Goal: Task Accomplishment & Management: Use online tool/utility

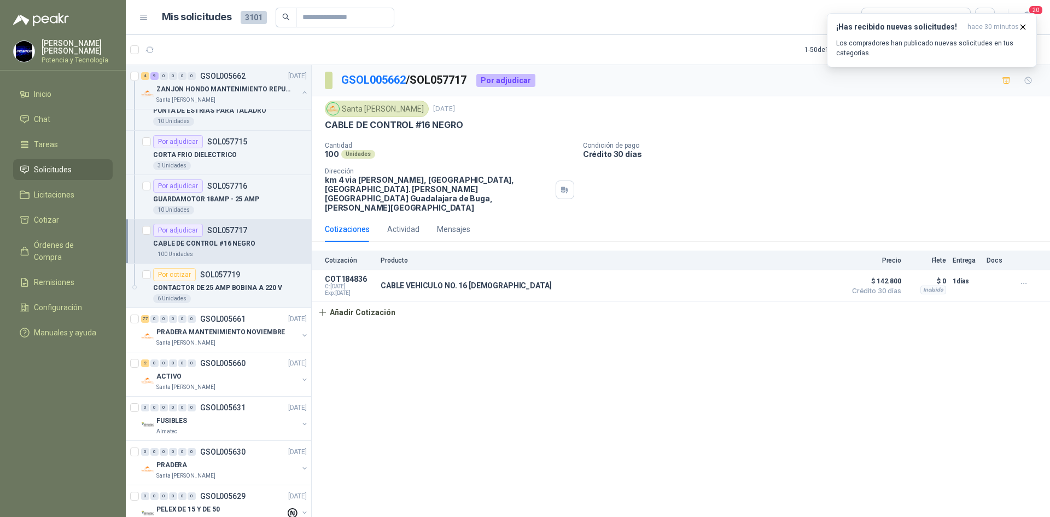
scroll to position [1969, 0]
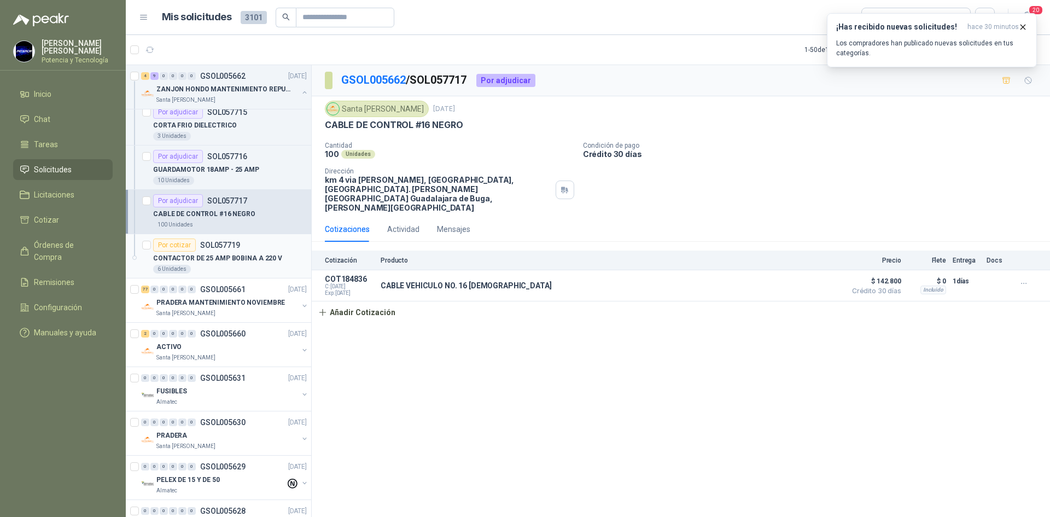
click at [228, 259] on p "CONTACTOR DE 25 AMP BOBINA A 220 V" at bounding box center [217, 258] width 129 height 10
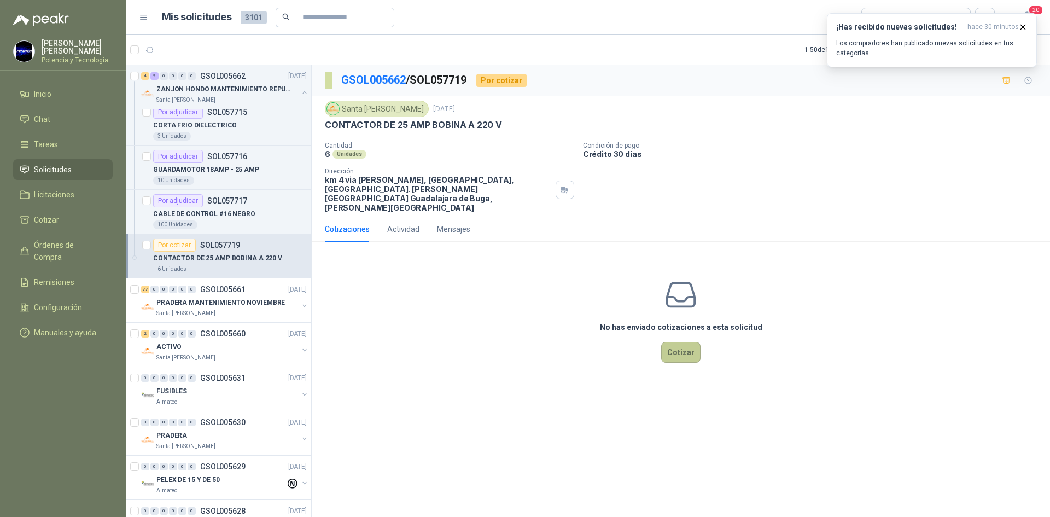
click at [689, 342] on button "Cotizar" at bounding box center [680, 352] width 39 height 21
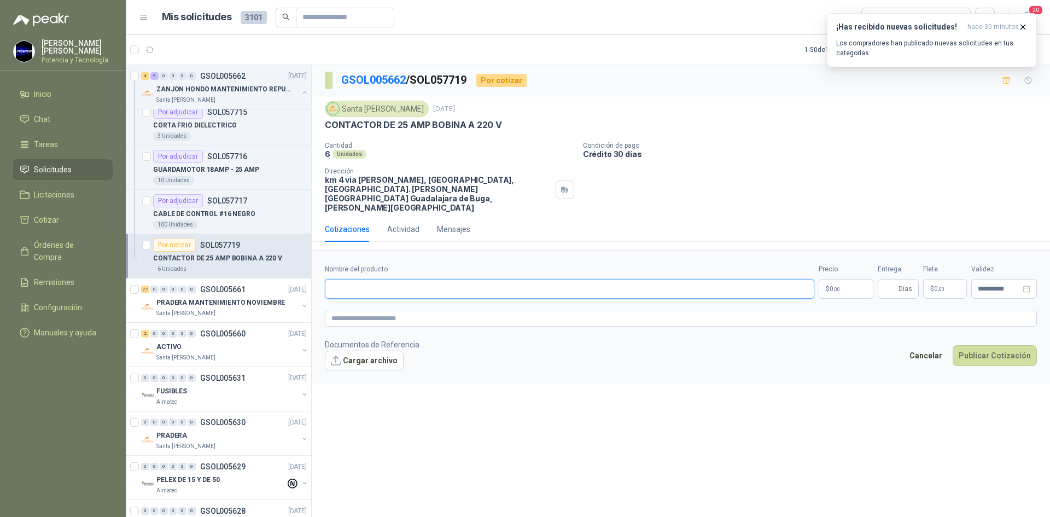
paste input "**********"
type input "**********"
click at [850, 279] on p "$ 0 ,00" at bounding box center [846, 289] width 55 height 20
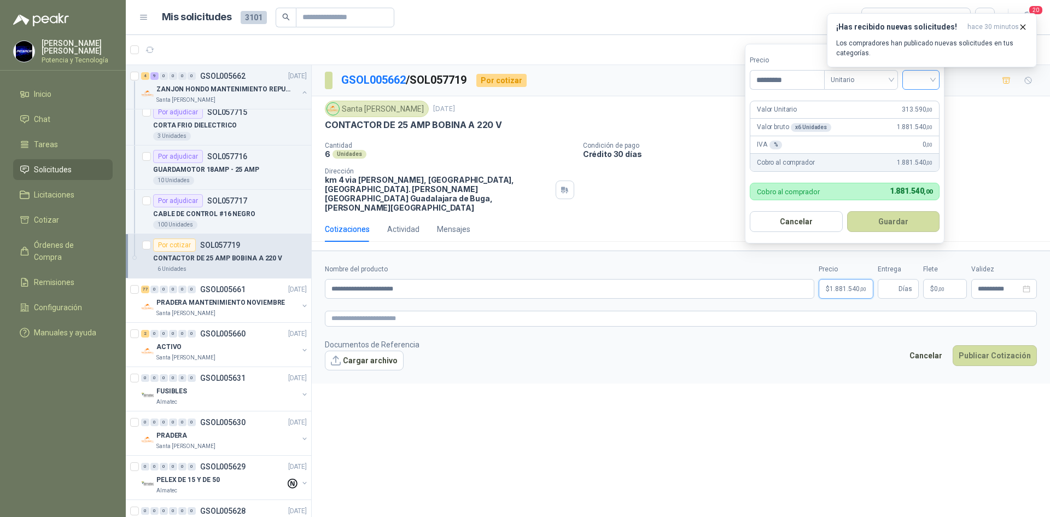
type input "*********"
click at [923, 76] on input "search" at bounding box center [921, 79] width 24 height 16
click at [928, 96] on div "19%" at bounding box center [924, 102] width 20 height 12
click at [897, 280] on input "Entrega" at bounding box center [891, 289] width 12 height 19
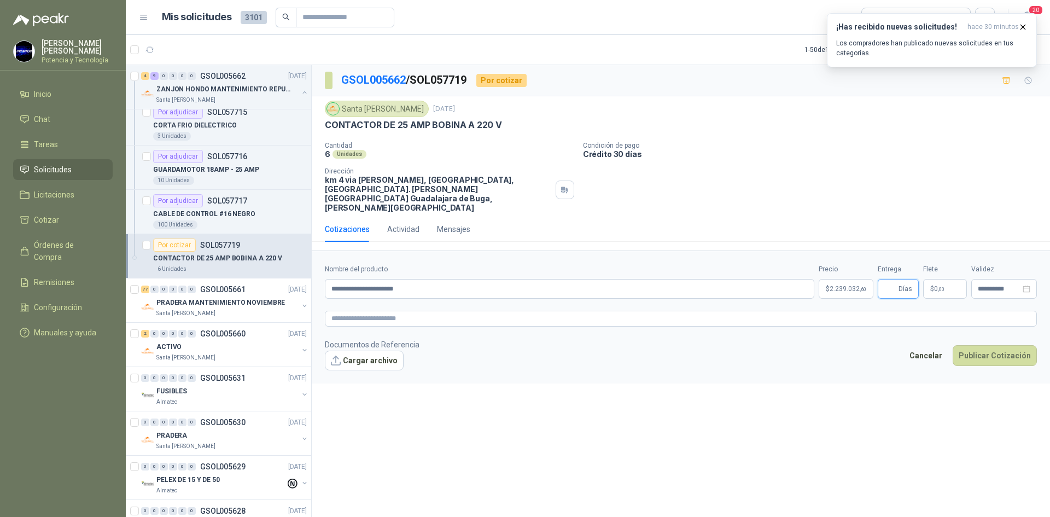
type input "*"
click at [939, 286] on span ",00" at bounding box center [941, 289] width 7 height 6
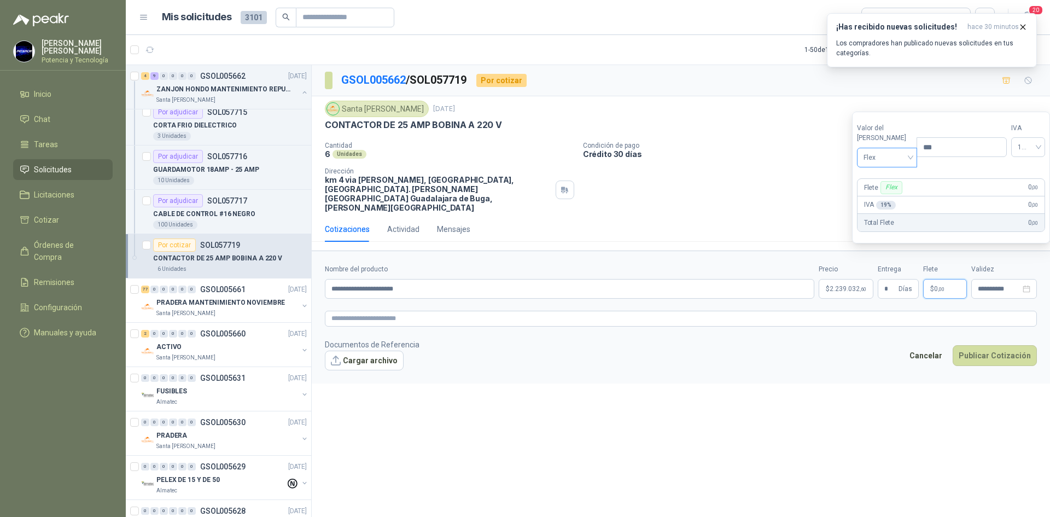
click at [892, 164] on span "Flex" at bounding box center [888, 157] width 48 height 16
click at [895, 194] on div "Incluido" at bounding box center [885, 198] width 38 height 12
click at [824, 279] on p "$ 2.239.032 ,60" at bounding box center [846, 289] width 55 height 20
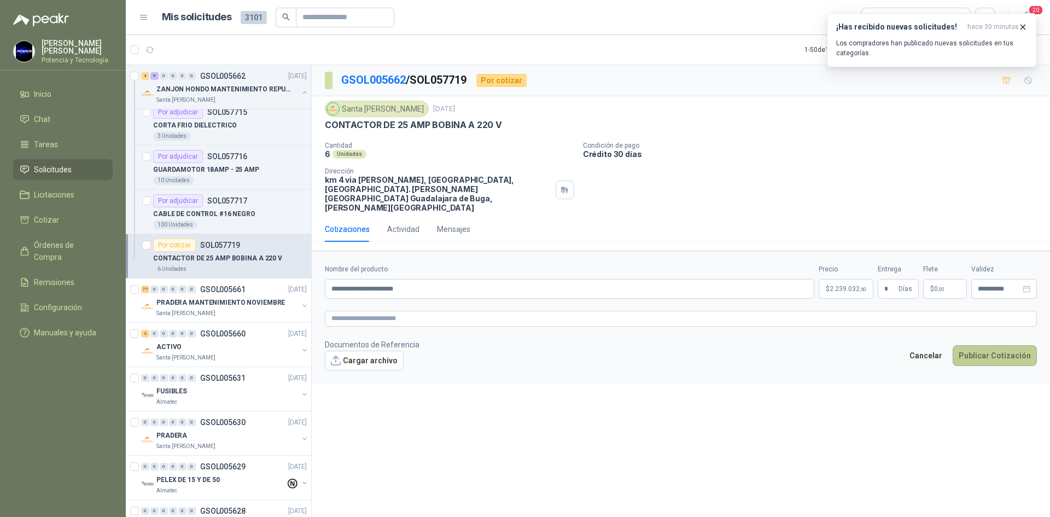
click at [1019, 345] on button "Publicar Cotización" at bounding box center [995, 355] width 84 height 21
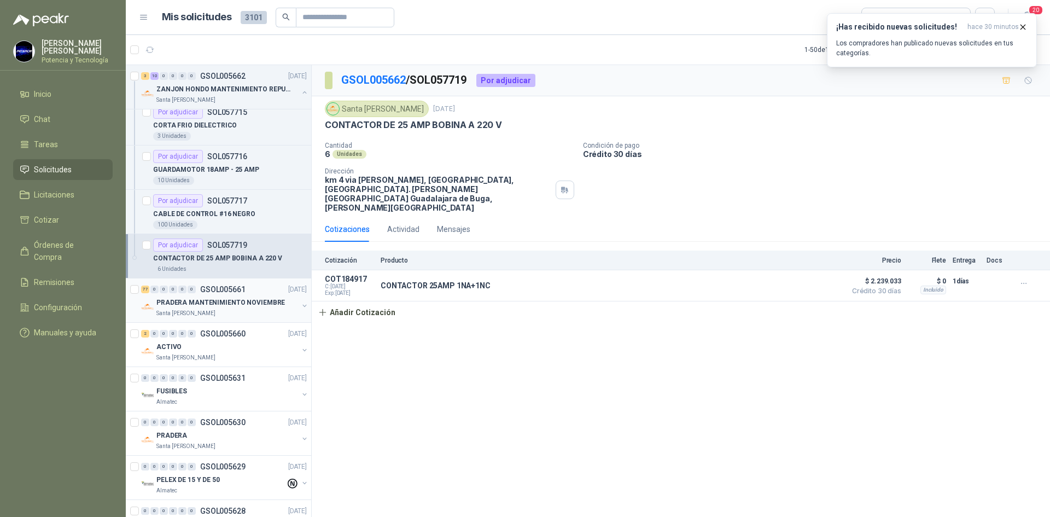
click at [199, 309] on p "Santa [PERSON_NAME]" at bounding box center [185, 313] width 59 height 9
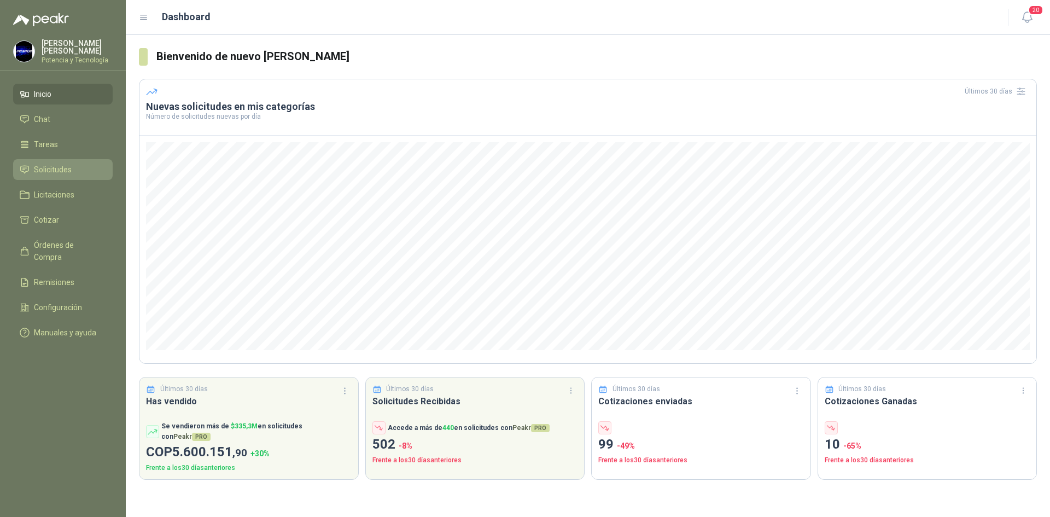
click at [60, 174] on link "Solicitudes" at bounding box center [63, 169] width 100 height 21
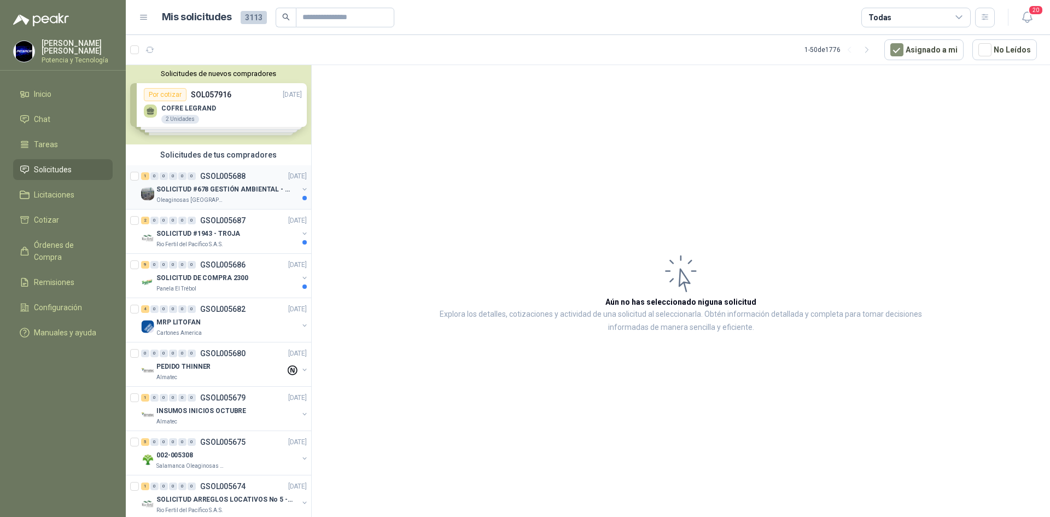
click at [206, 192] on p "SOLICITUD #678 GESTIÓN AMBIENTAL - TUMACO" at bounding box center [224, 189] width 136 height 10
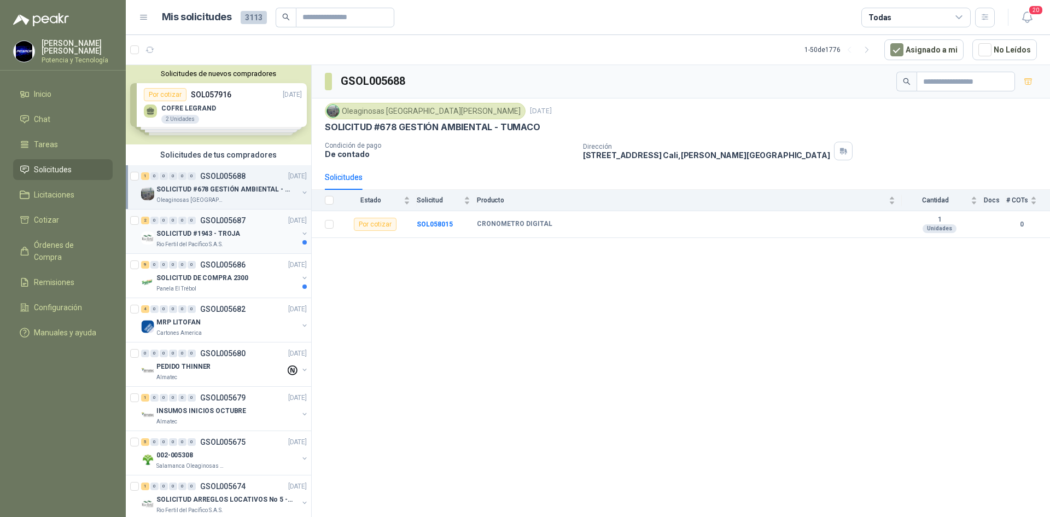
click at [231, 222] on p "GSOL005687" at bounding box center [222, 221] width 45 height 8
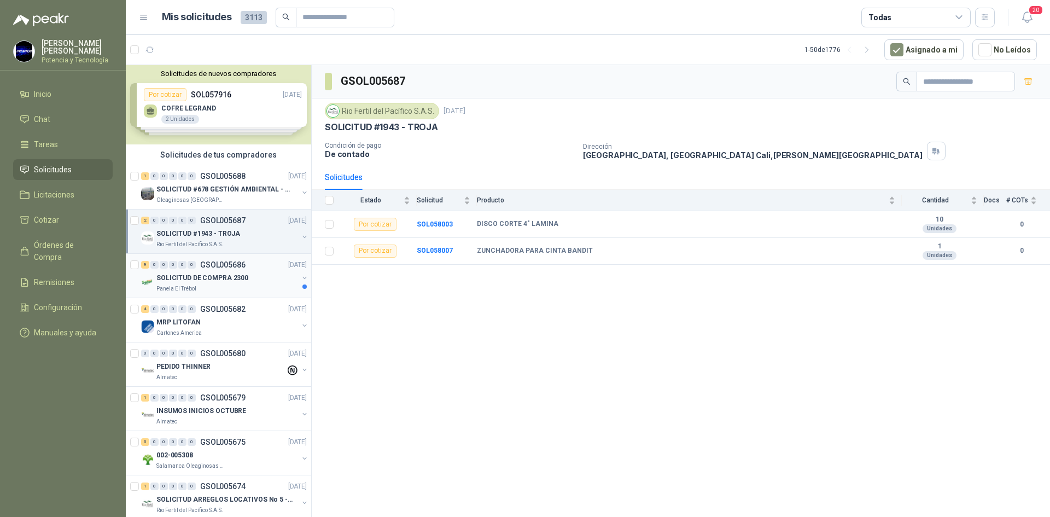
click at [220, 276] on p "SOLICITUD DE COMPRA 2300" at bounding box center [202, 278] width 92 height 10
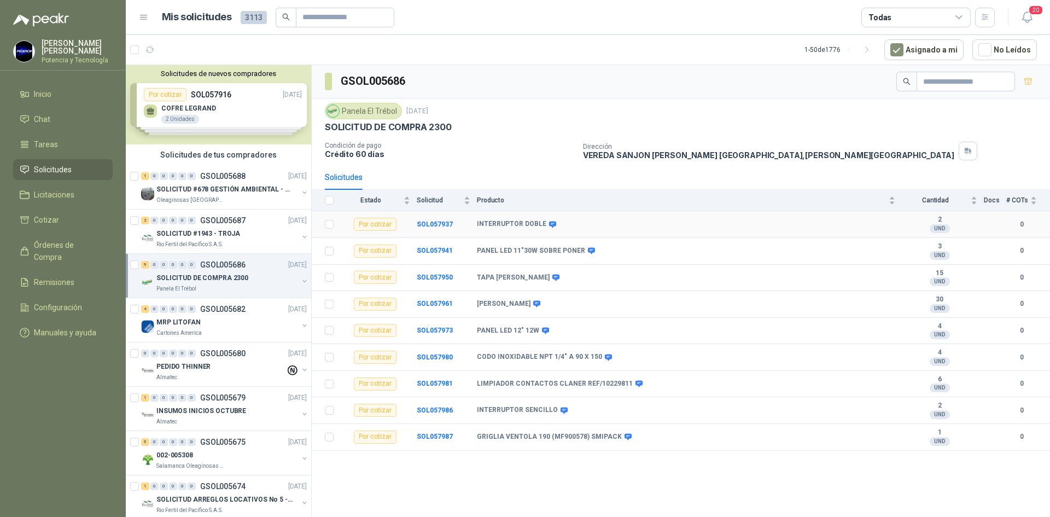
click at [443, 229] on td "SOL057937" at bounding box center [447, 224] width 60 height 27
click at [497, 224] on b "INTERRUPTOR DOBLE" at bounding box center [511, 224] width 69 height 9
click at [435, 220] on b "SOL057937" at bounding box center [435, 224] width 36 height 8
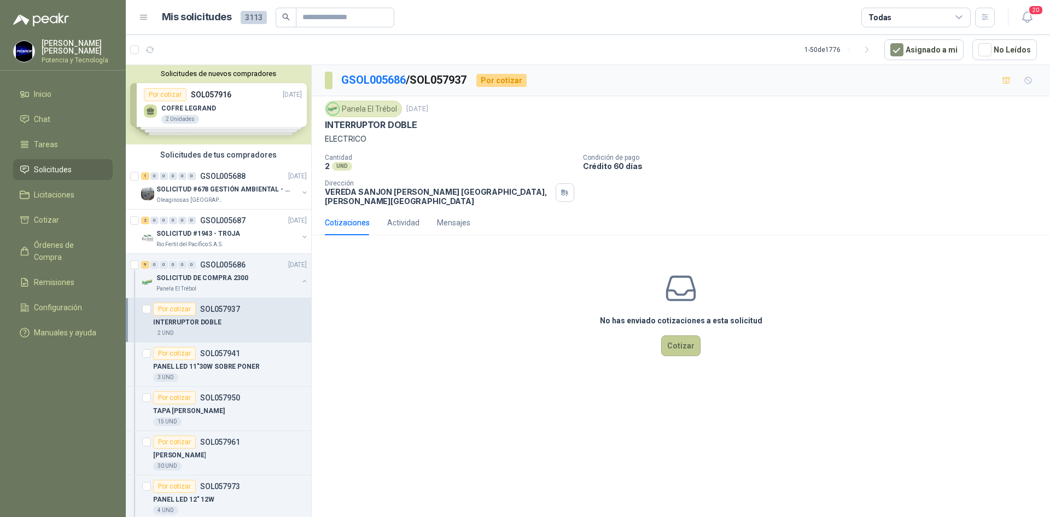
click at [680, 336] on button "Cotizar" at bounding box center [680, 345] width 39 height 21
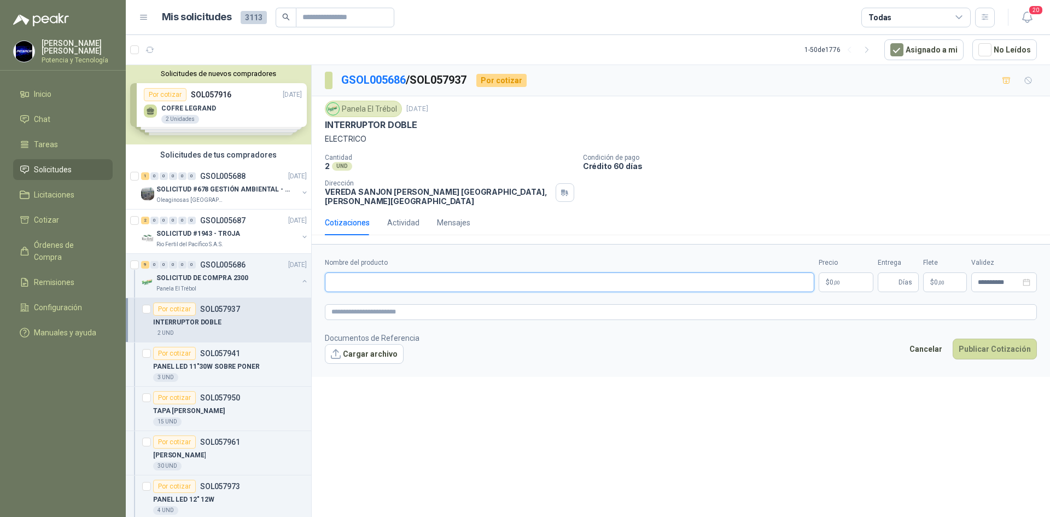
paste input "**********"
type input "**********"
click at [851, 282] on p "$ 0 ,00" at bounding box center [846, 282] width 55 height 20
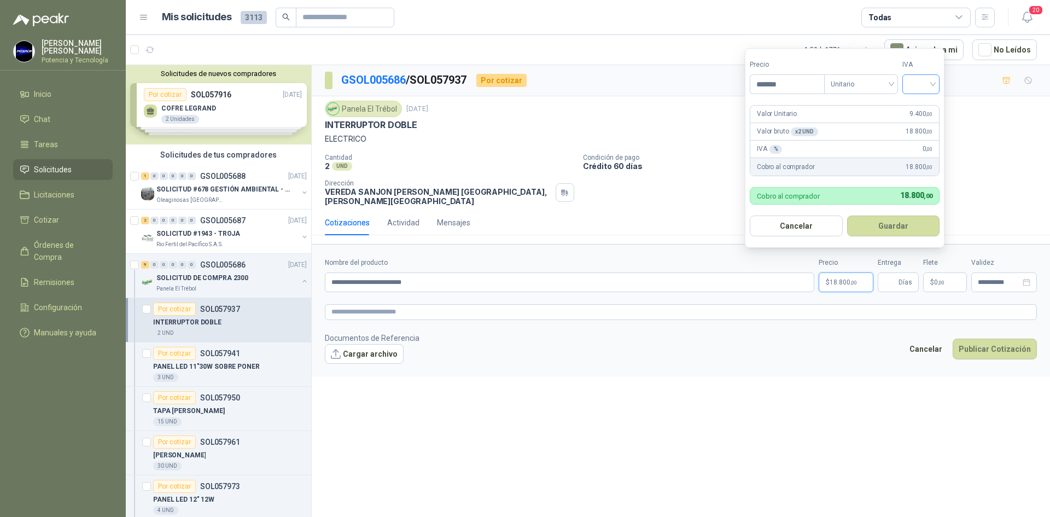
type input "*******"
click at [922, 78] on input "search" at bounding box center [921, 83] width 24 height 16
drag, startPoint x: 927, startPoint y: 102, endPoint x: 903, endPoint y: 229, distance: 129.2
click at [928, 104] on div "19%" at bounding box center [924, 107] width 20 height 12
click at [890, 275] on input "Entrega" at bounding box center [891, 282] width 12 height 19
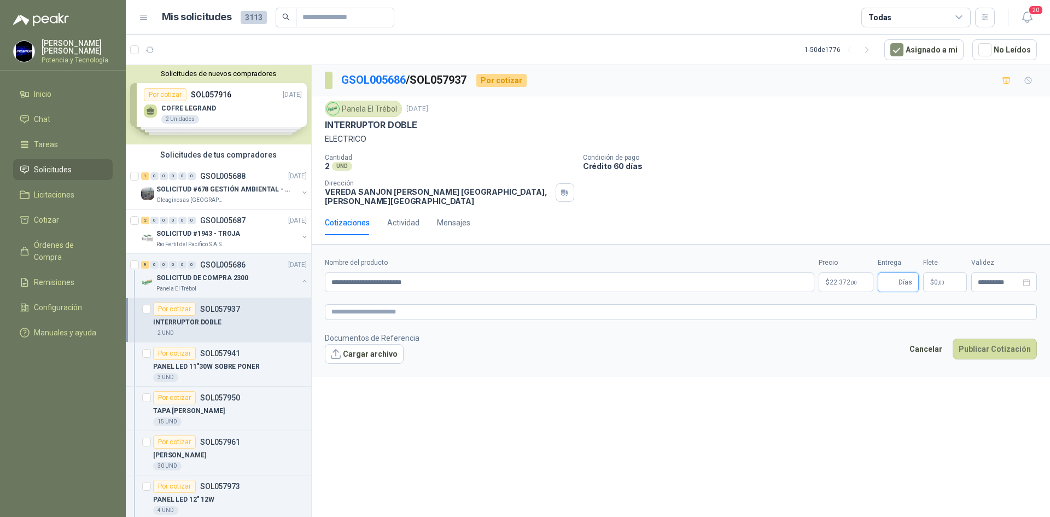
type input "*"
drag, startPoint x: 958, startPoint y: 275, endPoint x: 950, endPoint y: 268, distance: 11.3
click at [958, 274] on p "$ 0 ,00" at bounding box center [945, 282] width 44 height 20
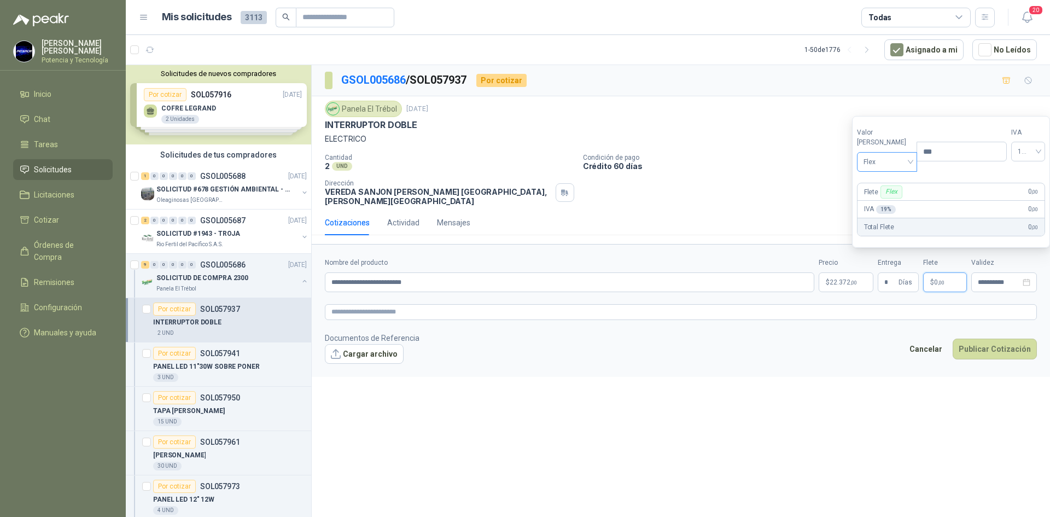
click at [907, 170] on div "Flex" at bounding box center [887, 162] width 61 height 20
click at [898, 201] on div "Incluido" at bounding box center [885, 202] width 38 height 12
click at [862, 274] on p "$ 22.372 ,00" at bounding box center [846, 282] width 55 height 20
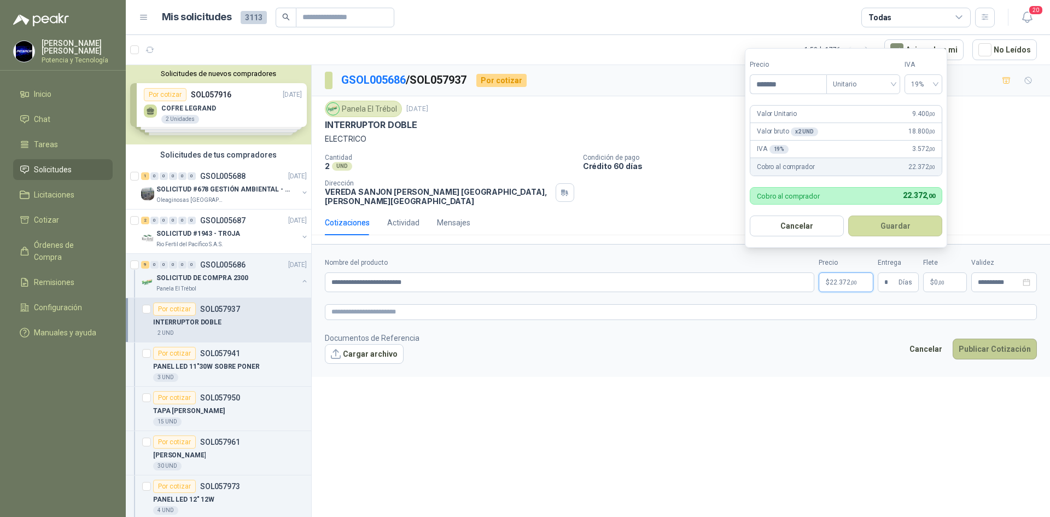
click at [969, 340] on button "Publicar Cotización" at bounding box center [995, 349] width 84 height 21
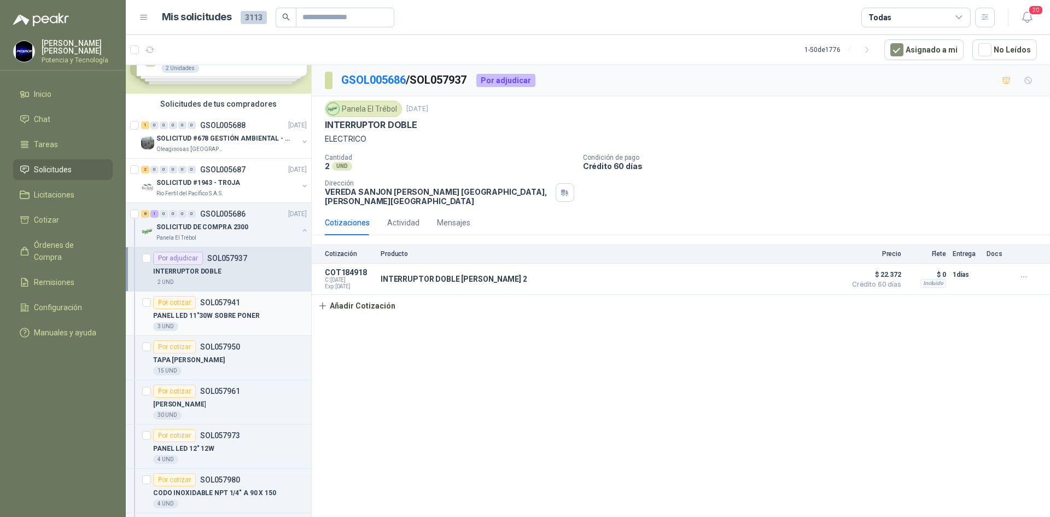
scroll to position [55, 0]
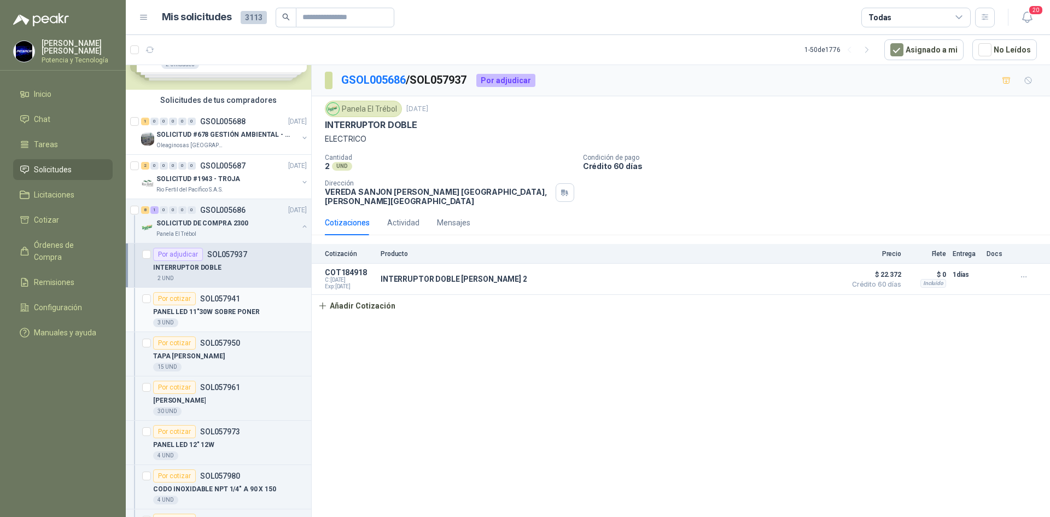
click at [214, 319] on div "3 UND" at bounding box center [230, 322] width 154 height 9
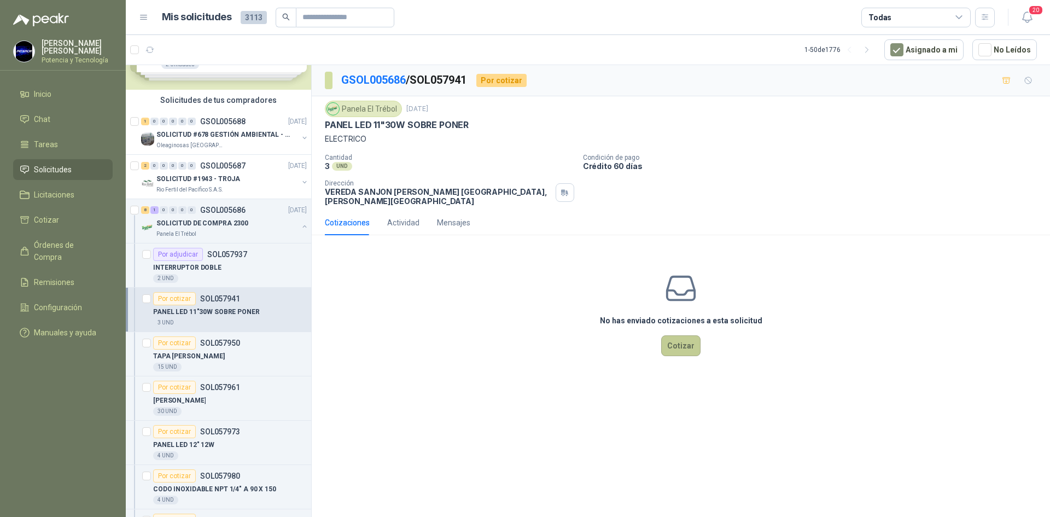
click at [673, 338] on button "Cotizar" at bounding box center [680, 345] width 39 height 21
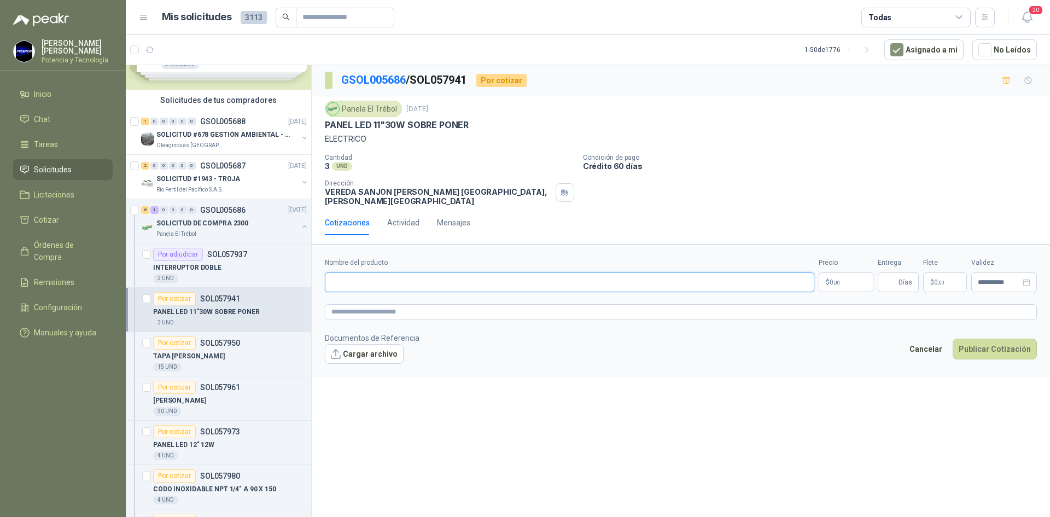
paste input "**********"
type input "**********"
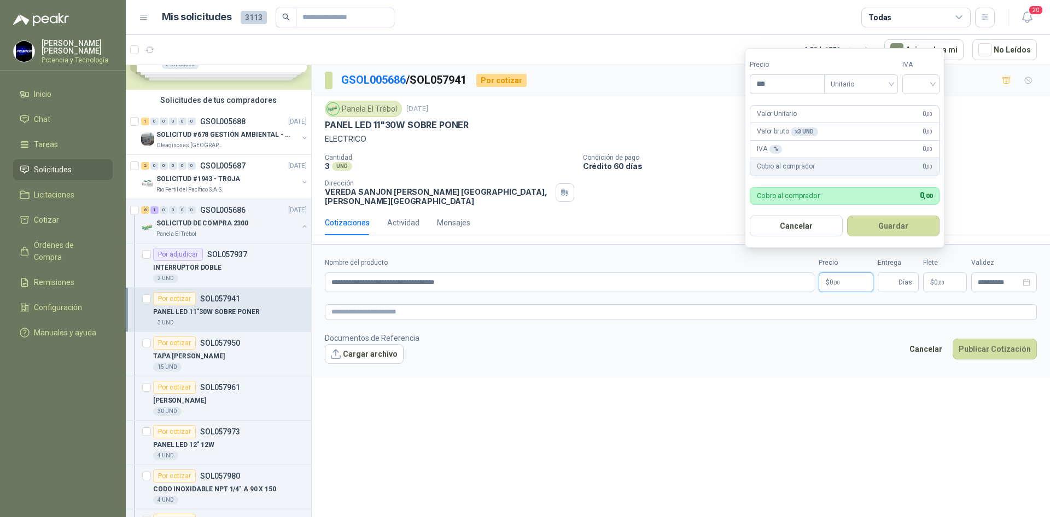
click at [838, 279] on p "$ 0 ,00" at bounding box center [846, 282] width 55 height 20
type input "********"
click at [926, 73] on div "IVA" at bounding box center [921, 77] width 37 height 34
click at [919, 88] on input "search" at bounding box center [921, 83] width 24 height 16
drag, startPoint x: 927, startPoint y: 103, endPoint x: 900, endPoint y: 239, distance: 138.8
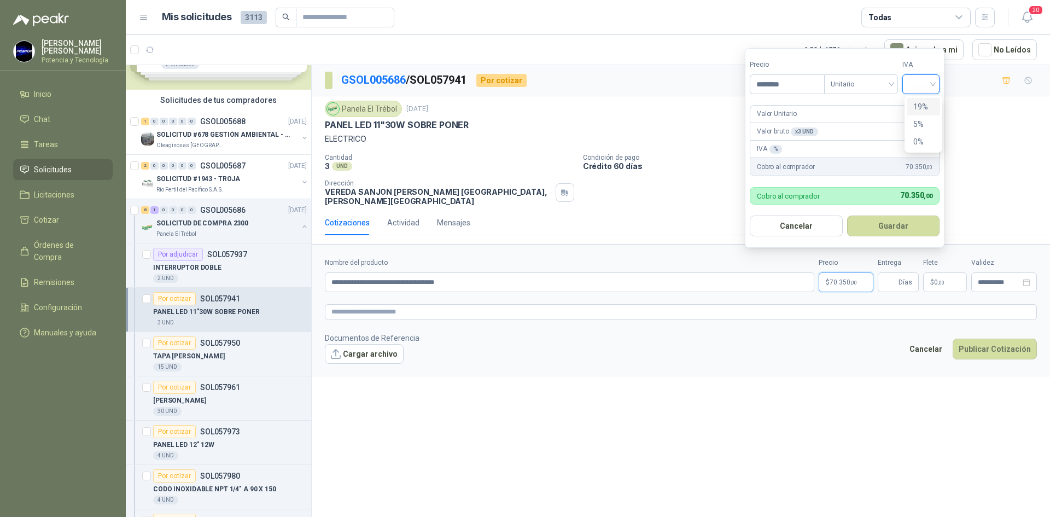
click at [927, 106] on div "19%" at bounding box center [924, 107] width 20 height 12
click at [889, 281] on input "Entrega" at bounding box center [891, 282] width 12 height 19
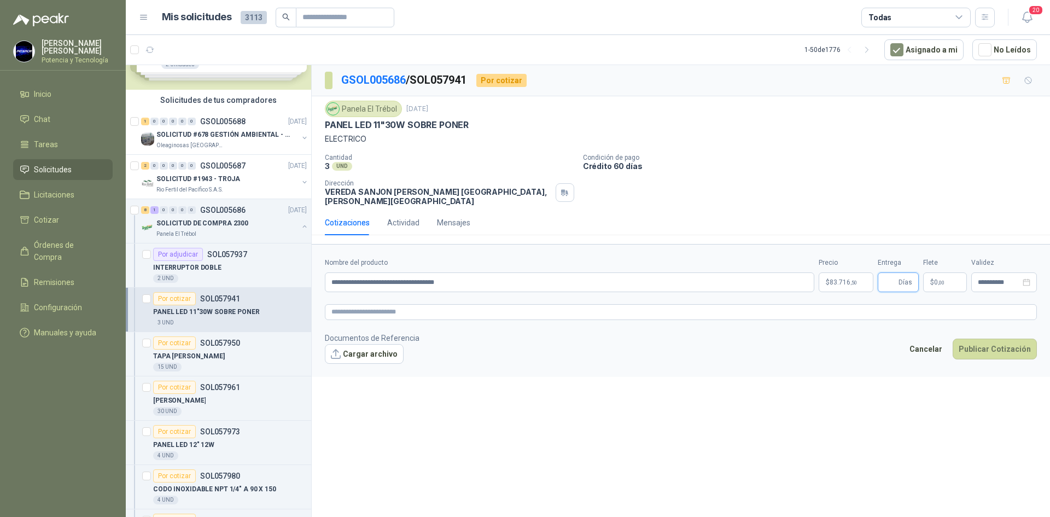
type input "*"
click at [949, 272] on p "$ 0 ,00" at bounding box center [945, 282] width 44 height 20
click at [886, 172] on section "Valor [PERSON_NAME] Flex Precio *** IVA 19% Flete Flex 0 ,00 IVA 19 % 0 ,00 Tot…" at bounding box center [951, 182] width 198 height 132
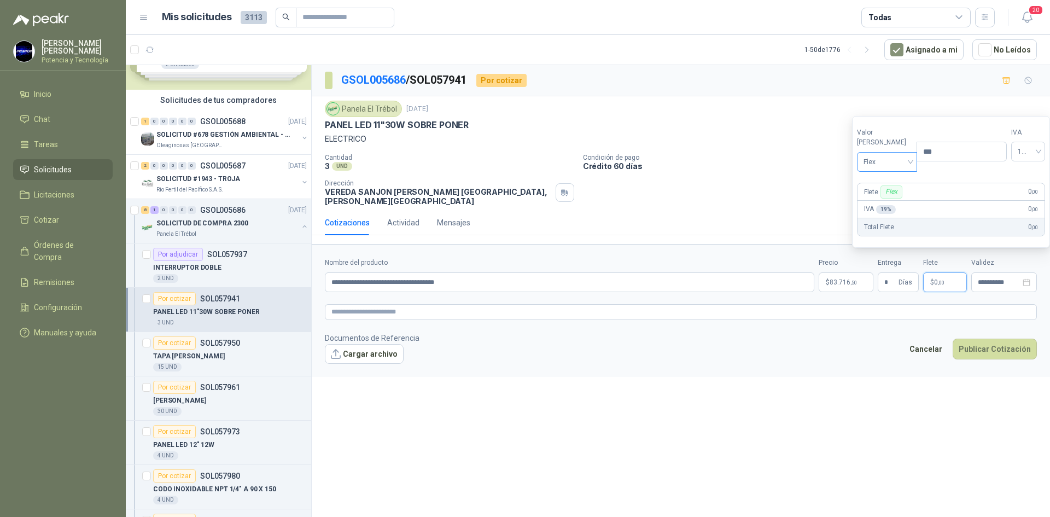
click at [892, 161] on span "Flex" at bounding box center [888, 162] width 48 height 16
click at [890, 201] on div "Incluido" at bounding box center [885, 202] width 38 height 12
click at [841, 279] on span "83.716 ,50" at bounding box center [843, 282] width 27 height 7
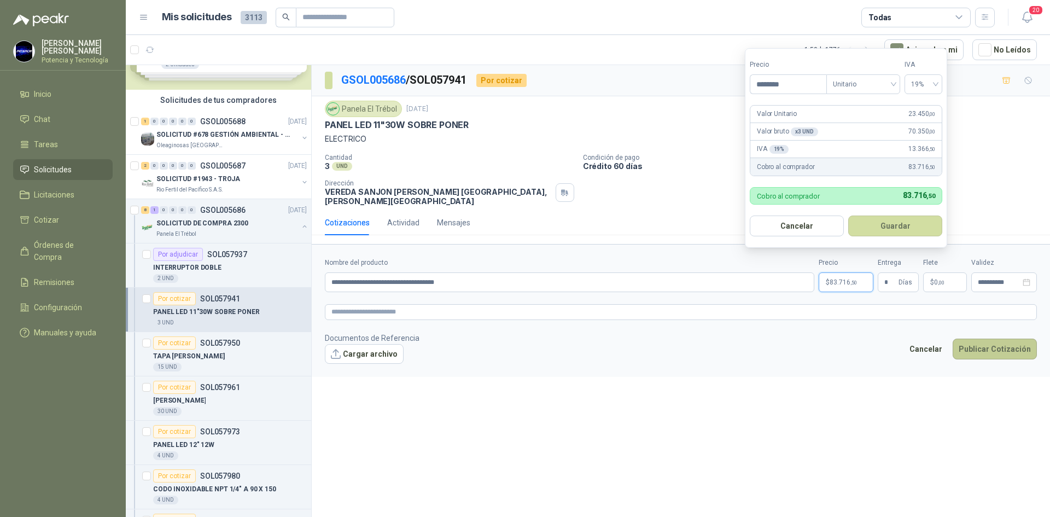
click at [965, 341] on button "Publicar Cotización" at bounding box center [995, 349] width 84 height 21
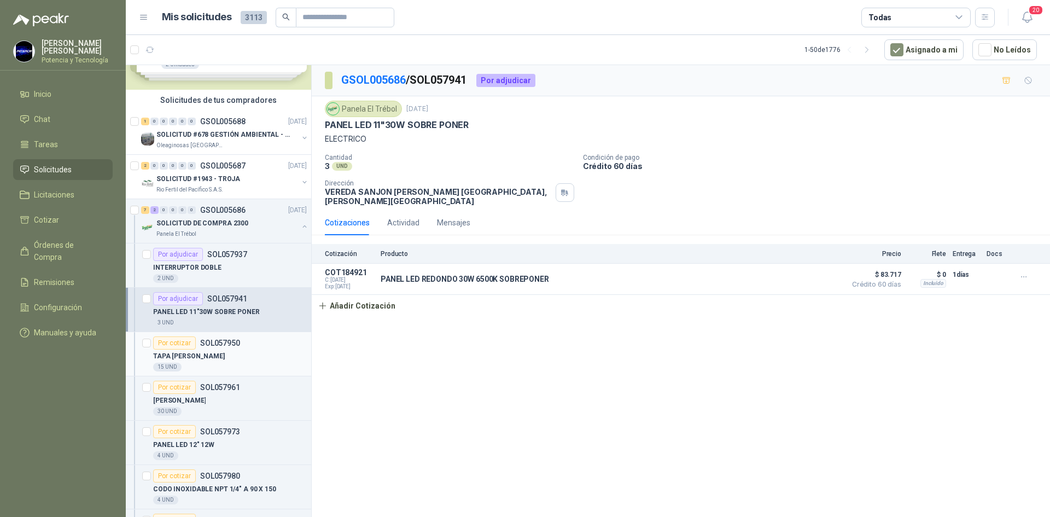
click at [225, 361] on p "TAPA [PERSON_NAME]" at bounding box center [189, 356] width 72 height 10
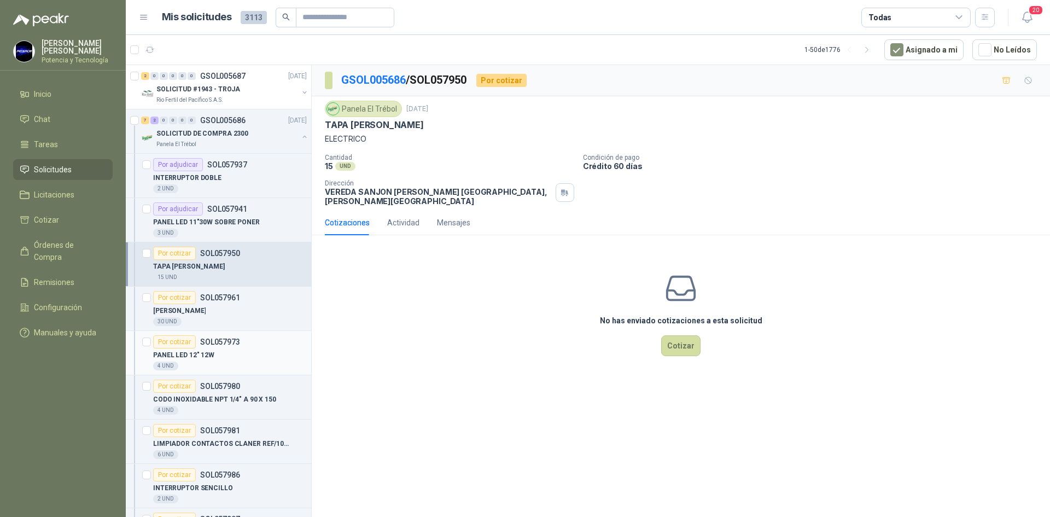
scroll to position [164, 0]
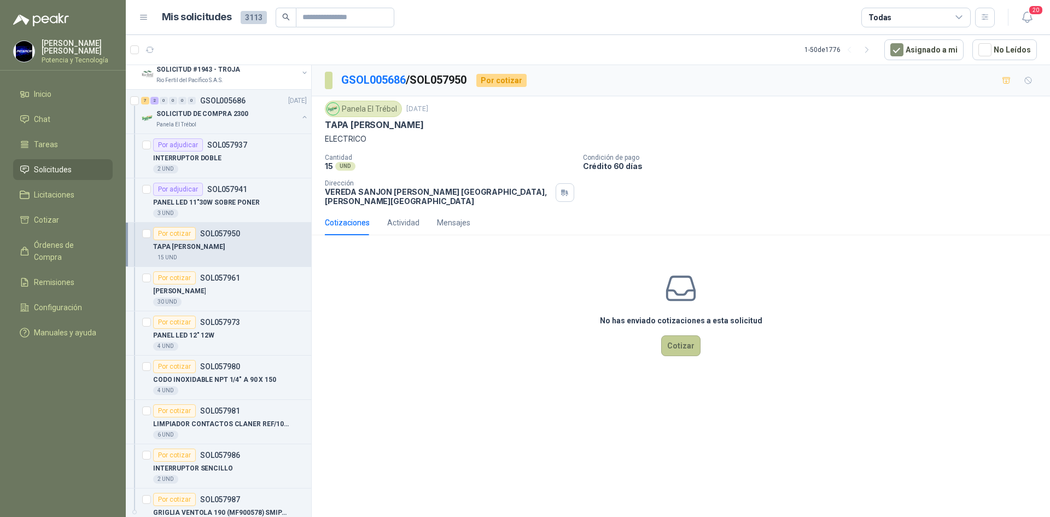
click at [666, 335] on button "Cotizar" at bounding box center [680, 345] width 39 height 21
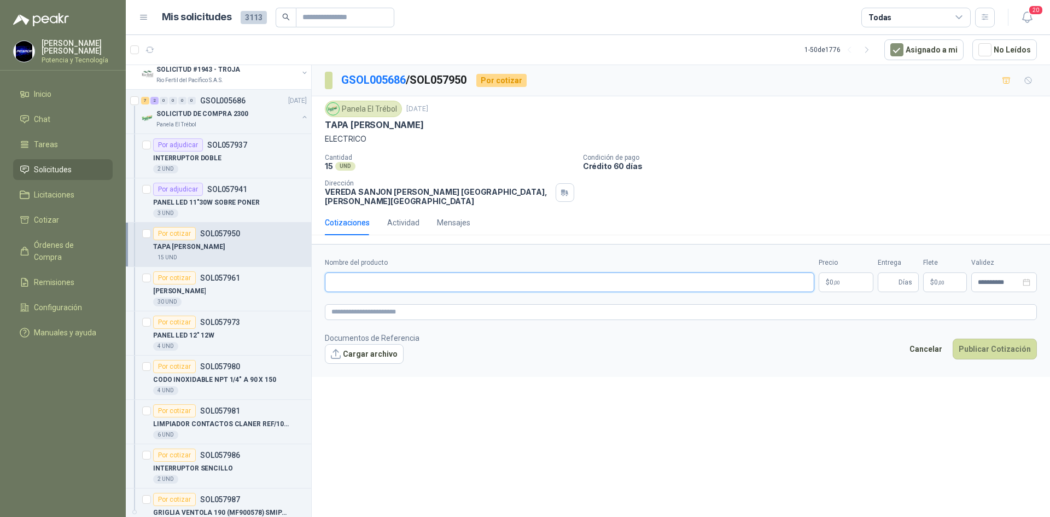
click at [400, 272] on input "Nombre del producto" at bounding box center [570, 282] width 490 height 20
type input "**********"
click at [841, 272] on p "$ 0 ,00" at bounding box center [846, 282] width 55 height 20
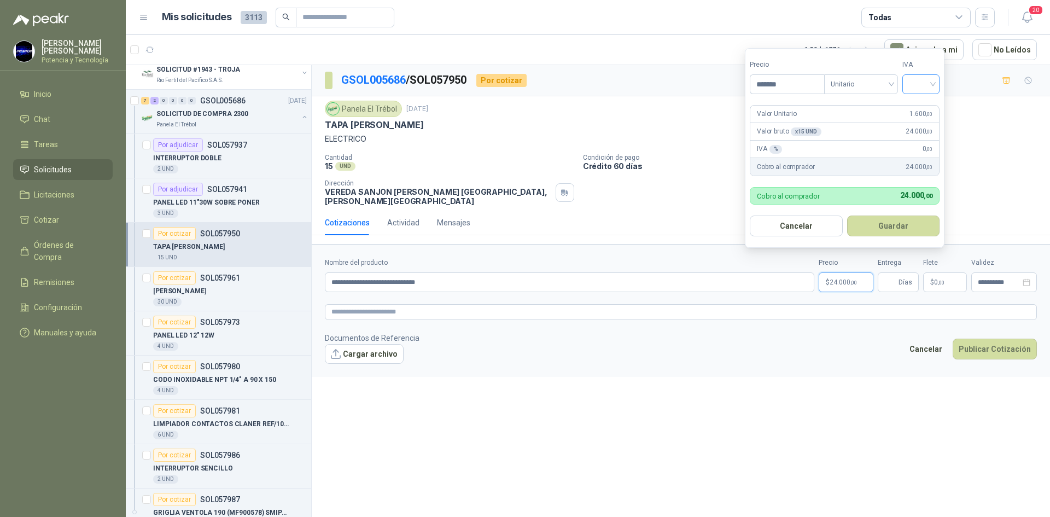
type input "*******"
click at [912, 83] on input "search" at bounding box center [921, 83] width 24 height 16
click at [922, 110] on div "19%" at bounding box center [924, 107] width 20 height 12
click at [889, 273] on input "Entrega" at bounding box center [891, 282] width 12 height 19
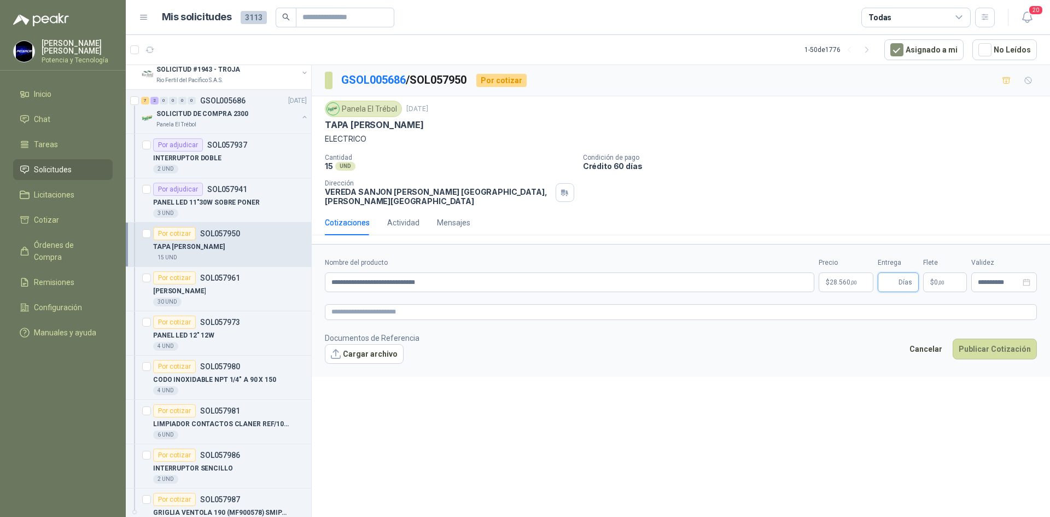
type input "*"
click at [934, 279] on span "0 ,00" at bounding box center [939, 282] width 10 height 7
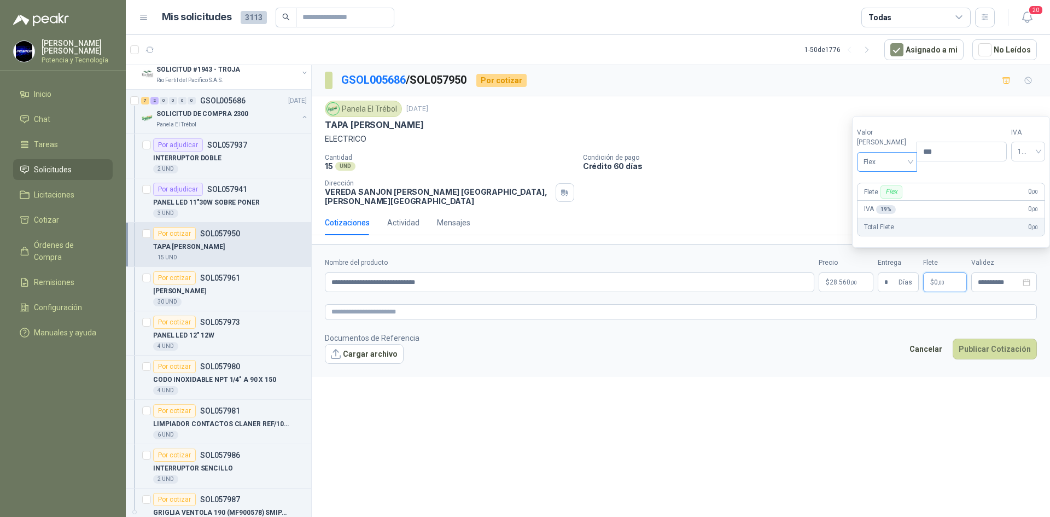
click at [877, 163] on span "Flex" at bounding box center [888, 162] width 48 height 16
click at [891, 200] on div "Incluido" at bounding box center [885, 202] width 38 height 12
click at [830, 279] on span "28.560 ,00" at bounding box center [843, 282] width 27 height 7
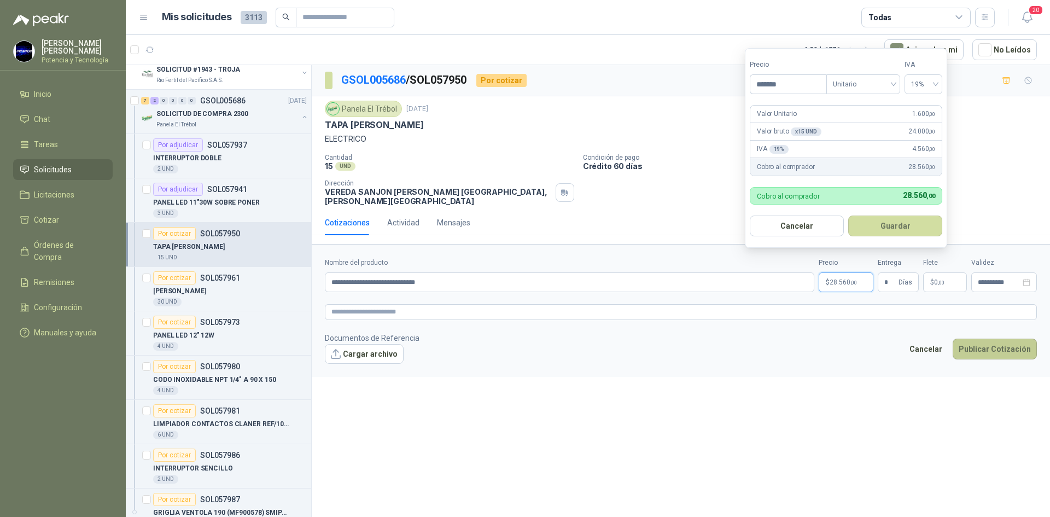
click at [1023, 339] on button "Publicar Cotización" at bounding box center [995, 349] width 84 height 21
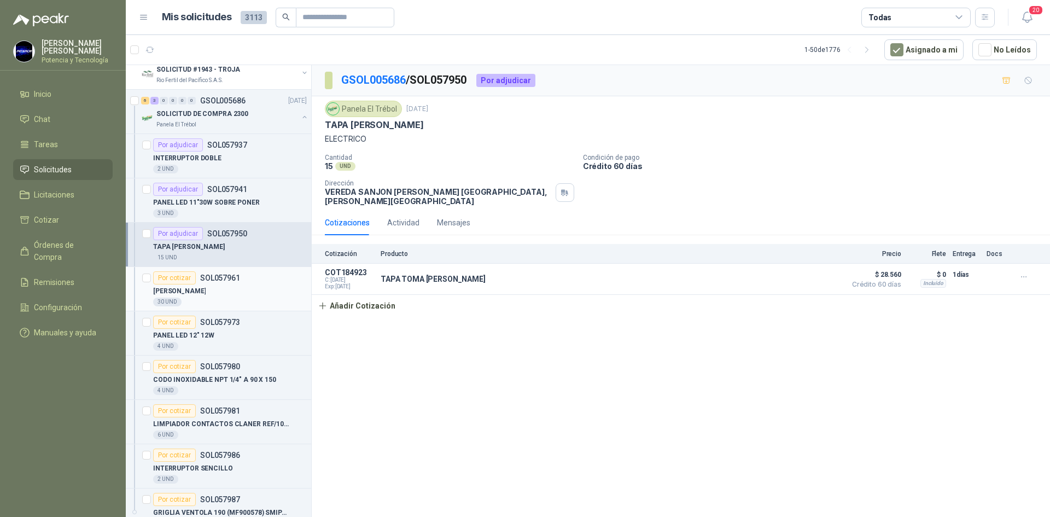
click at [206, 303] on div "30 UND" at bounding box center [230, 302] width 154 height 9
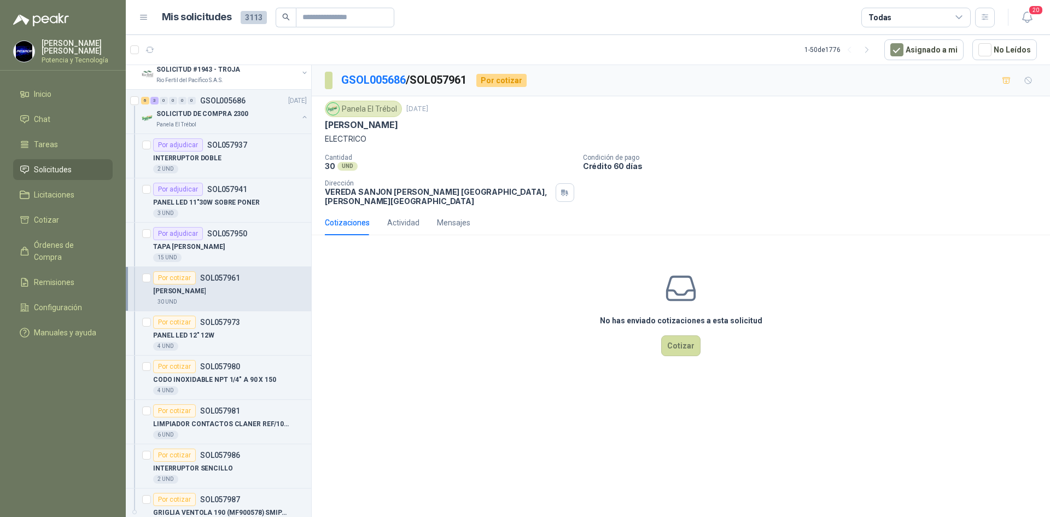
click at [661, 338] on div "No has enviado cotizaciones a esta solicitud Cotizar" at bounding box center [681, 313] width 738 height 139
click at [674, 345] on button "Cotizar" at bounding box center [680, 345] width 39 height 21
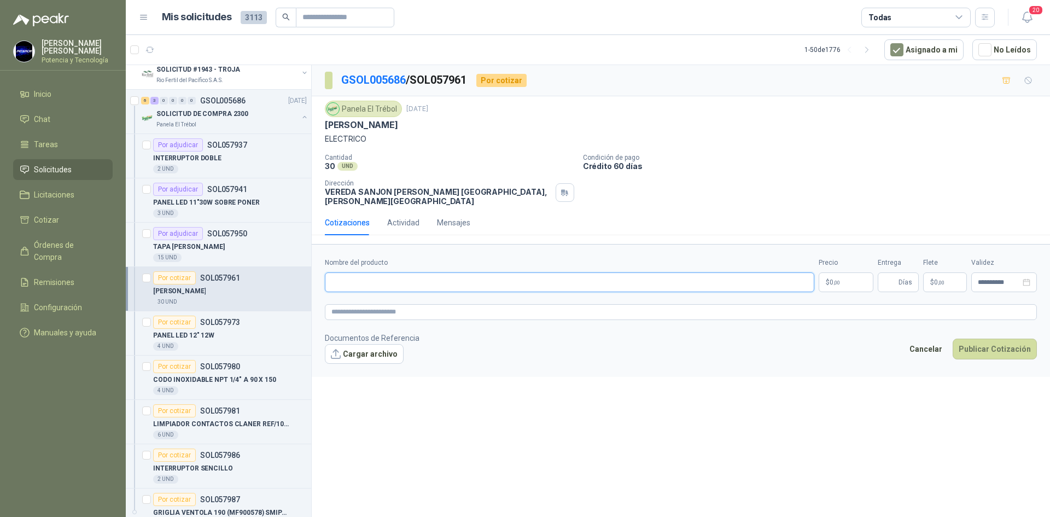
click at [435, 277] on input "Nombre del producto" at bounding box center [570, 282] width 490 height 20
type input "**********"
click at [856, 272] on p "$ 0 ,00" at bounding box center [846, 282] width 55 height 20
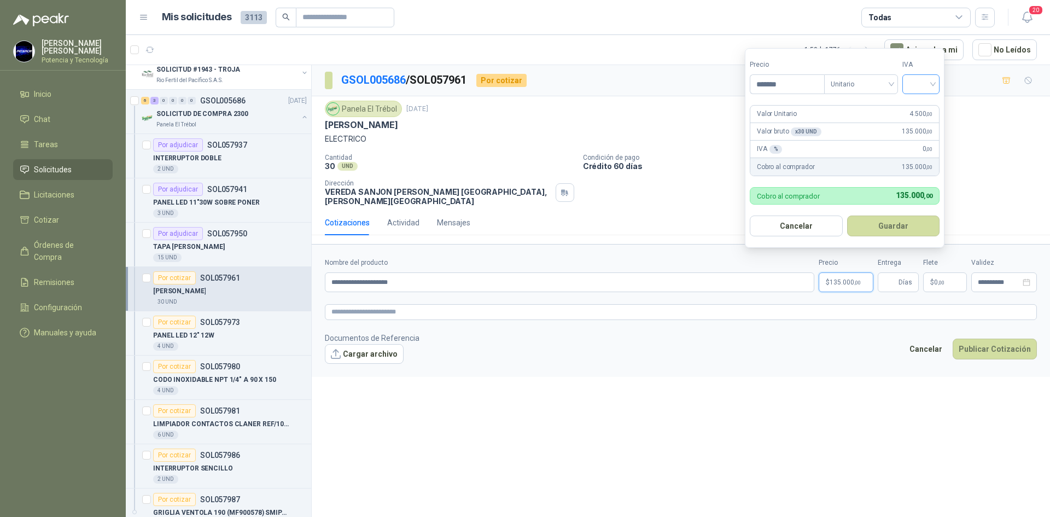
type input "*******"
click at [917, 85] on input "search" at bounding box center [921, 83] width 24 height 16
click at [926, 101] on div "19%" at bounding box center [924, 107] width 20 height 12
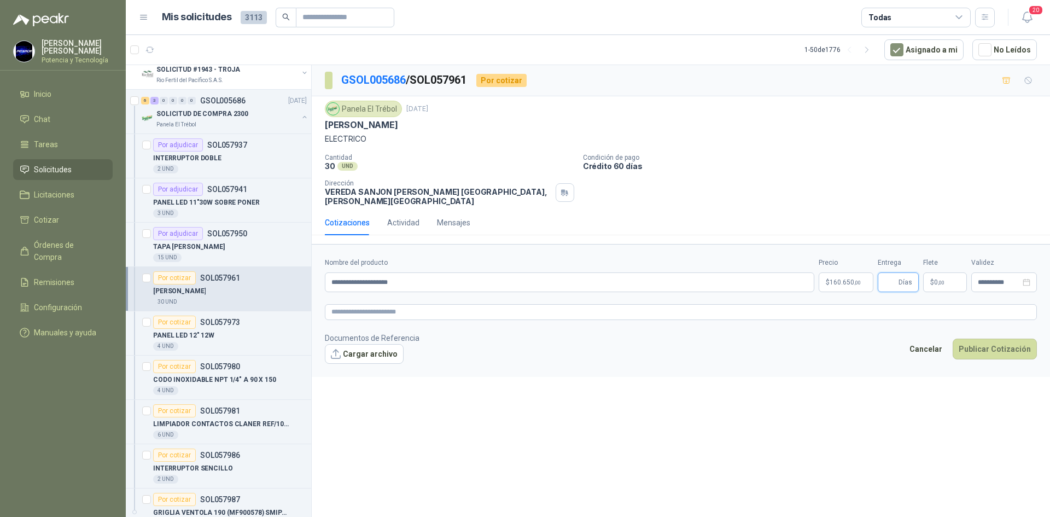
click at [892, 273] on input "Entrega" at bounding box center [891, 282] width 12 height 19
type input "*"
click at [944, 280] on span ",00" at bounding box center [941, 283] width 7 height 6
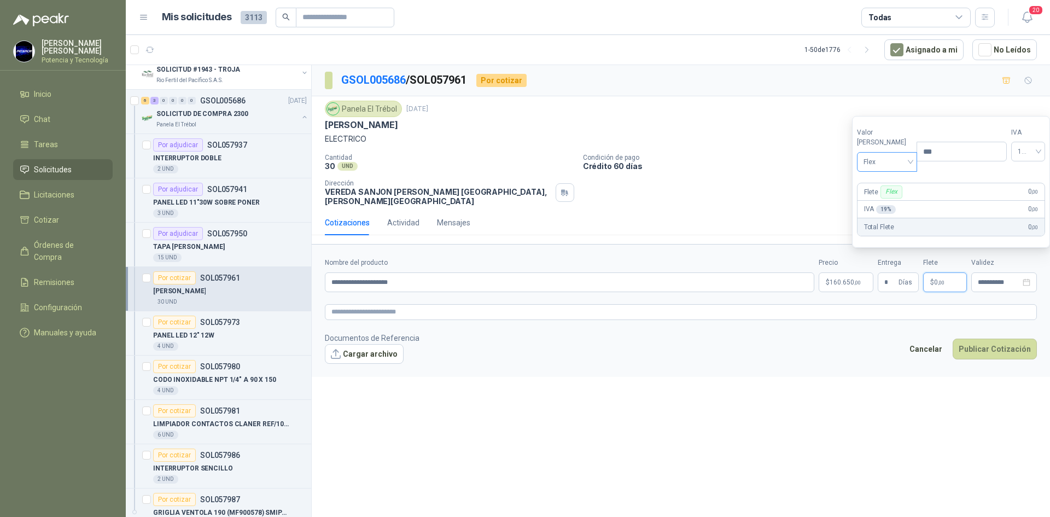
click at [883, 162] on span "Flex" at bounding box center [888, 162] width 48 height 16
click at [889, 197] on div "Incluido" at bounding box center [885, 202] width 38 height 12
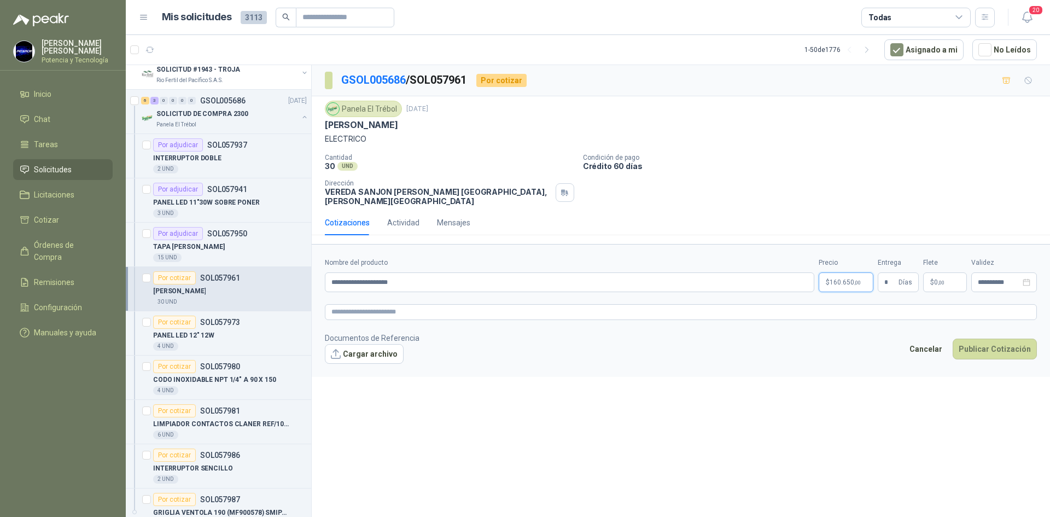
click at [835, 279] on span "160.650 ,00" at bounding box center [845, 282] width 31 height 7
click at [984, 342] on button "Publicar Cotización" at bounding box center [995, 349] width 84 height 21
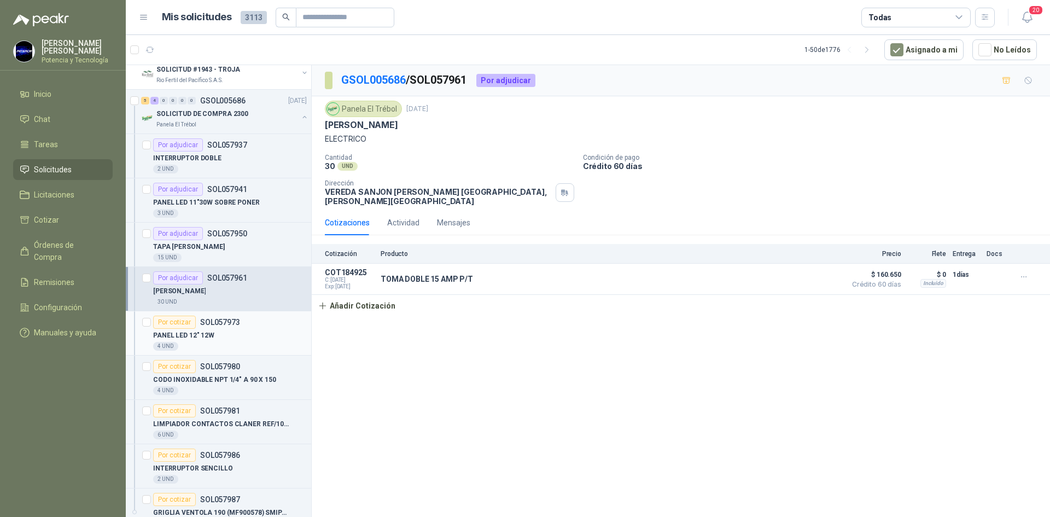
click at [224, 338] on div "PANEL LED 12" 12W" at bounding box center [230, 335] width 154 height 13
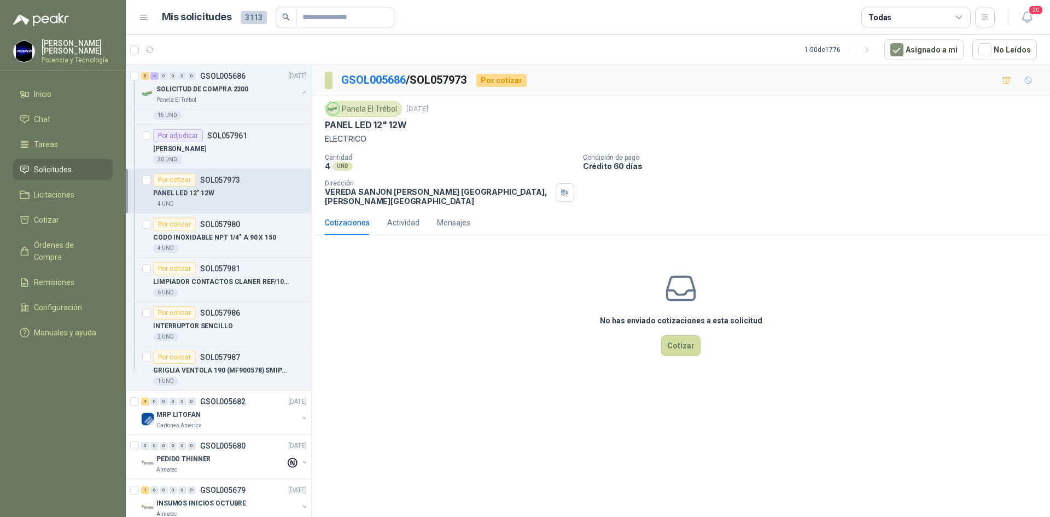
scroll to position [328, 0]
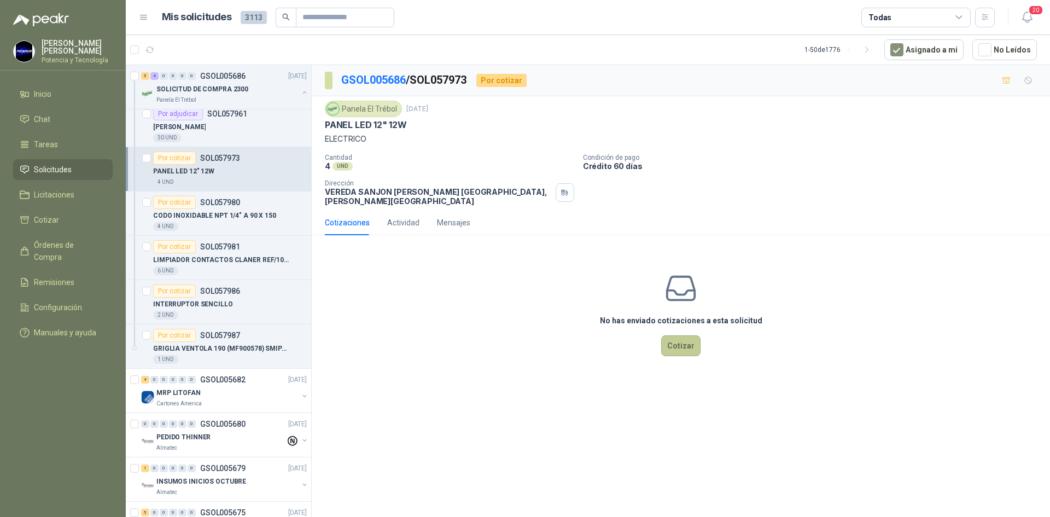
click at [686, 347] on button "Cotizar" at bounding box center [680, 345] width 39 height 21
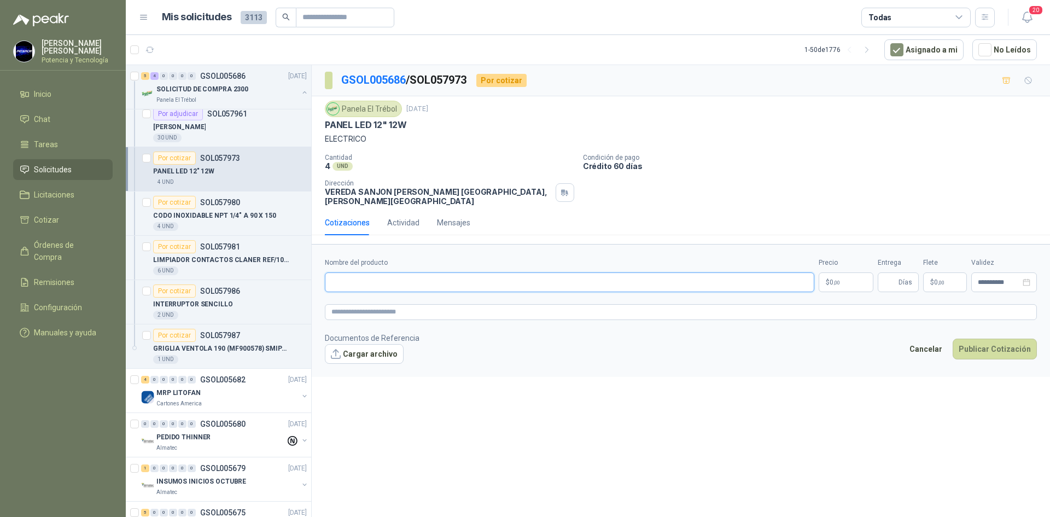
drag, startPoint x: 406, startPoint y: 265, endPoint x: 412, endPoint y: 271, distance: 8.1
paste input "**********"
type input "**********"
click at [840, 272] on p "$ 0 ,00" at bounding box center [846, 282] width 55 height 20
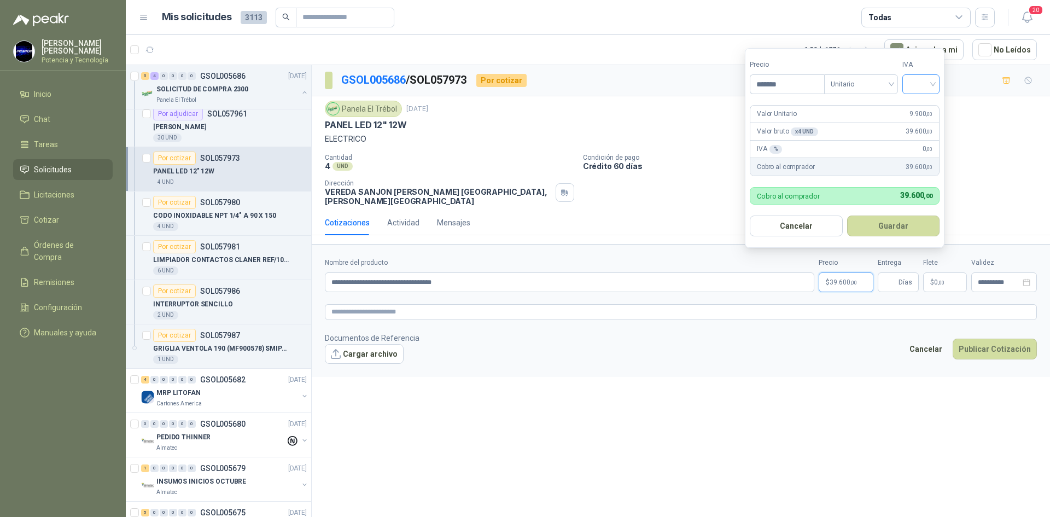
type input "*******"
click at [919, 89] on input "search" at bounding box center [921, 83] width 24 height 16
click at [919, 107] on div "19%" at bounding box center [924, 107] width 20 height 12
click at [900, 273] on span "Días" at bounding box center [906, 282] width 14 height 19
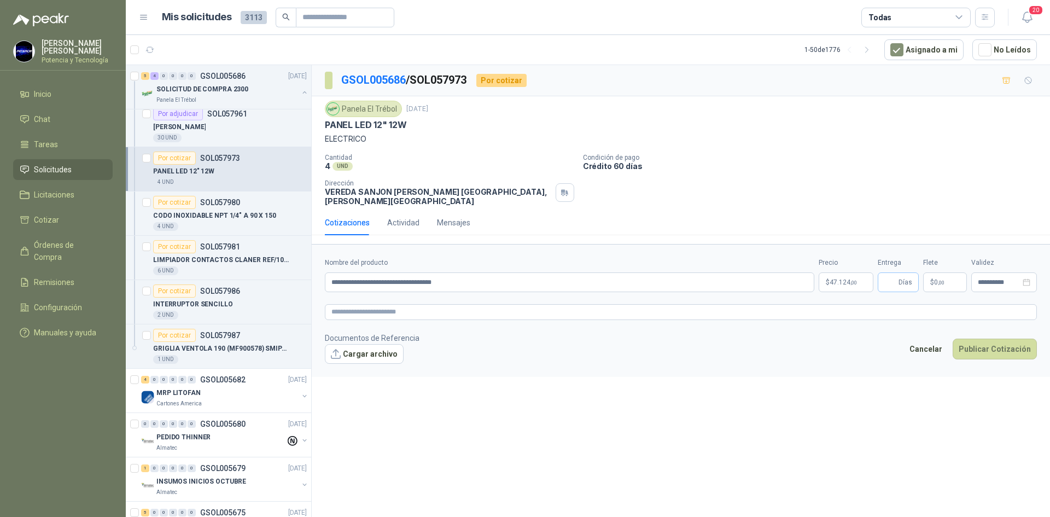
click at [898, 276] on span "Días" at bounding box center [898, 282] width 41 height 20
click at [885, 273] on input "Entrega" at bounding box center [891, 282] width 12 height 19
type input "*"
drag, startPoint x: 932, startPoint y: 267, endPoint x: 910, endPoint y: 249, distance: 29.1
click at [933, 272] on p "$ 0 ,00" at bounding box center [945, 282] width 44 height 20
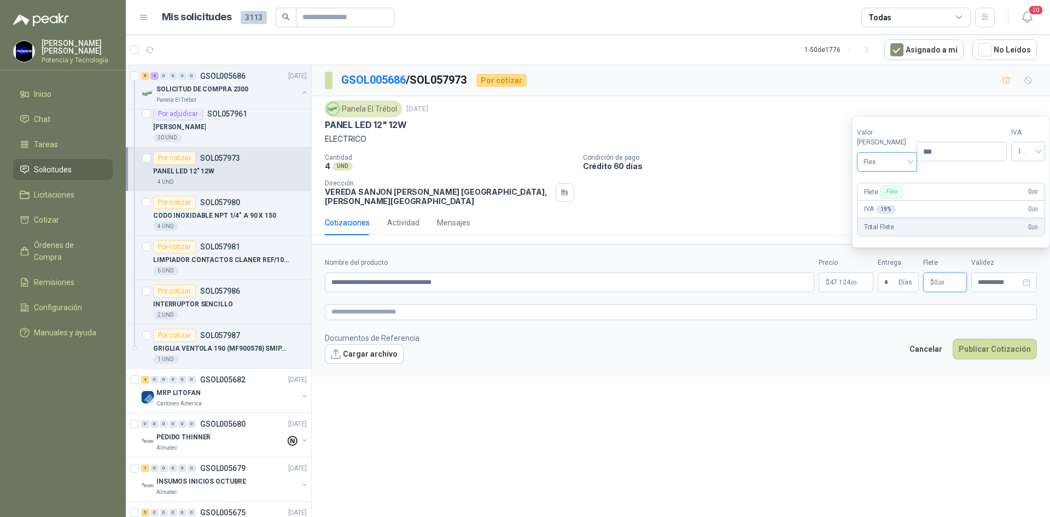
click at [880, 171] on span at bounding box center [888, 162] width 48 height 19
click at [885, 197] on div "Incluido" at bounding box center [885, 202] width 38 height 12
click at [838, 272] on p "$ 47.124 ,00" at bounding box center [846, 282] width 55 height 20
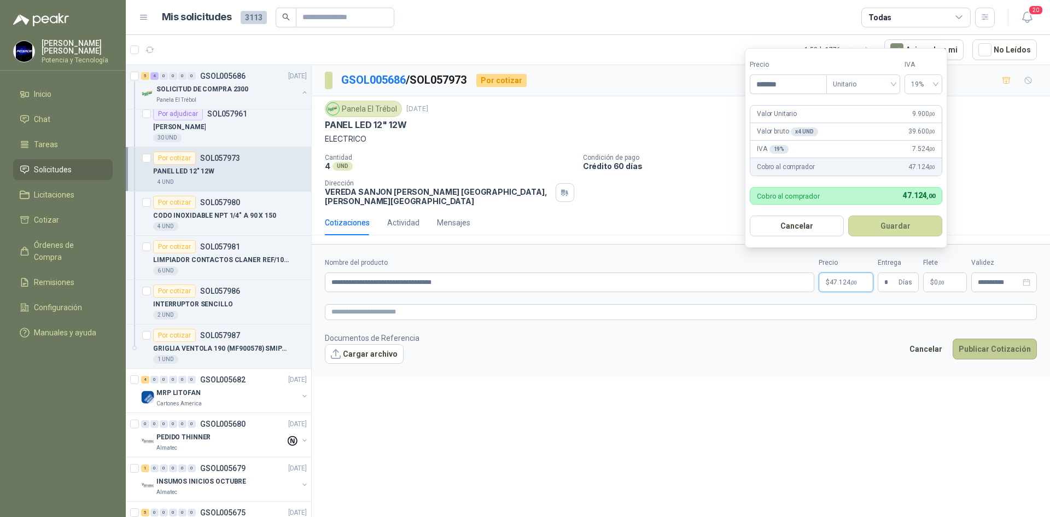
click at [1018, 339] on button "Publicar Cotización" at bounding box center [995, 349] width 84 height 21
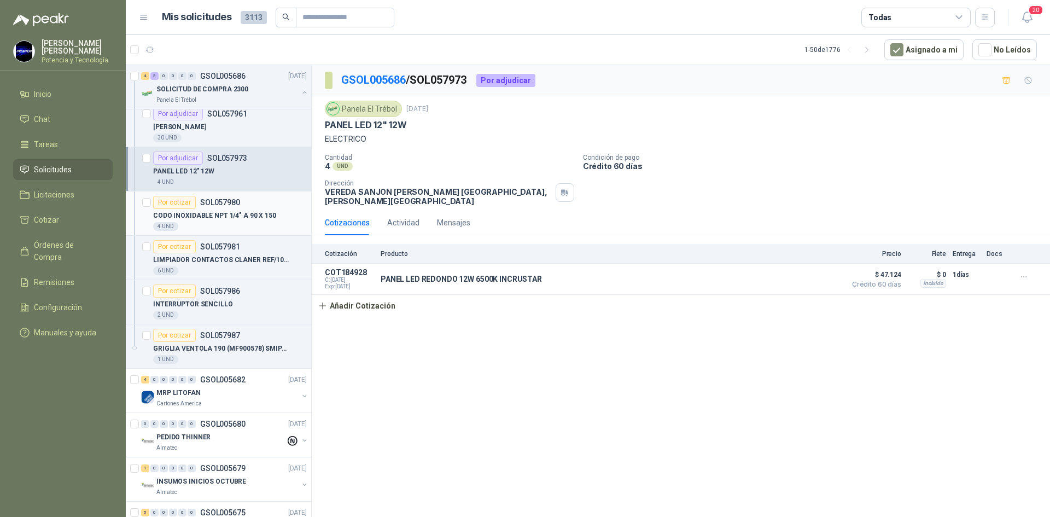
click at [179, 224] on div "4 UND" at bounding box center [230, 226] width 154 height 9
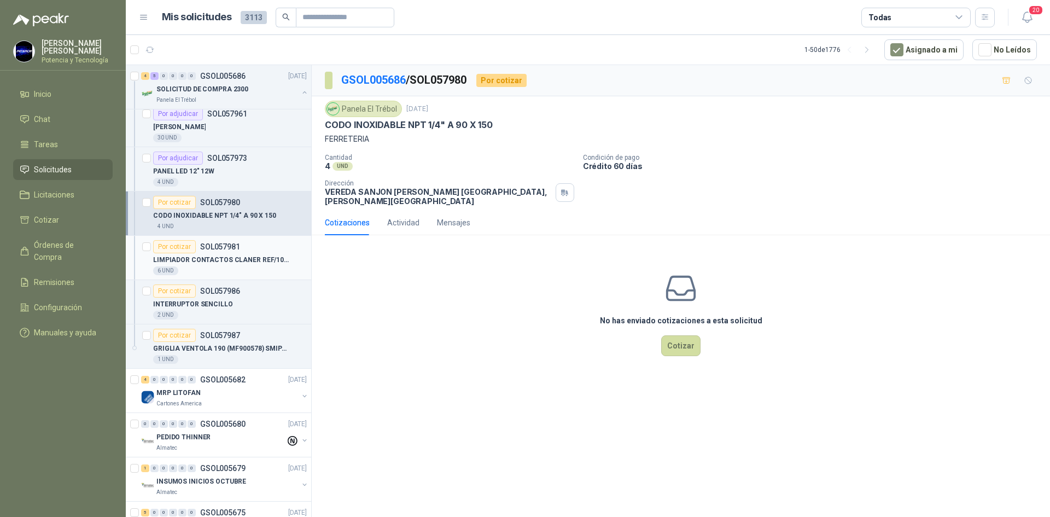
click at [205, 264] on p "LIMPIADOR CONTACTOS CLANER REF/10229811" at bounding box center [221, 260] width 136 height 10
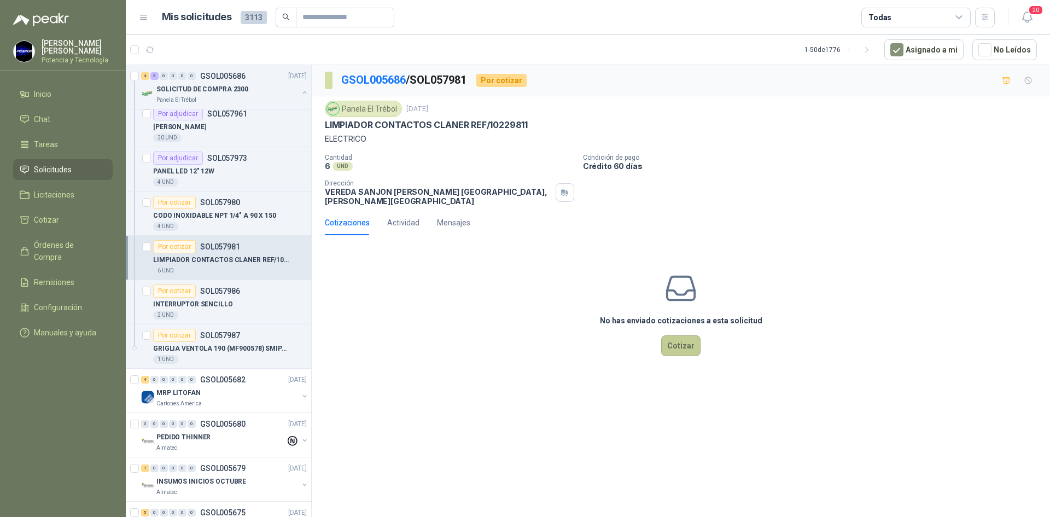
click at [681, 338] on button "Cotizar" at bounding box center [680, 345] width 39 height 21
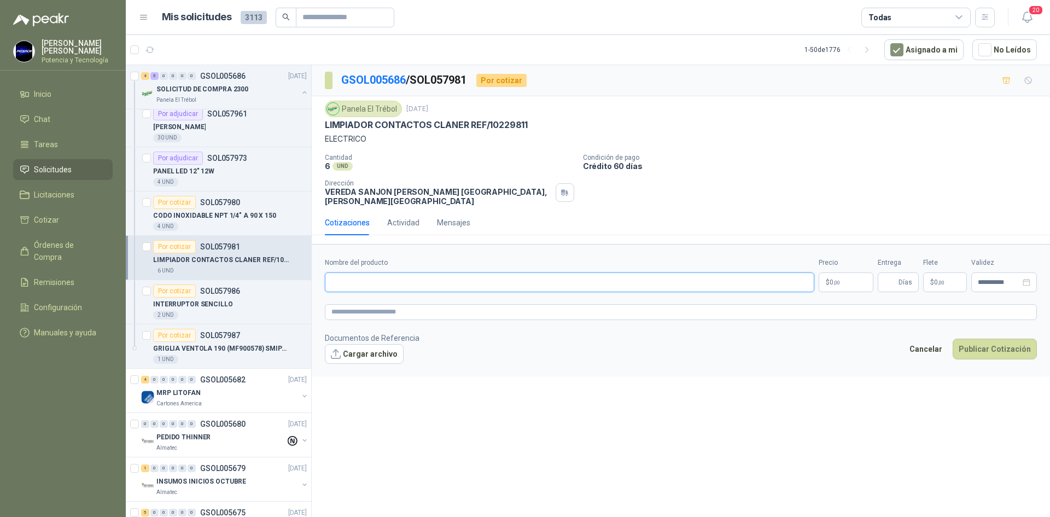
paste input "**********"
type input "**********"
click at [854, 272] on p "$ 0 ,00" at bounding box center [846, 282] width 55 height 20
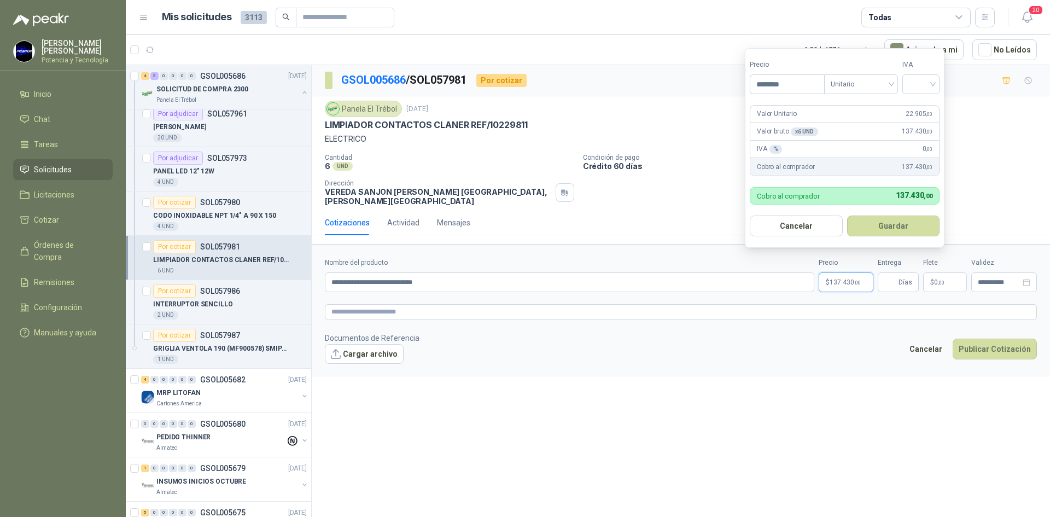
type input "********"
click at [919, 94] on form "Precio ******** Tipo Unitario IVA Valor Unitario 22.905 ,00 Valor bruto x 6 UND…" at bounding box center [845, 148] width 200 height 200
click at [924, 84] on input "search" at bounding box center [921, 83] width 24 height 16
drag, startPoint x: 926, startPoint y: 104, endPoint x: 910, endPoint y: 229, distance: 125.2
click at [926, 107] on div "19%" at bounding box center [924, 107] width 20 height 12
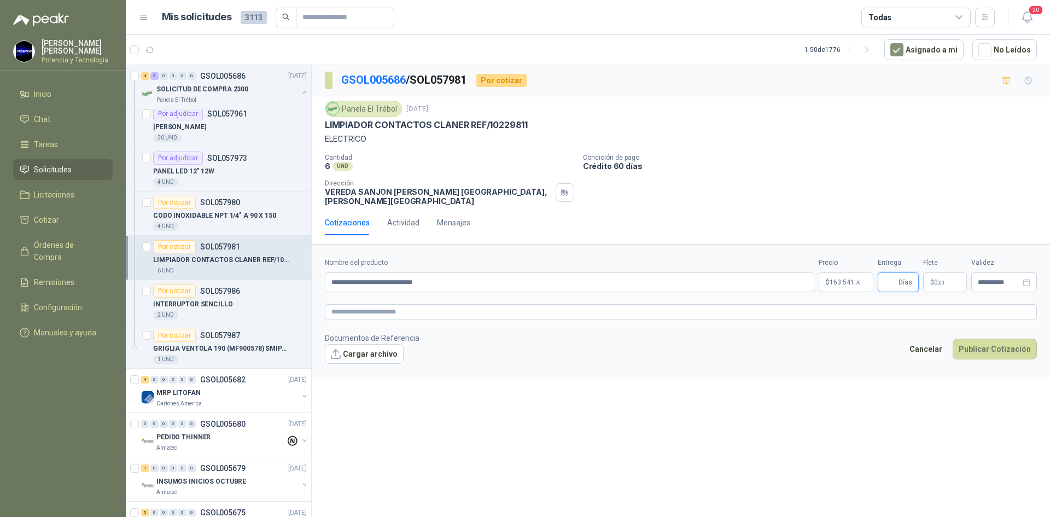
click at [890, 273] on input "Entrega" at bounding box center [891, 282] width 12 height 19
type input "*"
click at [944, 280] on span ",00" at bounding box center [941, 283] width 7 height 6
click at [896, 148] on div "Valor del flete Flex" at bounding box center [887, 149] width 60 height 45
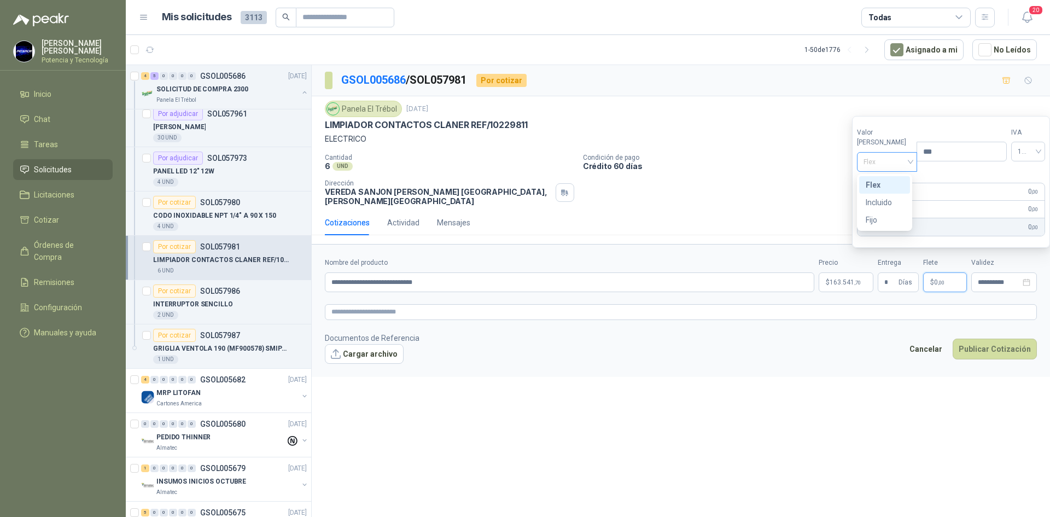
click at [898, 157] on span "Flex" at bounding box center [888, 162] width 48 height 16
click at [884, 195] on div "Incluido" at bounding box center [884, 203] width 51 height 18
click at [832, 279] on span "163.541 ,70" at bounding box center [845, 282] width 31 height 7
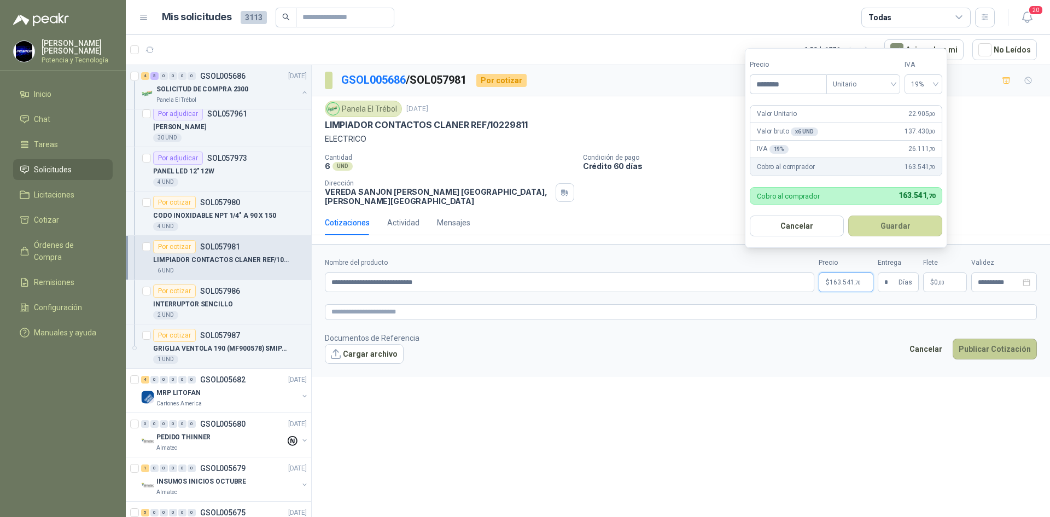
click at [990, 339] on button "Publicar Cotización" at bounding box center [995, 349] width 84 height 21
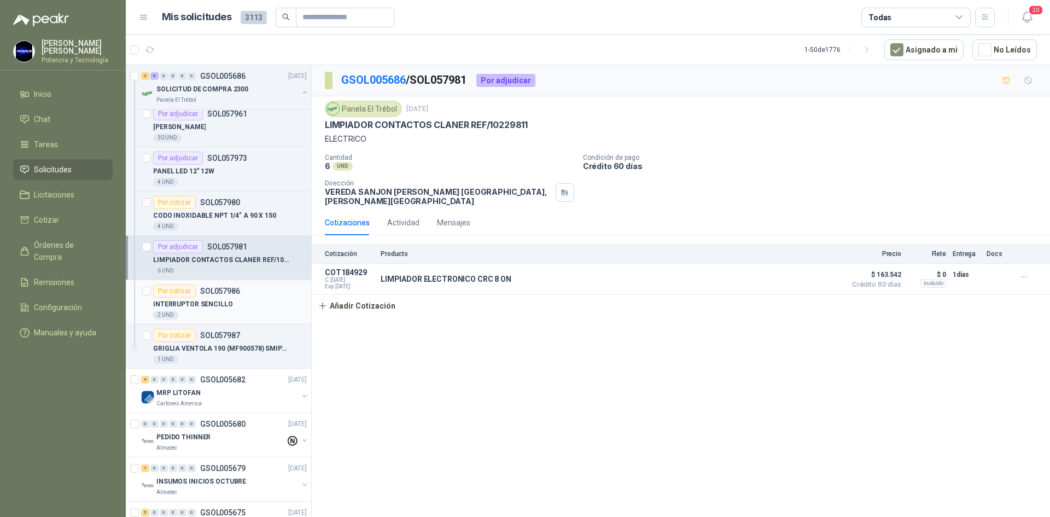
click at [241, 304] on div "INTERRUPTOR SENCILLO" at bounding box center [230, 304] width 154 height 13
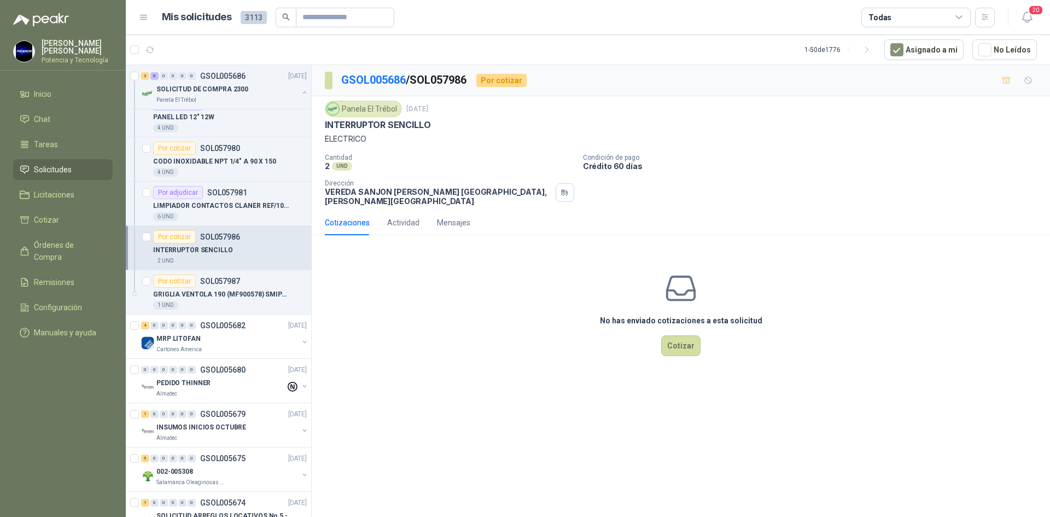
scroll to position [383, 0]
click at [672, 343] on button "Cotizar" at bounding box center [680, 345] width 39 height 21
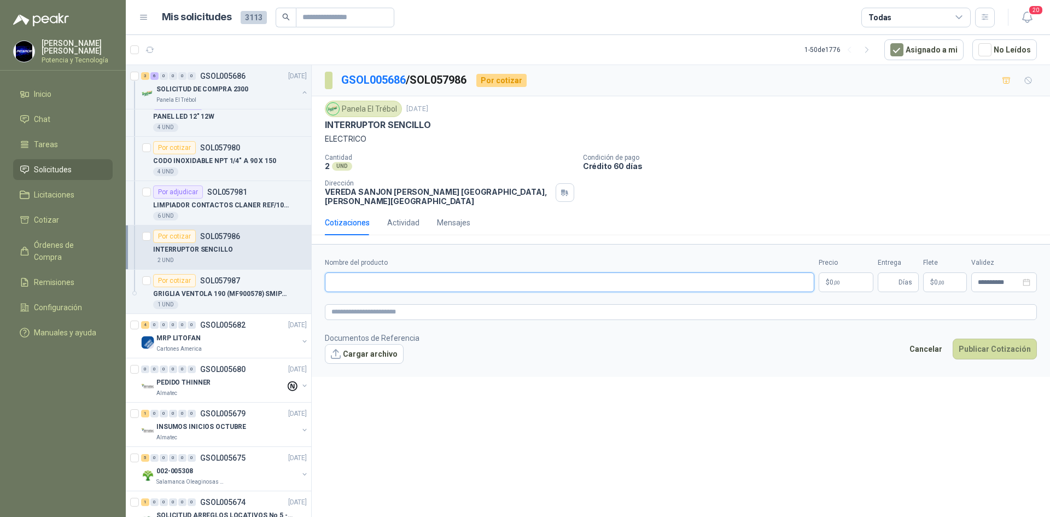
paste input "**********"
type input "**********"
click at [834, 281] on p "$ 0 ,00" at bounding box center [846, 282] width 55 height 20
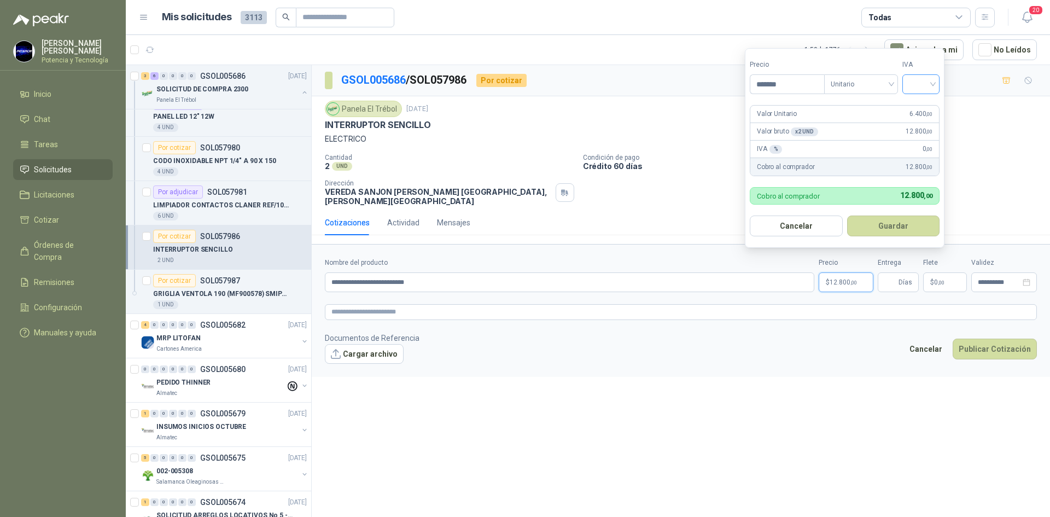
type input "*******"
click at [928, 79] on input "search" at bounding box center [921, 83] width 24 height 16
drag, startPoint x: 924, startPoint y: 100, endPoint x: 927, endPoint y: 181, distance: 81.0
click at [925, 102] on div "19%" at bounding box center [923, 107] width 33 height 18
click at [894, 281] on input "Entrega" at bounding box center [891, 282] width 12 height 19
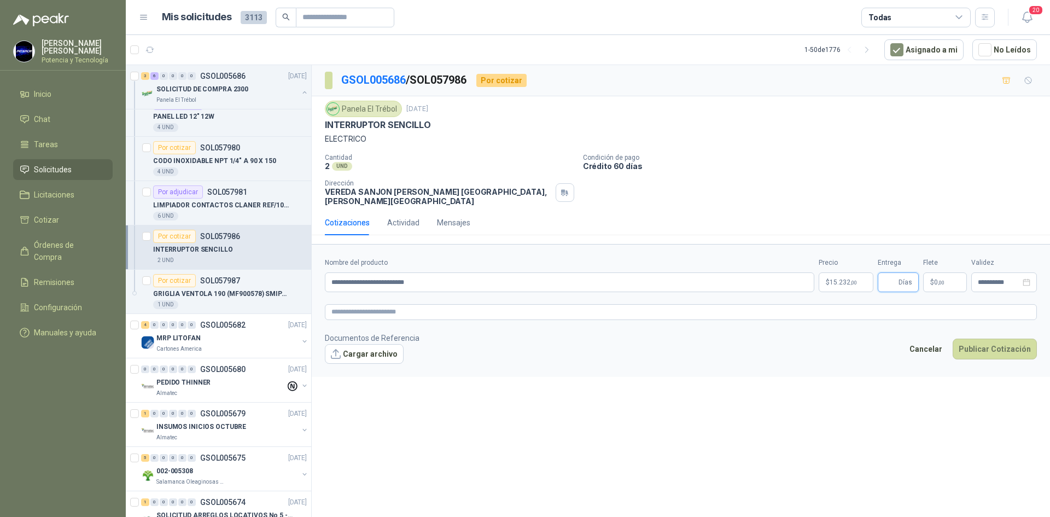
type input "*"
click at [940, 280] on span ",00" at bounding box center [941, 283] width 7 height 6
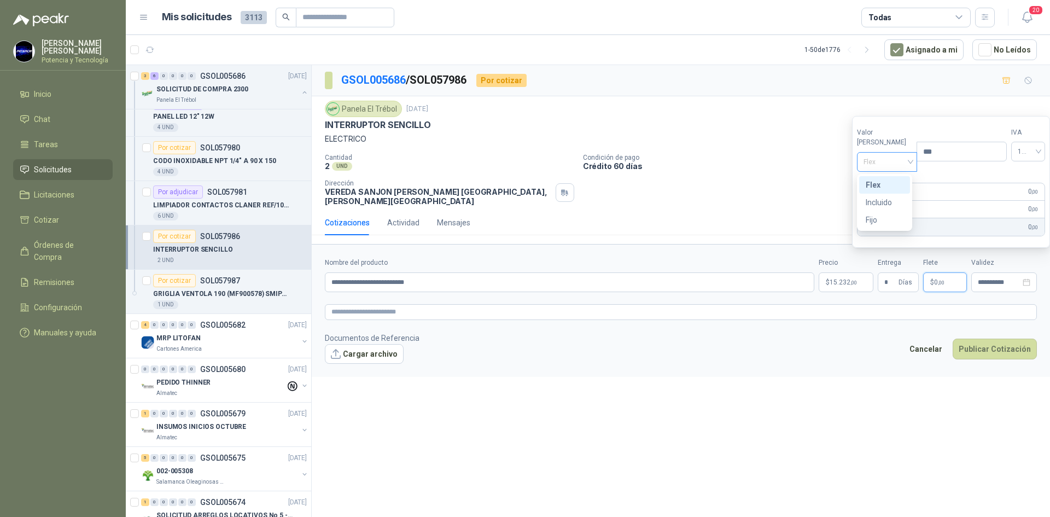
click at [898, 162] on span "Flex" at bounding box center [888, 162] width 48 height 16
drag, startPoint x: 885, startPoint y: 202, endPoint x: 948, endPoint y: 291, distance: 108.7
click at [886, 203] on div "Incluido" at bounding box center [885, 202] width 38 height 12
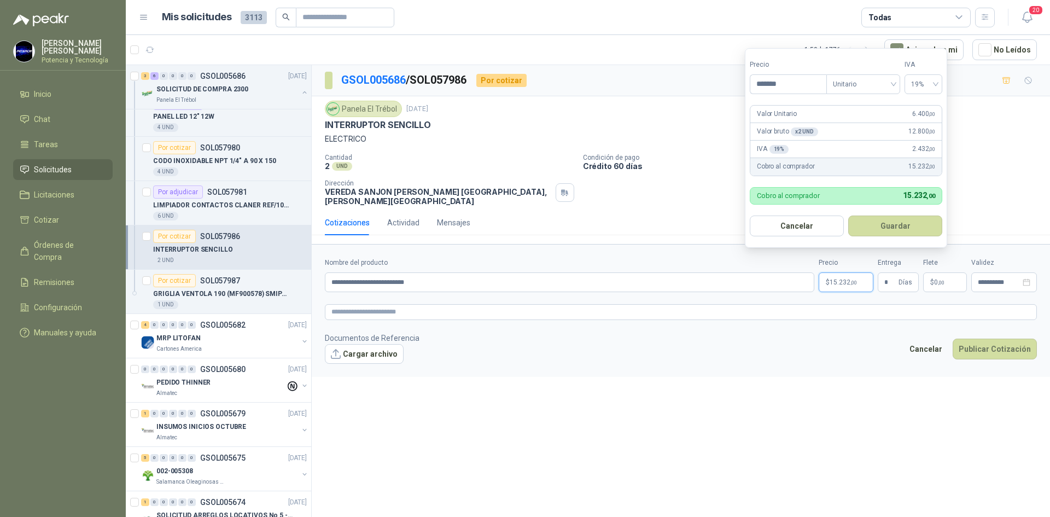
click at [841, 272] on p "$ 15.232 ,00" at bounding box center [846, 282] width 55 height 20
click at [1005, 343] on button "Publicar Cotización" at bounding box center [995, 349] width 84 height 21
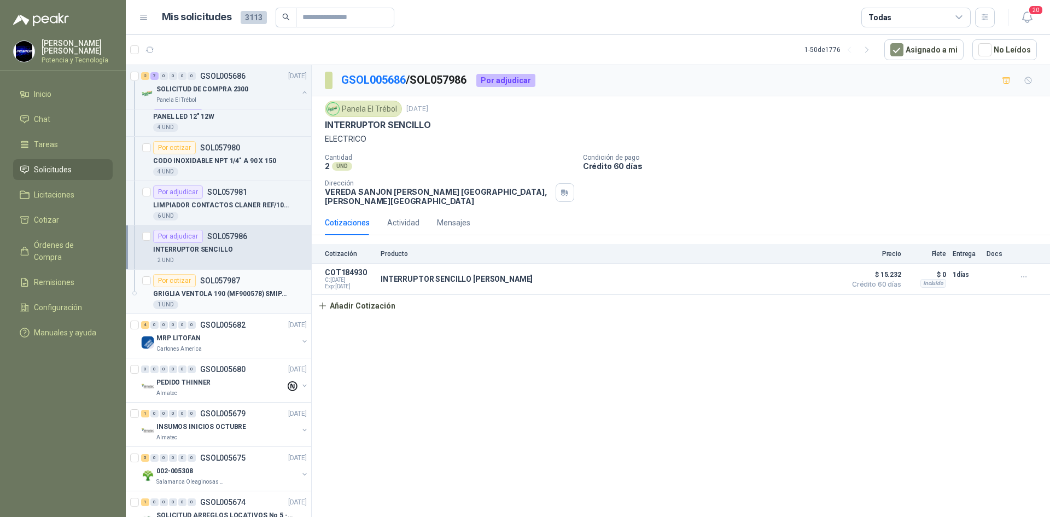
click at [207, 299] on p "GRIGLIA VENTOLA 190 (MF900578) SMIPACK" at bounding box center [221, 294] width 136 height 10
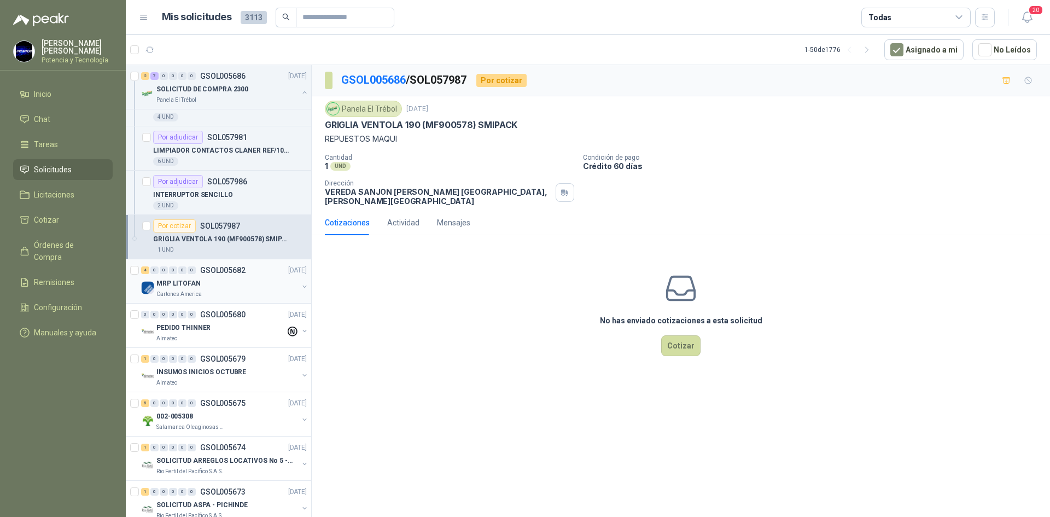
click at [197, 283] on div "MRP LITOFAN" at bounding box center [227, 283] width 142 height 13
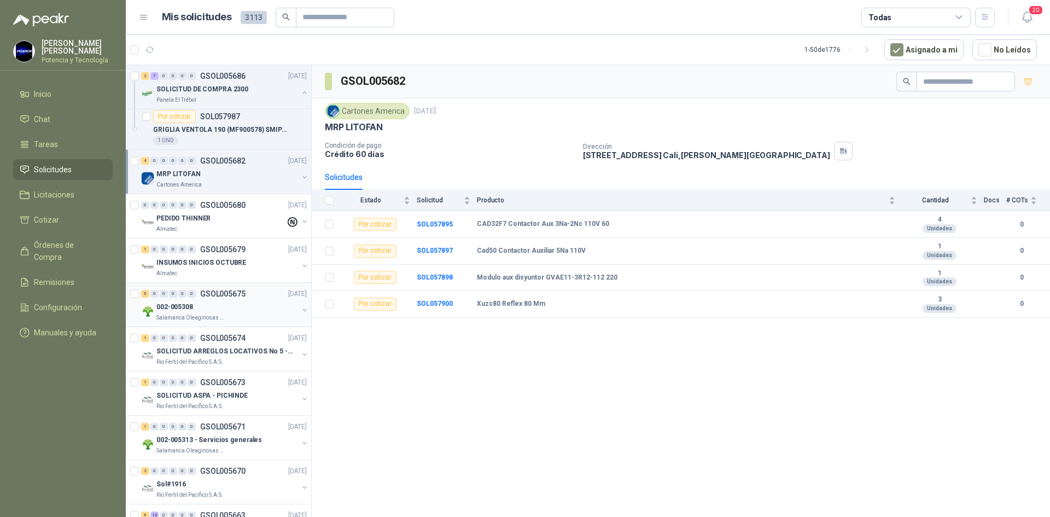
click at [199, 315] on p "Salamanca Oleaginosas SAS" at bounding box center [190, 317] width 69 height 9
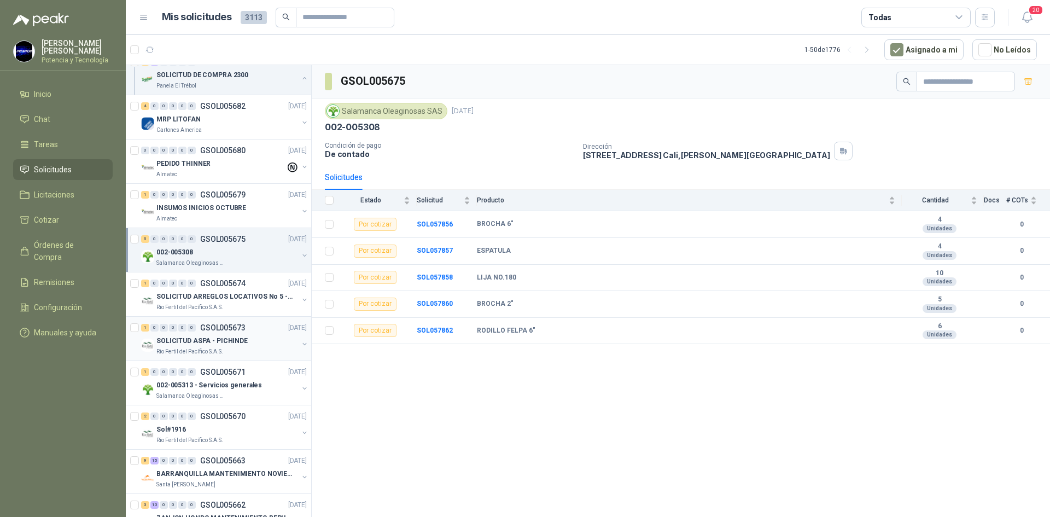
click at [203, 336] on p "SOLICITUD ASPA - PICHINDE" at bounding box center [201, 341] width 91 height 10
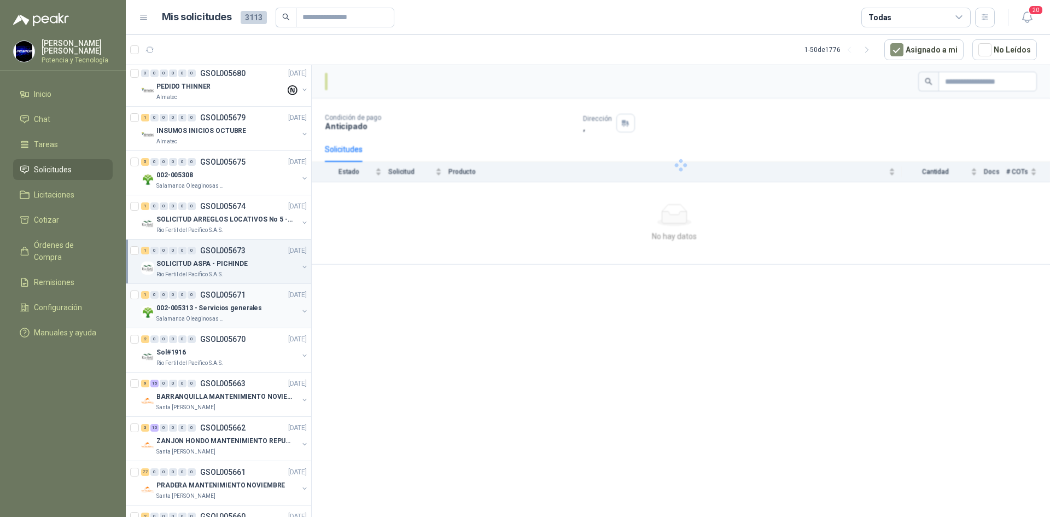
scroll to position [711, 0]
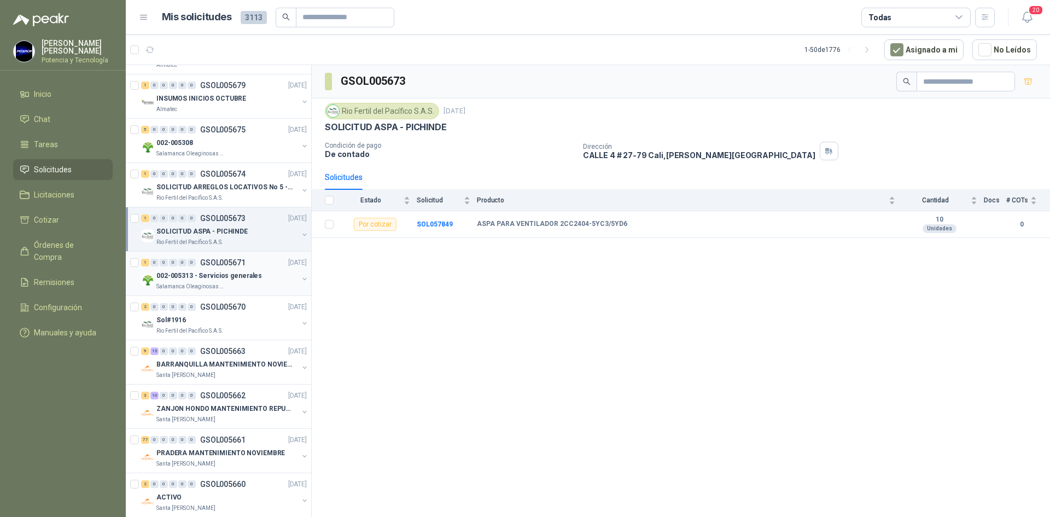
click at [209, 281] on p "002-005313 - Servicios generales" at bounding box center [209, 276] width 106 height 10
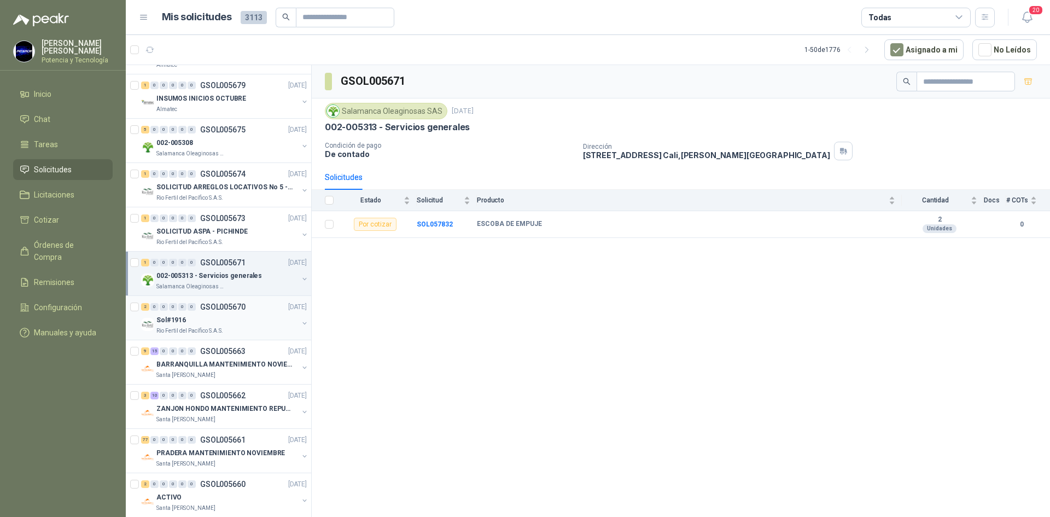
click at [198, 324] on div "Sol#1916" at bounding box center [227, 319] width 142 height 13
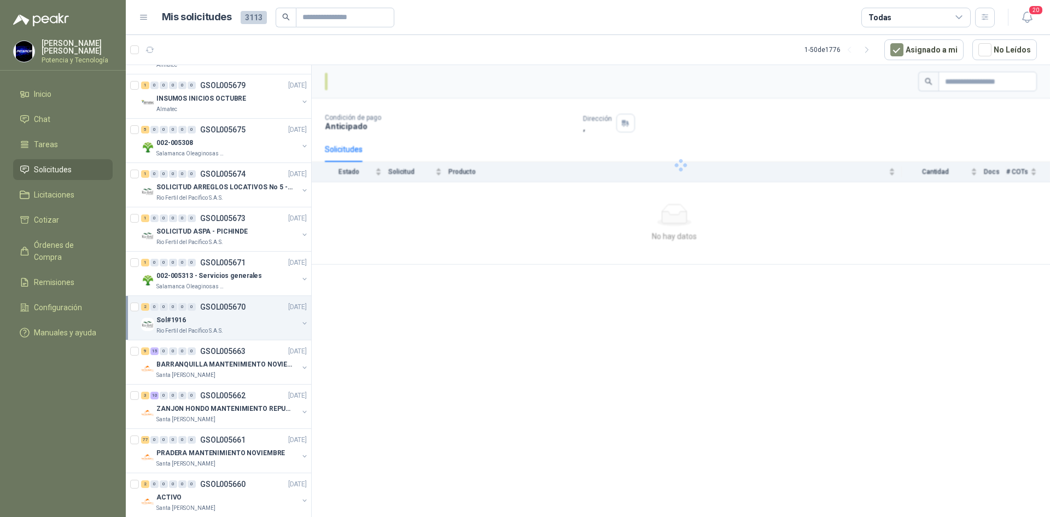
scroll to position [766, 0]
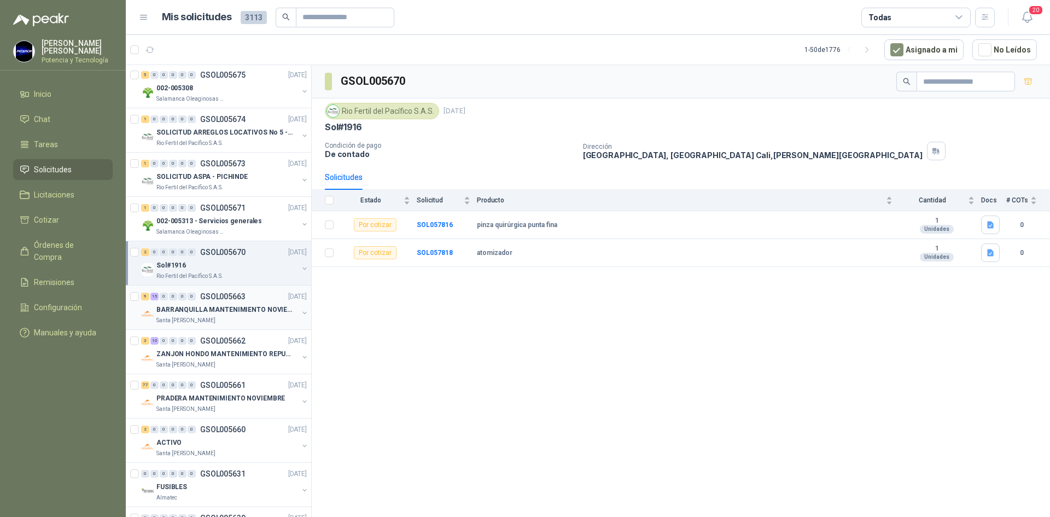
click at [203, 319] on p "Santa [PERSON_NAME]" at bounding box center [185, 320] width 59 height 9
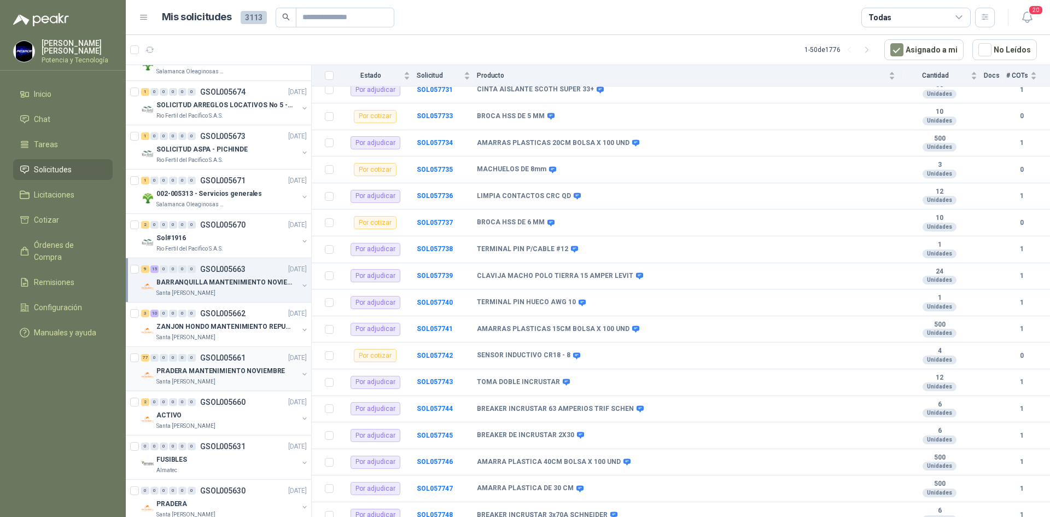
scroll to position [821, 0]
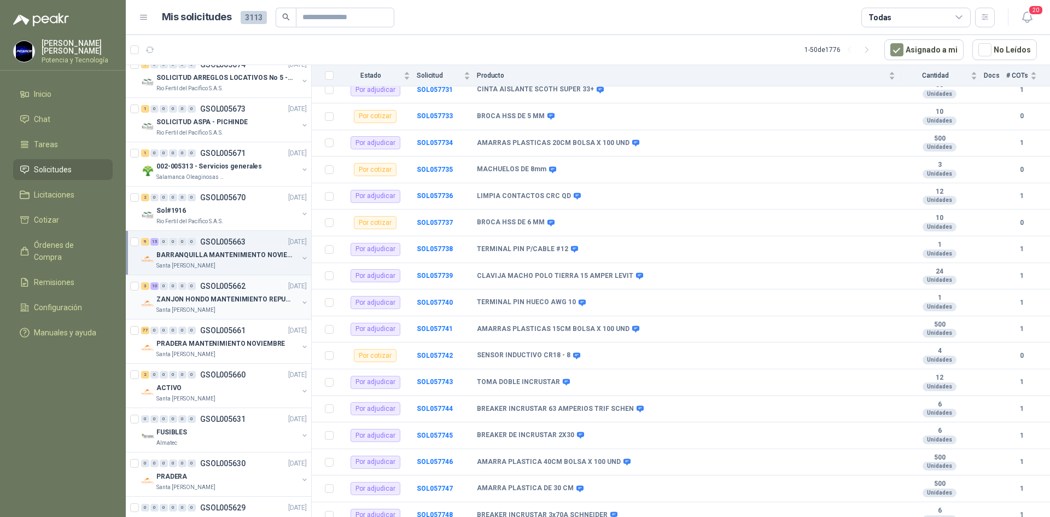
click at [196, 294] on p "ZANJON HONDO MANTENIMIENTO REPUESTOS" at bounding box center [224, 299] width 136 height 10
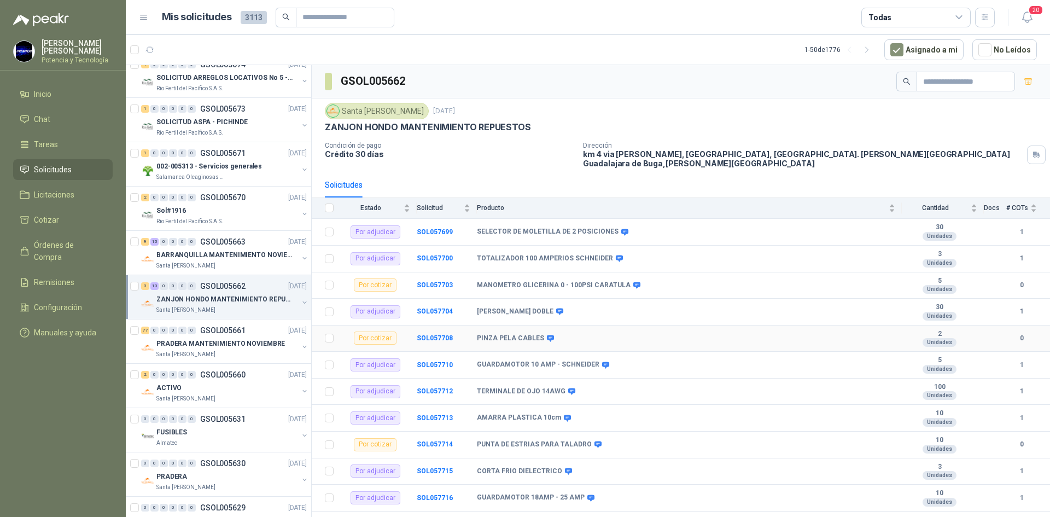
scroll to position [36, 0]
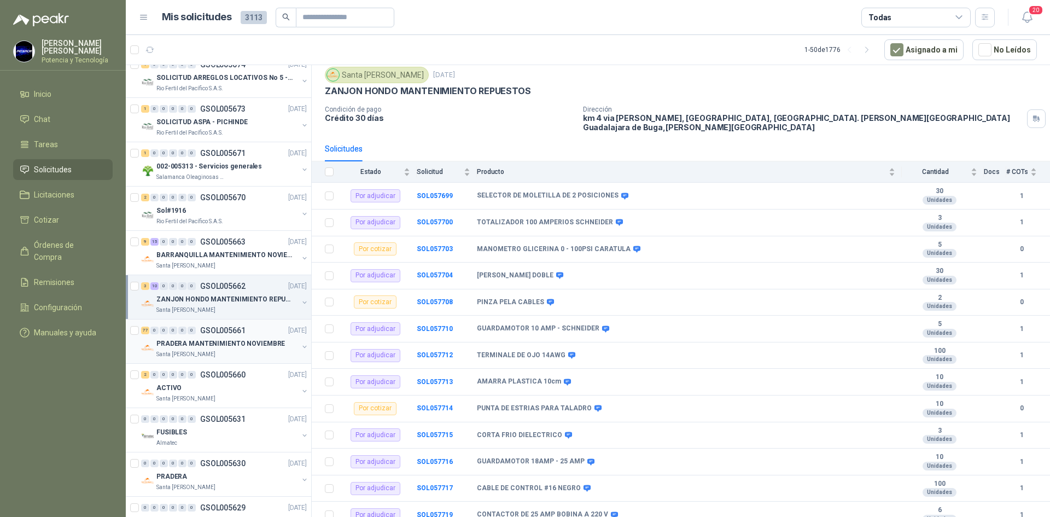
click at [222, 344] on p "PRADERA MANTENIMIENTO NOVIEMBRE" at bounding box center [220, 344] width 129 height 10
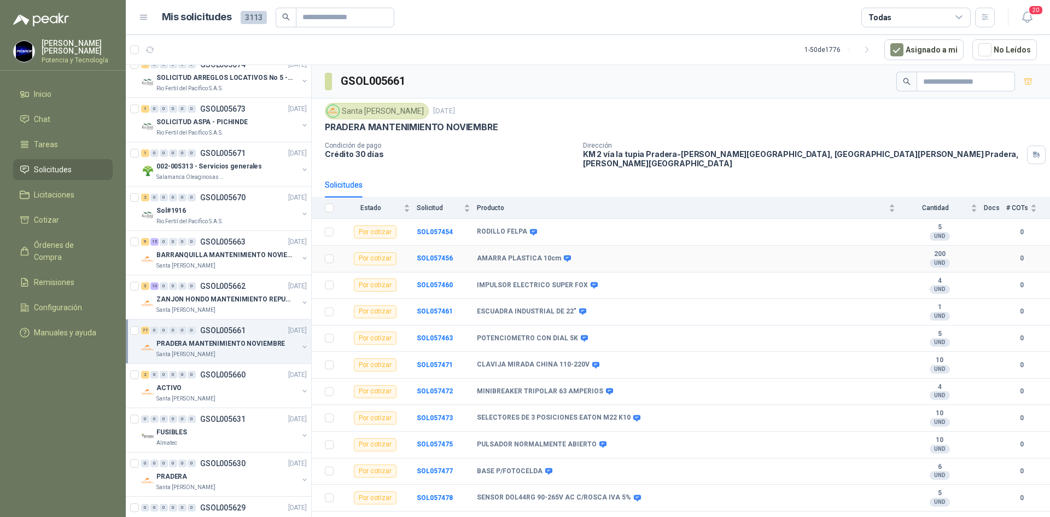
click at [433, 246] on td "SOL057456" at bounding box center [447, 259] width 60 height 27
click at [381, 253] on div "Por cotizar" at bounding box center [375, 258] width 43 height 13
click at [427, 254] on b "SOL057456" at bounding box center [435, 258] width 36 height 8
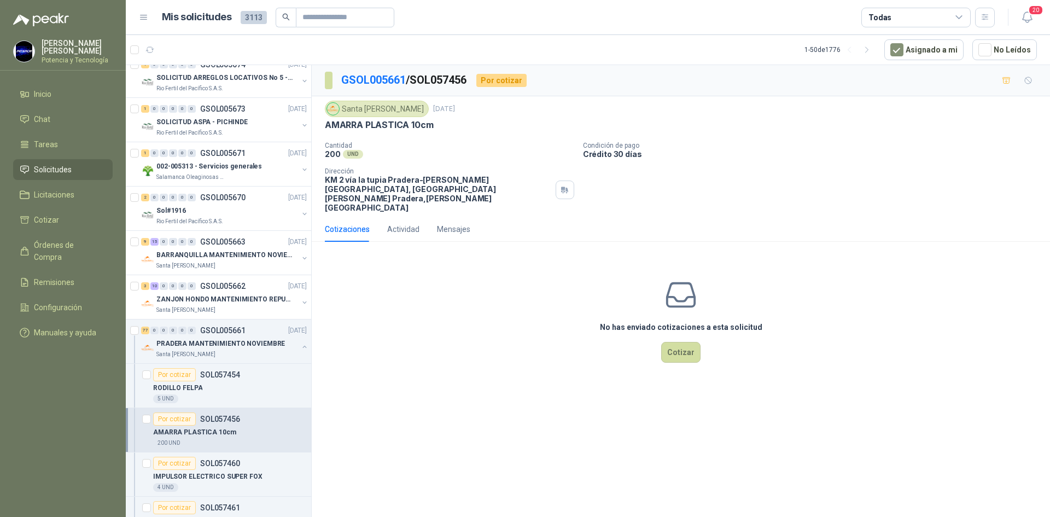
click at [704, 332] on div "No has enviado cotizaciones a esta solicitud Cotizar" at bounding box center [681, 320] width 738 height 139
click at [688, 342] on button "Cotizar" at bounding box center [680, 352] width 39 height 21
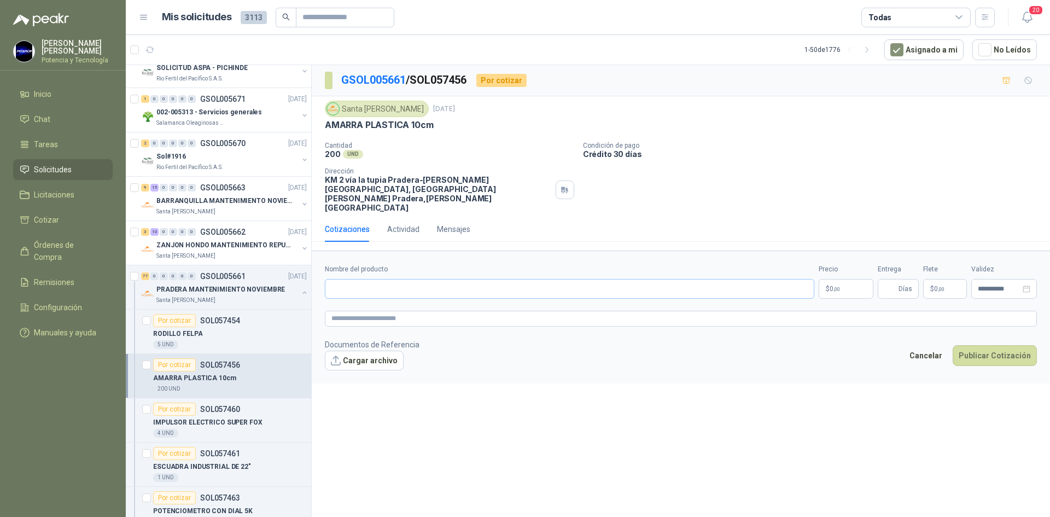
scroll to position [875, 0]
paste input "**********"
type input "**********"
click at [835, 286] on span ",00" at bounding box center [837, 289] width 7 height 6
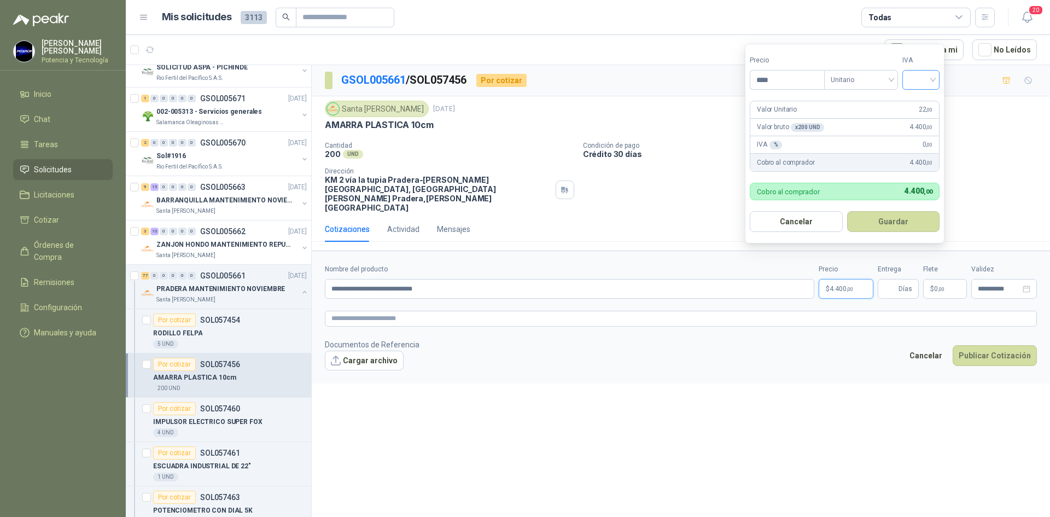
type input "****"
click at [916, 83] on input "search" at bounding box center [921, 79] width 24 height 16
click at [928, 97] on div "19%" at bounding box center [924, 102] width 20 height 12
click at [901, 280] on span "Días" at bounding box center [906, 289] width 14 height 19
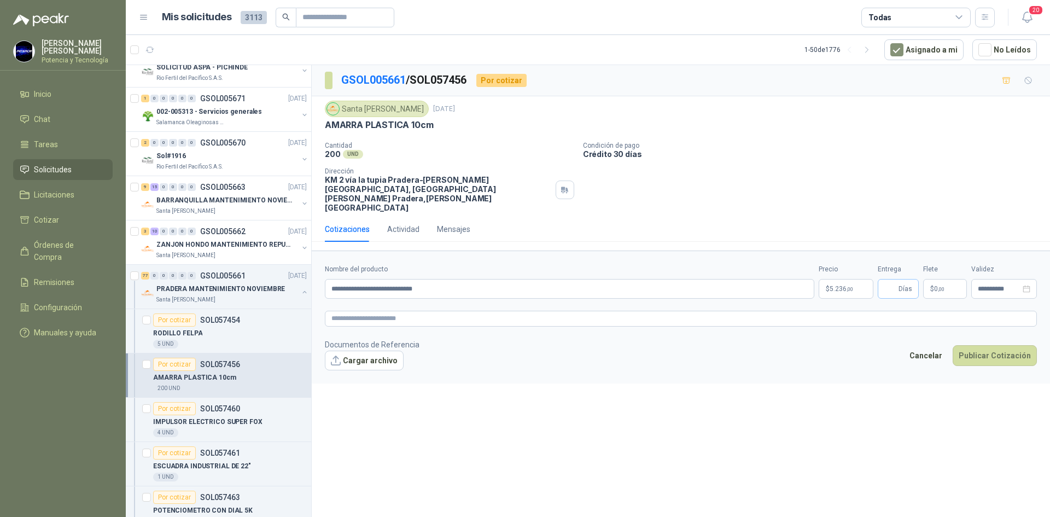
click at [898, 279] on span "Días" at bounding box center [898, 289] width 41 height 20
click at [896, 280] on input "Entrega" at bounding box center [891, 289] width 12 height 19
type input "*"
drag, startPoint x: 939, startPoint y: 269, endPoint x: 903, endPoint y: 190, distance: 86.4
click at [939, 286] on span ",00" at bounding box center [941, 289] width 7 height 6
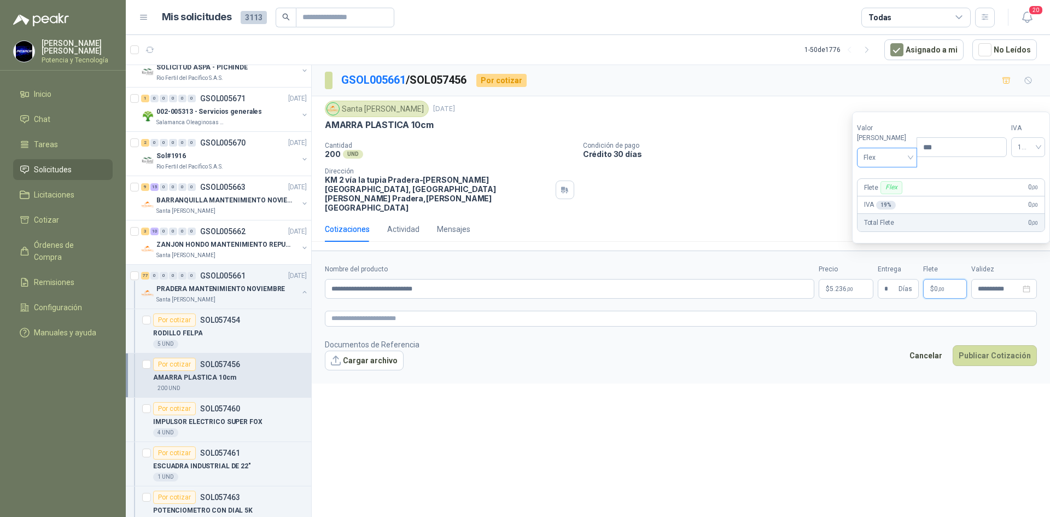
click at [882, 156] on span "Flex" at bounding box center [888, 157] width 48 height 16
click at [888, 196] on div "Incluido" at bounding box center [885, 198] width 38 height 12
click at [839, 286] on span "5.236 ,00" at bounding box center [842, 289] width 24 height 7
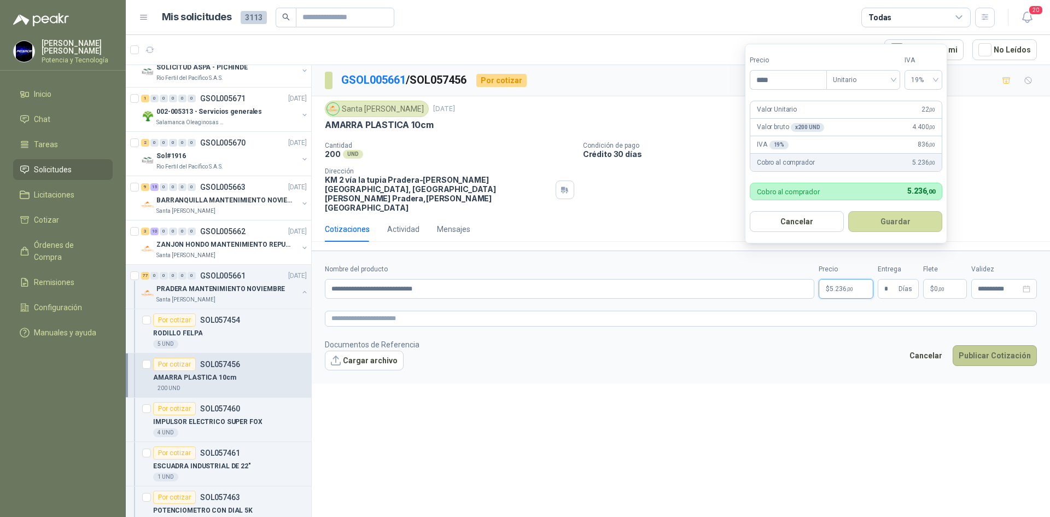
click at [1002, 345] on button "Publicar Cotización" at bounding box center [995, 355] width 84 height 21
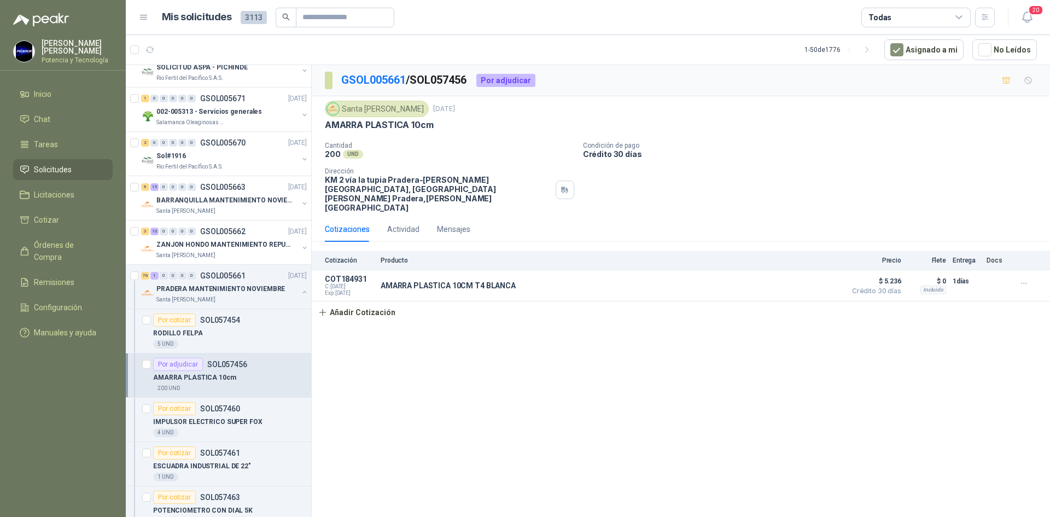
scroll to position [930, 0]
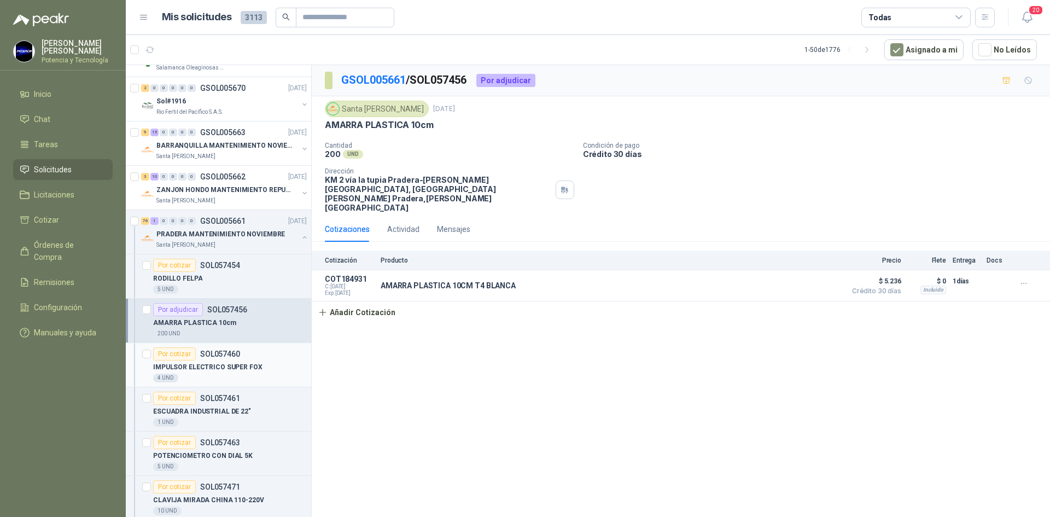
click at [201, 359] on div "Por cotizar SOL057460" at bounding box center [196, 353] width 87 height 13
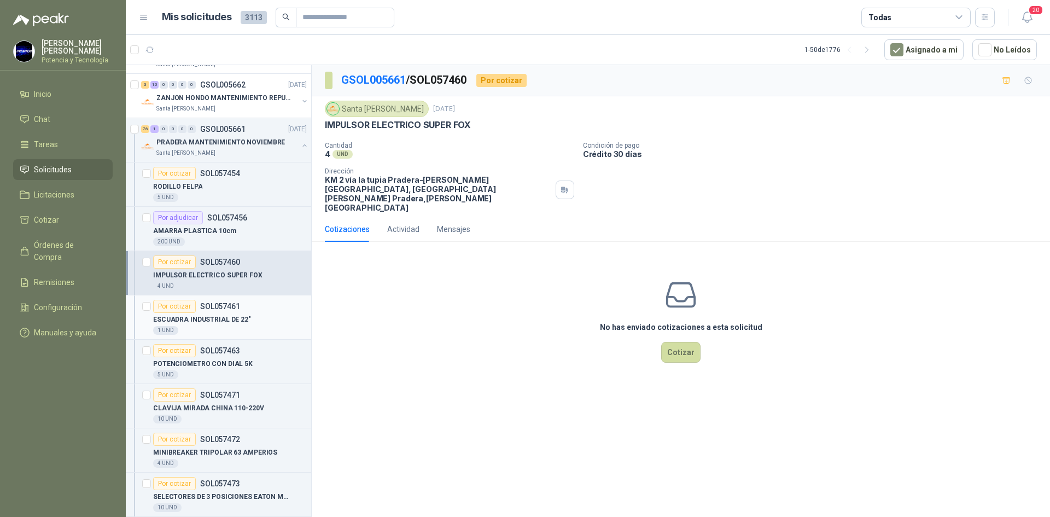
scroll to position [1039, 0]
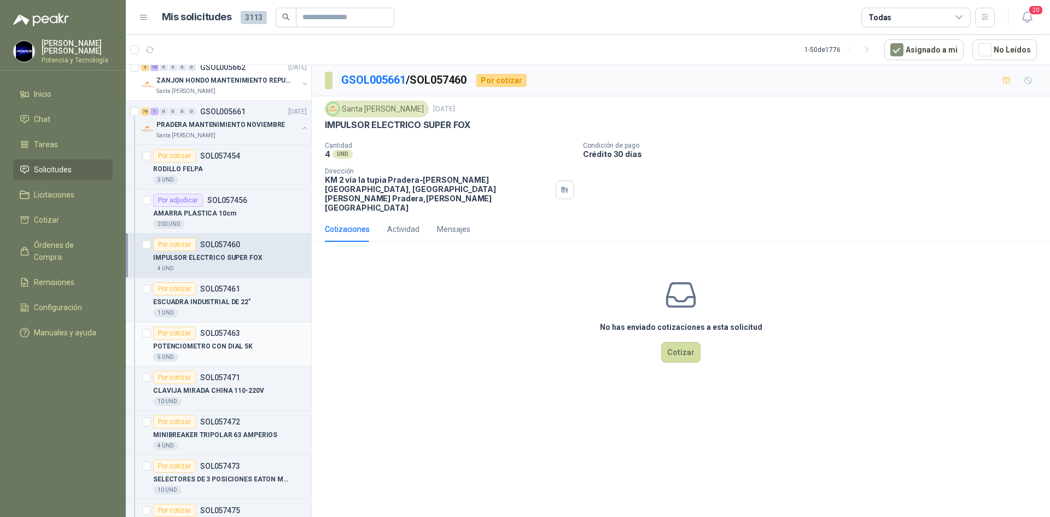
click at [222, 336] on p "SOL057463" at bounding box center [220, 333] width 40 height 8
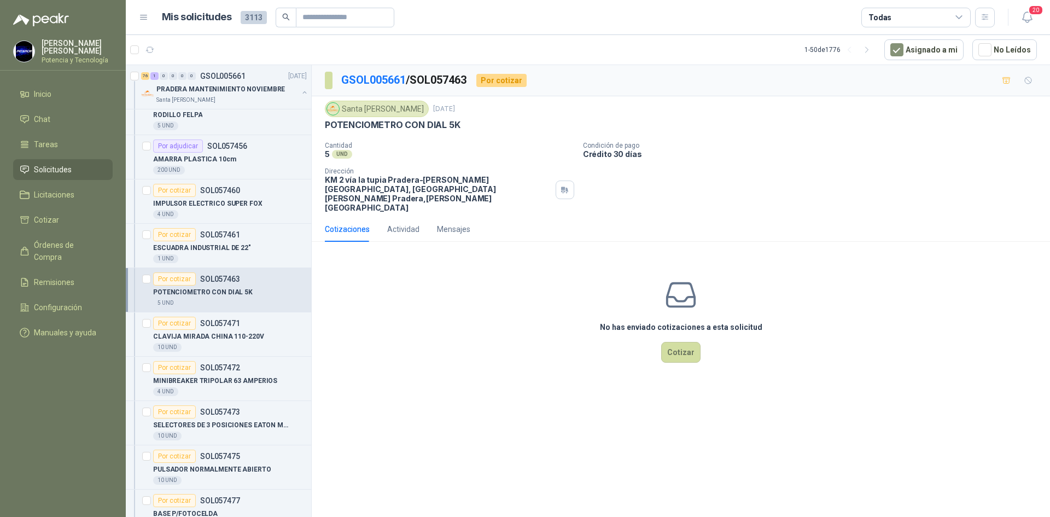
scroll to position [1094, 0]
click at [226, 342] on div "CLAVIJA MIRADA CHINA 110-220V" at bounding box center [230, 335] width 154 height 13
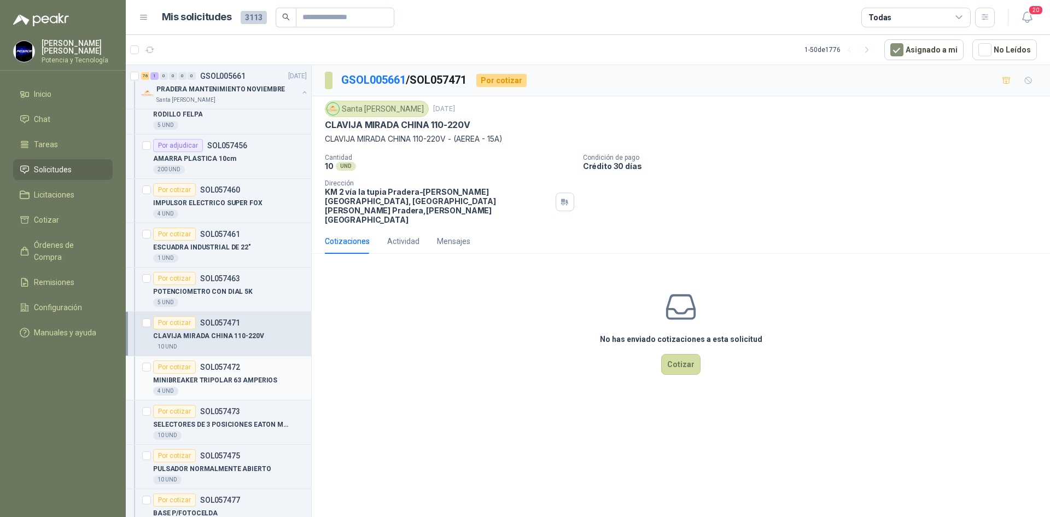
click at [236, 387] on div "4 UND" at bounding box center [230, 391] width 154 height 9
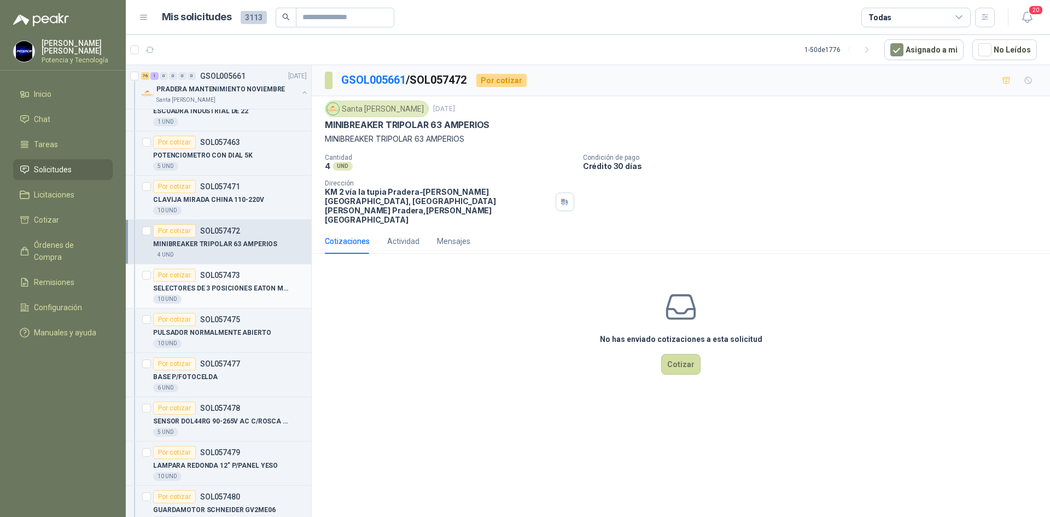
scroll to position [1203, 0]
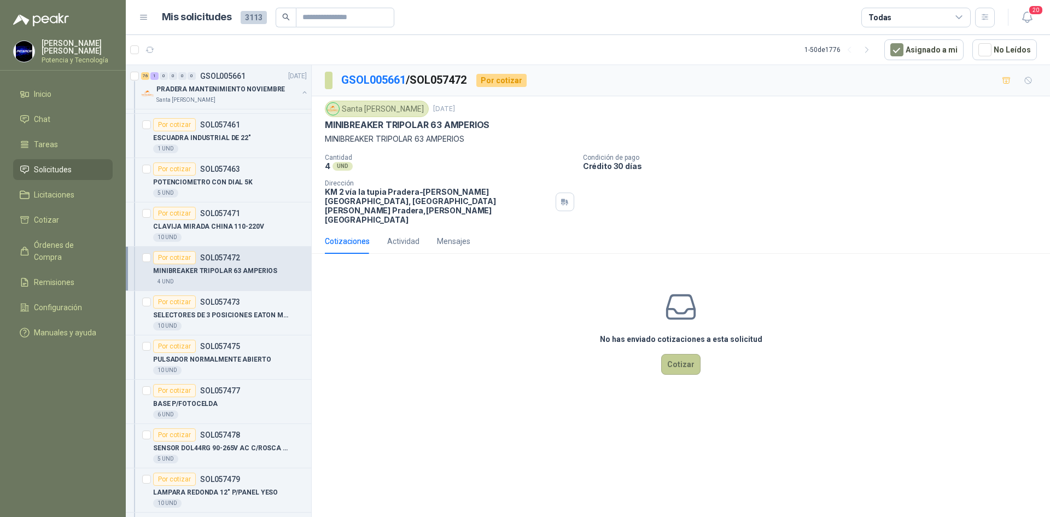
click at [677, 354] on button "Cotizar" at bounding box center [680, 364] width 39 height 21
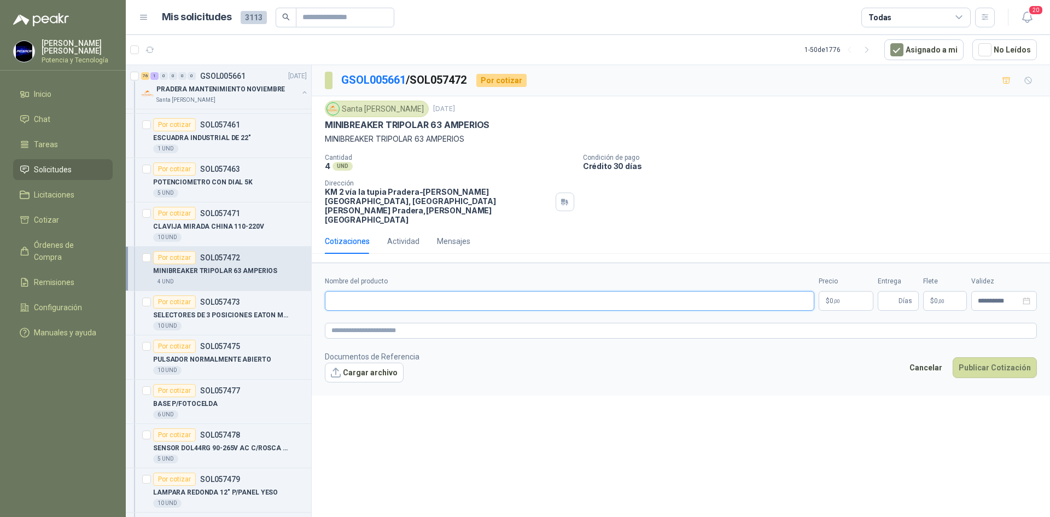
paste input "**********"
type input "**********"
click at [853, 291] on p "$ 0 ,00" at bounding box center [846, 301] width 55 height 20
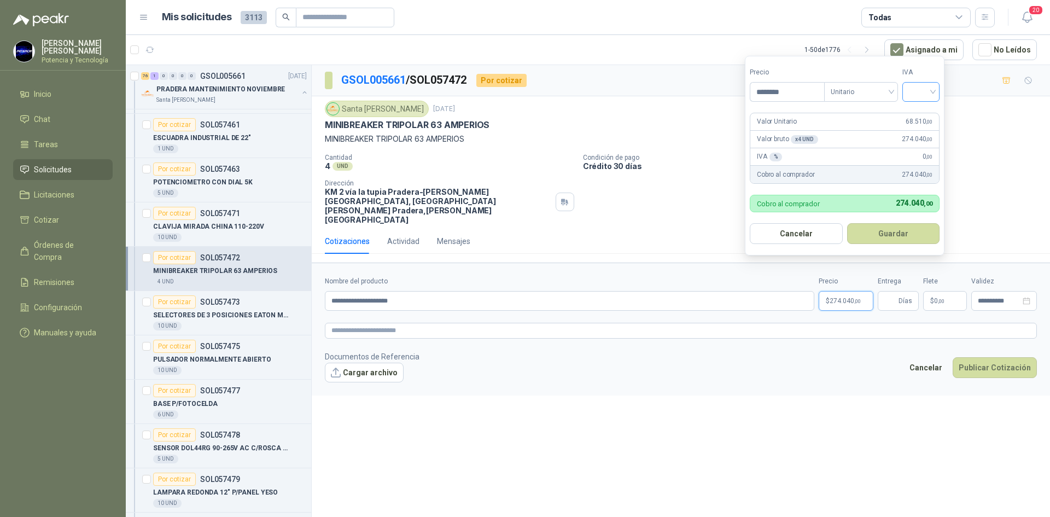
type input "********"
click at [921, 92] on input "search" at bounding box center [921, 91] width 24 height 16
click at [920, 117] on div "19%" at bounding box center [924, 114] width 20 height 12
click at [897, 292] on input "Entrega" at bounding box center [891, 301] width 12 height 19
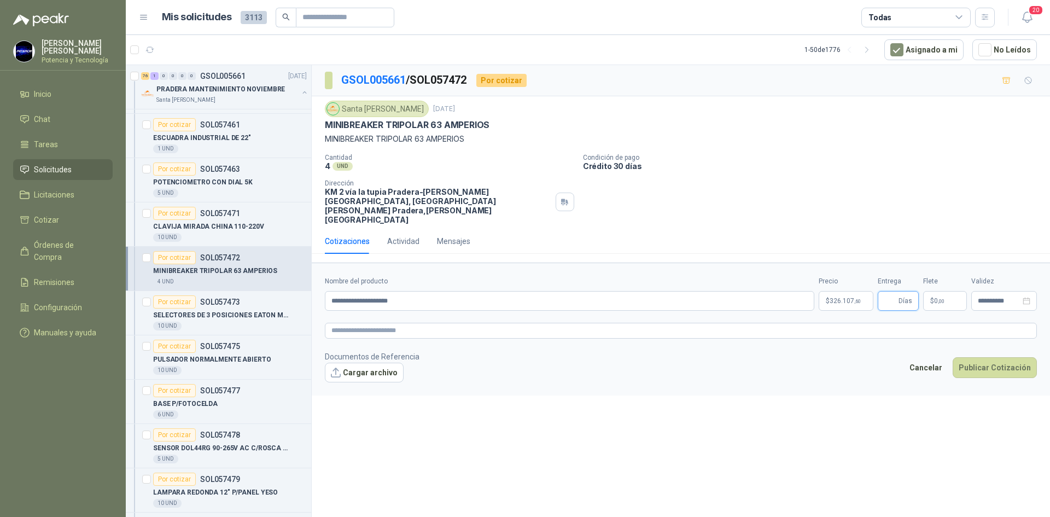
type input "*"
drag, startPoint x: 932, startPoint y: 284, endPoint x: 928, endPoint y: 263, distance: 22.2
click at [930, 291] on p "$ 0 ,00" at bounding box center [945, 301] width 44 height 20
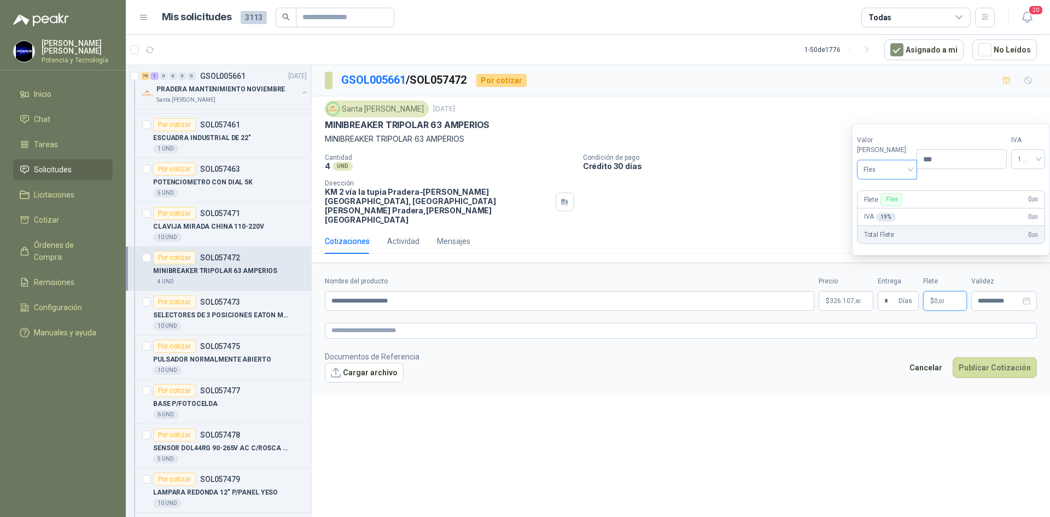
click at [887, 174] on span "Flex" at bounding box center [888, 169] width 48 height 16
click at [882, 213] on div "Incluido" at bounding box center [885, 210] width 38 height 12
click at [852, 298] on span "326.107 ,60" at bounding box center [845, 301] width 31 height 7
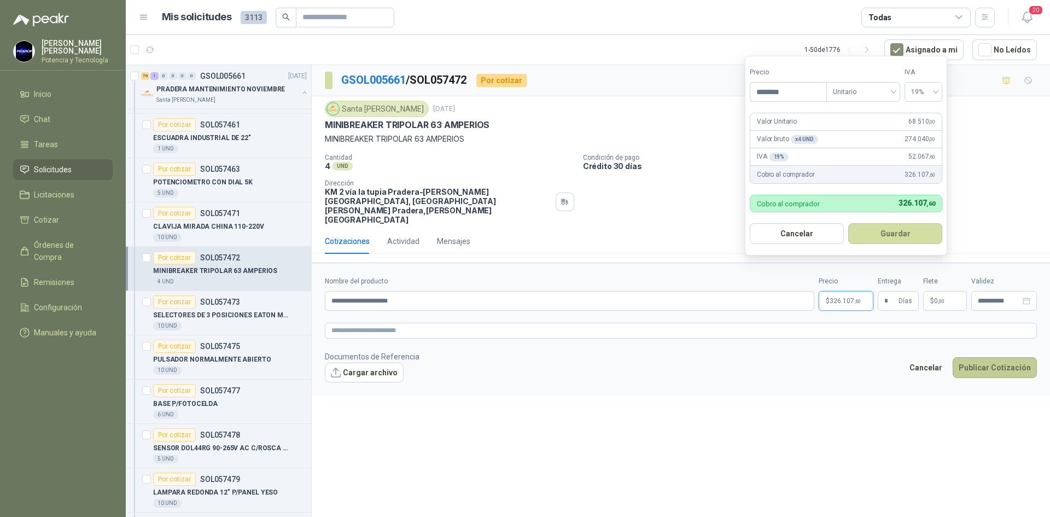
click at [990, 357] on button "Publicar Cotización" at bounding box center [995, 367] width 84 height 21
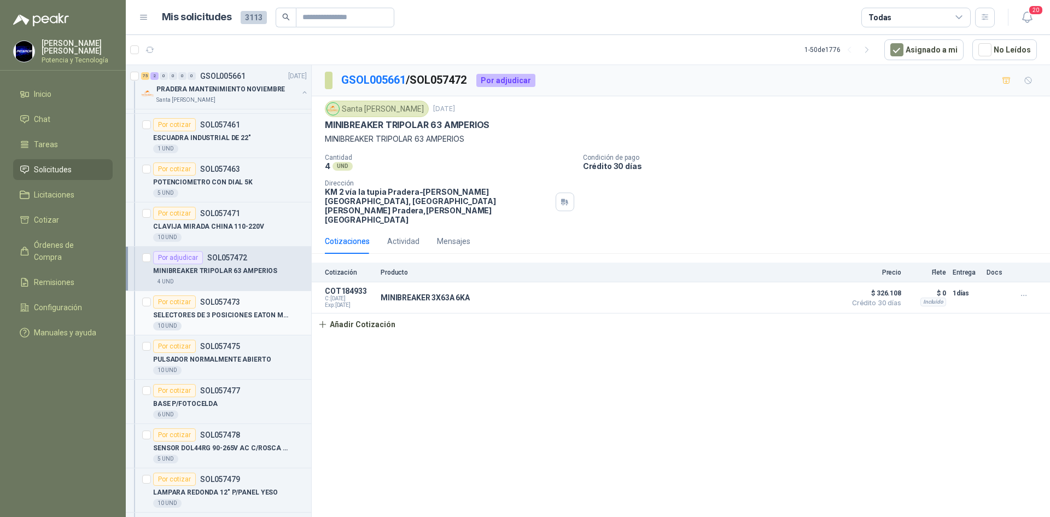
click at [201, 324] on div "10 UND" at bounding box center [230, 326] width 154 height 9
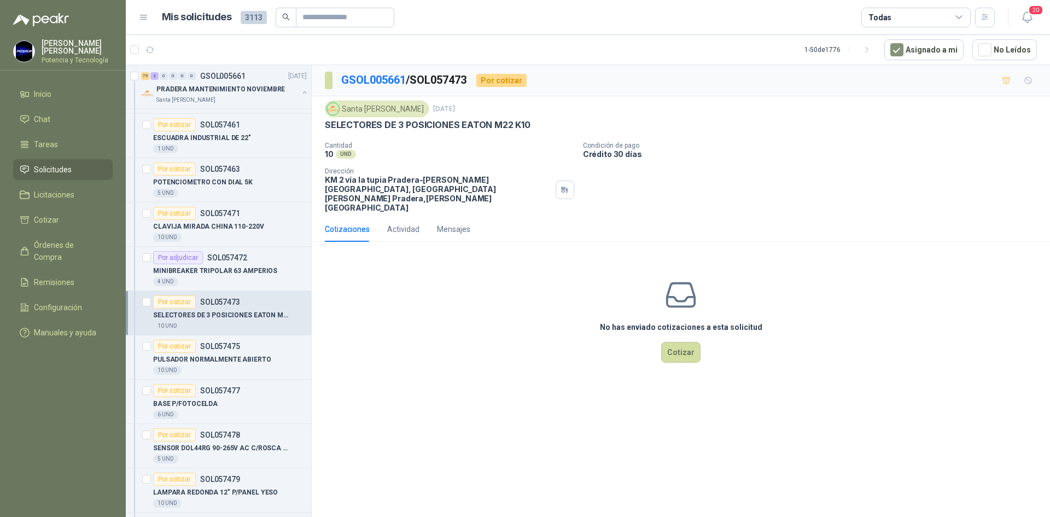
scroll to position [1258, 0]
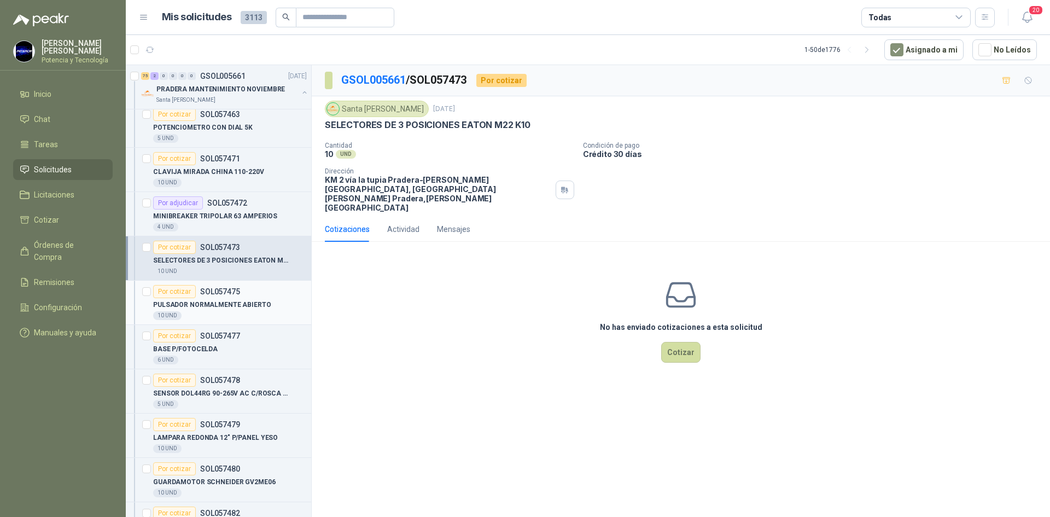
click at [184, 309] on p "PULSADOR NORMALMENTE ABIERTO" at bounding box center [212, 305] width 118 height 10
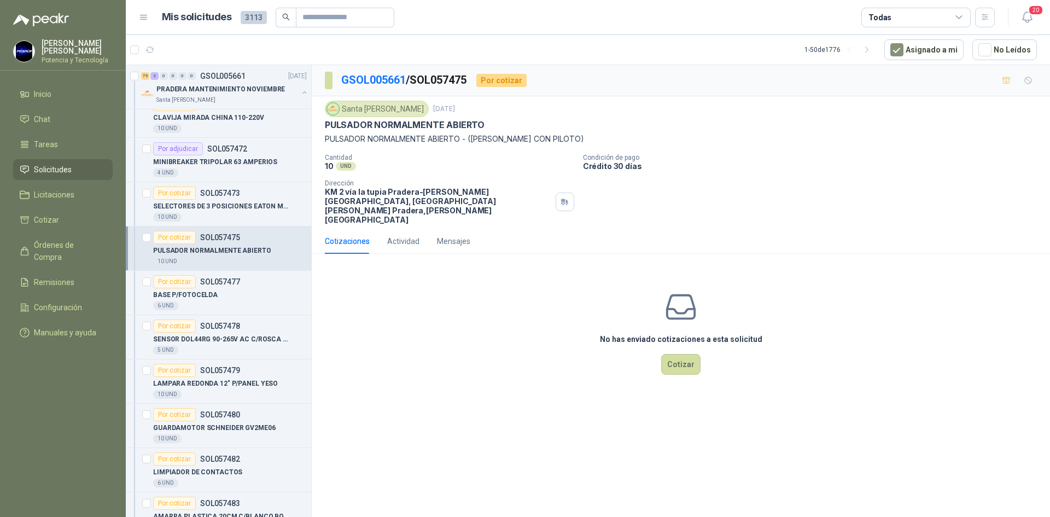
scroll to position [1313, 0]
click at [221, 302] on div "6 UND" at bounding box center [230, 305] width 154 height 9
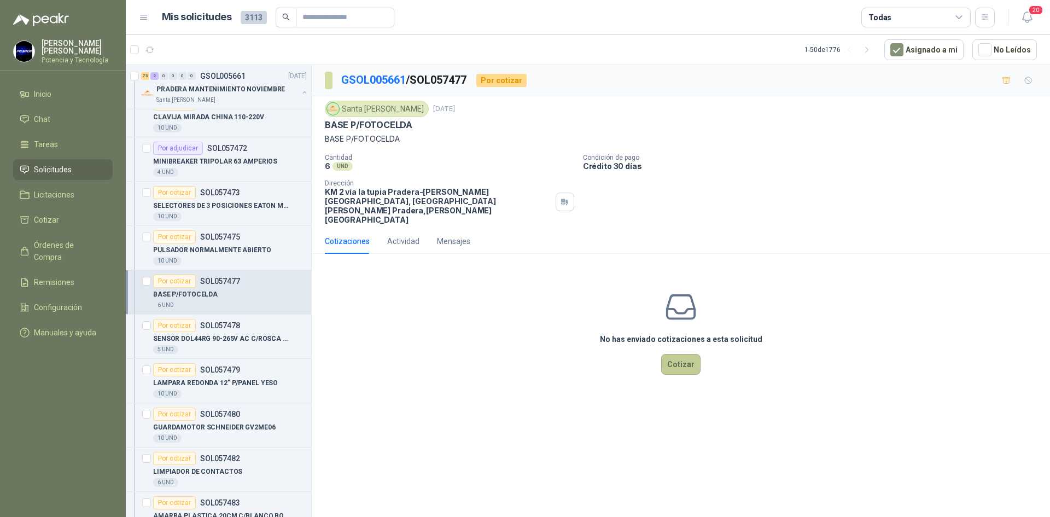
click at [686, 354] on button "Cotizar" at bounding box center [680, 364] width 39 height 21
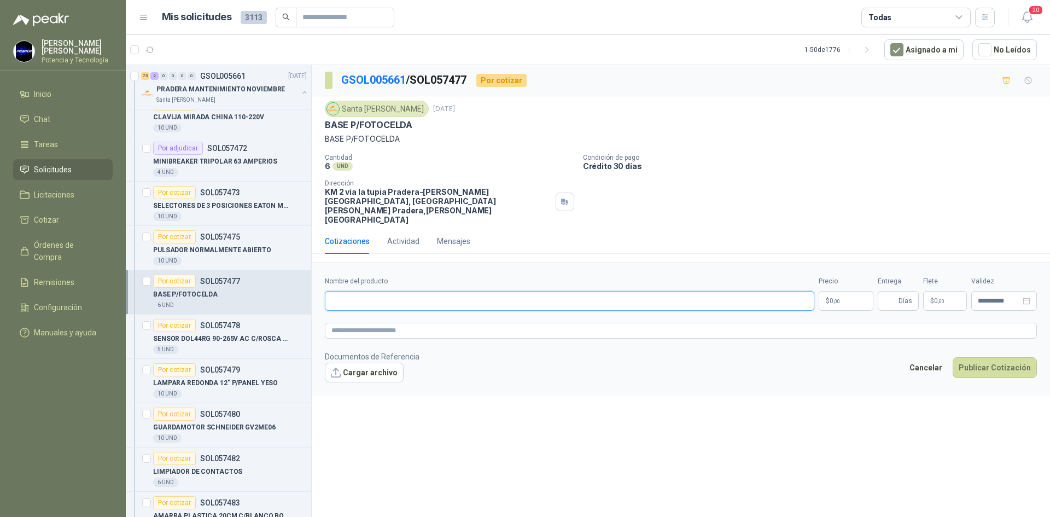
paste input "**********"
type input "**********"
click at [835, 291] on p "$ 0 ,00" at bounding box center [846, 301] width 55 height 20
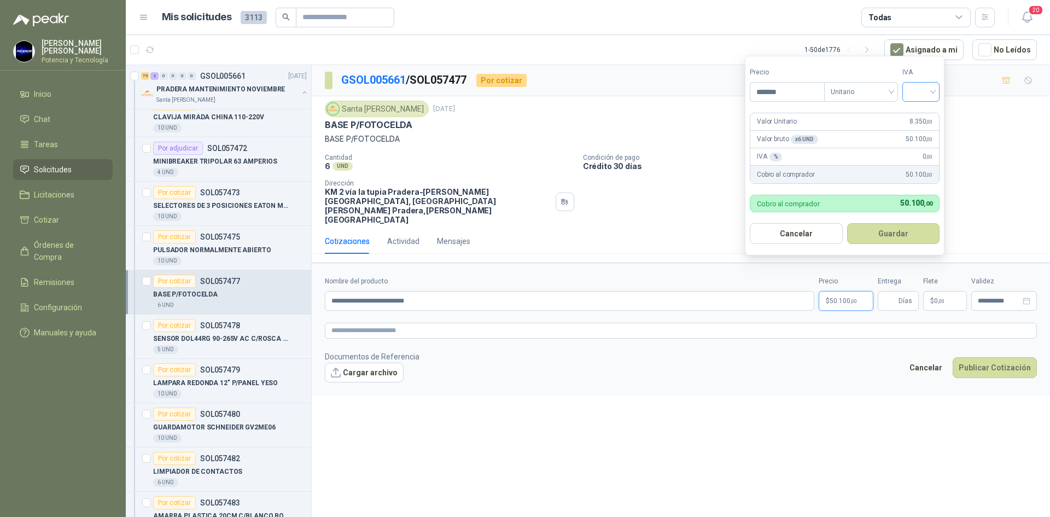
type input "*******"
drag, startPoint x: 924, startPoint y: 91, endPoint x: 929, endPoint y: 101, distance: 10.8
click at [924, 91] on input "search" at bounding box center [921, 91] width 24 height 16
click at [922, 113] on div "19%" at bounding box center [924, 114] width 20 height 12
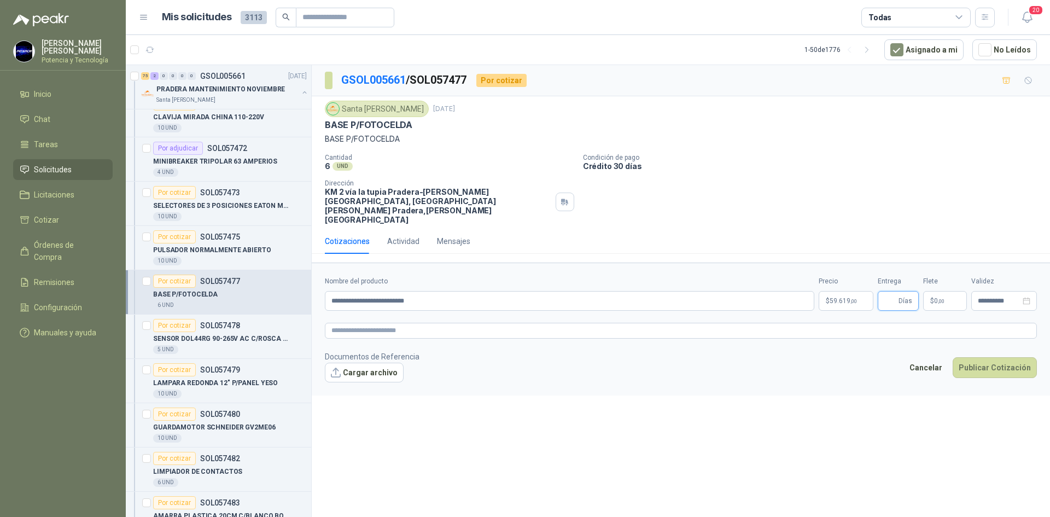
drag, startPoint x: 888, startPoint y: 278, endPoint x: 895, endPoint y: 281, distance: 8.0
click at [888, 292] on input "Entrega" at bounding box center [891, 301] width 12 height 19
type input "*"
drag, startPoint x: 935, startPoint y: 277, endPoint x: 913, endPoint y: 199, distance: 81.4
click at [935, 291] on p "$ 0 ,00" at bounding box center [945, 301] width 44 height 20
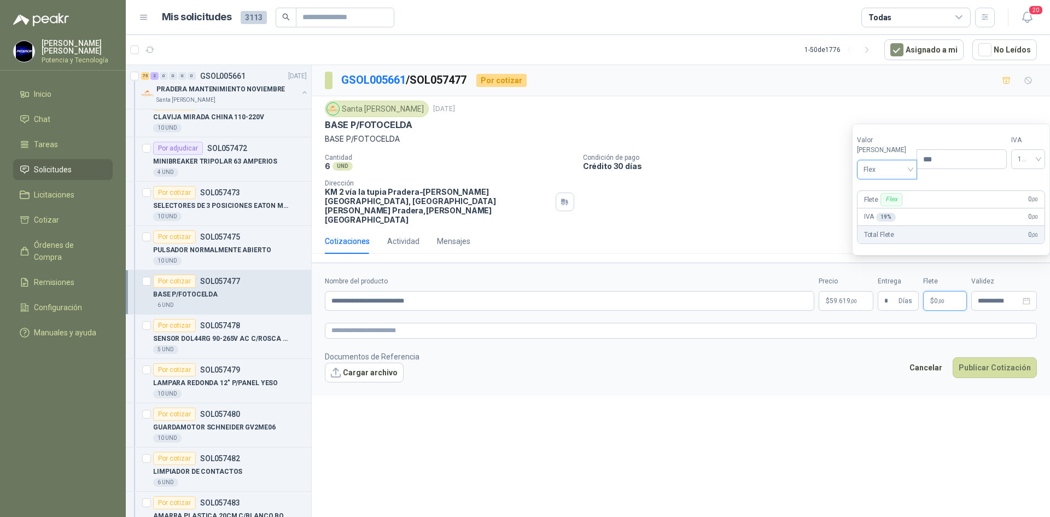
click at [886, 171] on span "Flex" at bounding box center [888, 169] width 48 height 16
drag, startPoint x: 880, startPoint y: 211, endPoint x: 825, endPoint y: 390, distance: 187.1
click at [880, 213] on div "Incluido" at bounding box center [885, 210] width 38 height 12
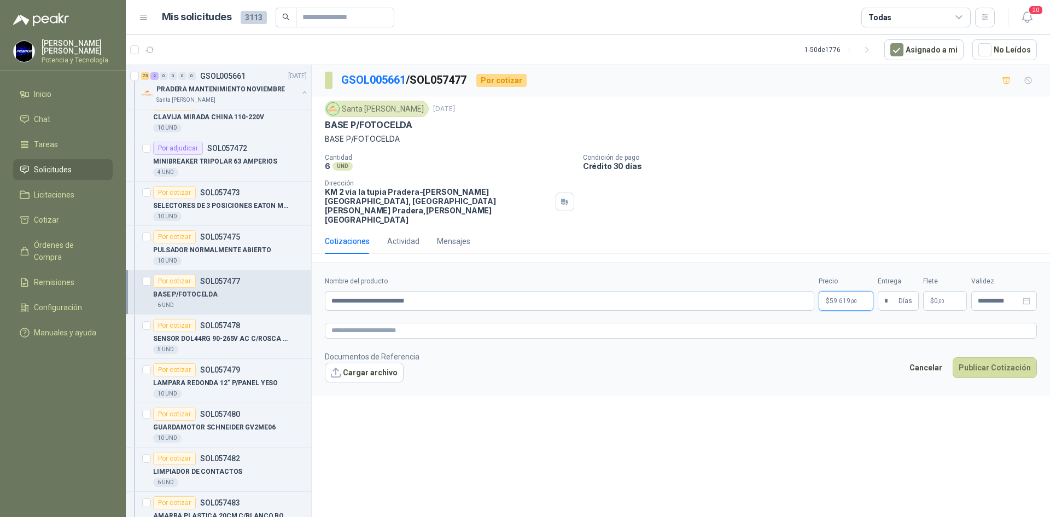
click at [842, 298] on span "59.619 ,00" at bounding box center [843, 301] width 27 height 7
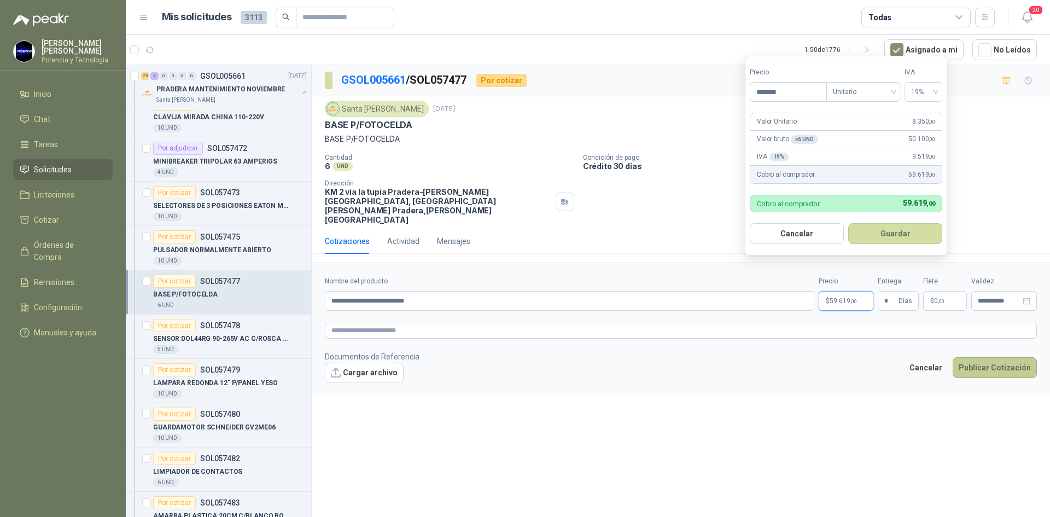
click at [970, 357] on button "Publicar Cotización" at bounding box center [995, 367] width 84 height 21
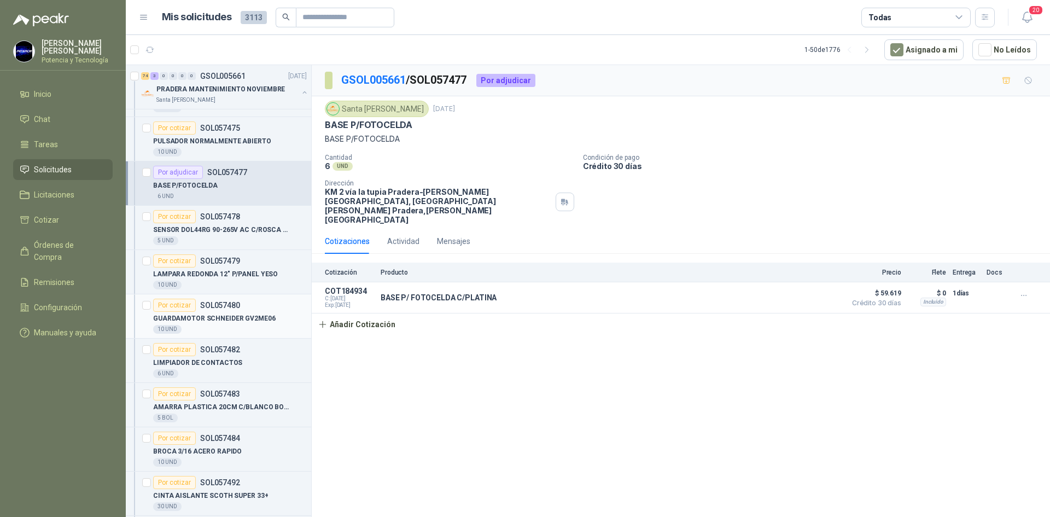
scroll to position [1422, 0]
click at [232, 276] on p "LAMPARA REDONDA 12" P/PANEL YESO" at bounding box center [215, 274] width 125 height 10
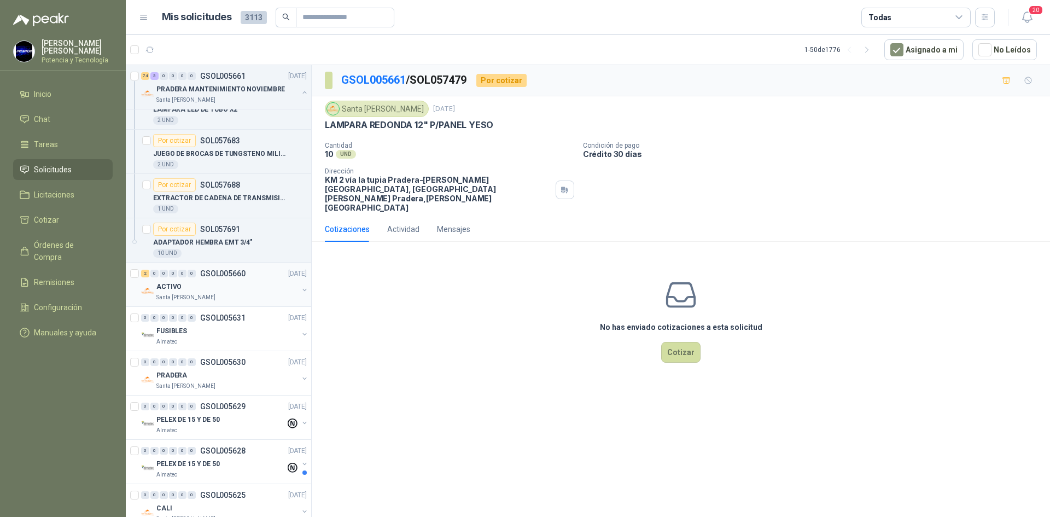
scroll to position [4321, 0]
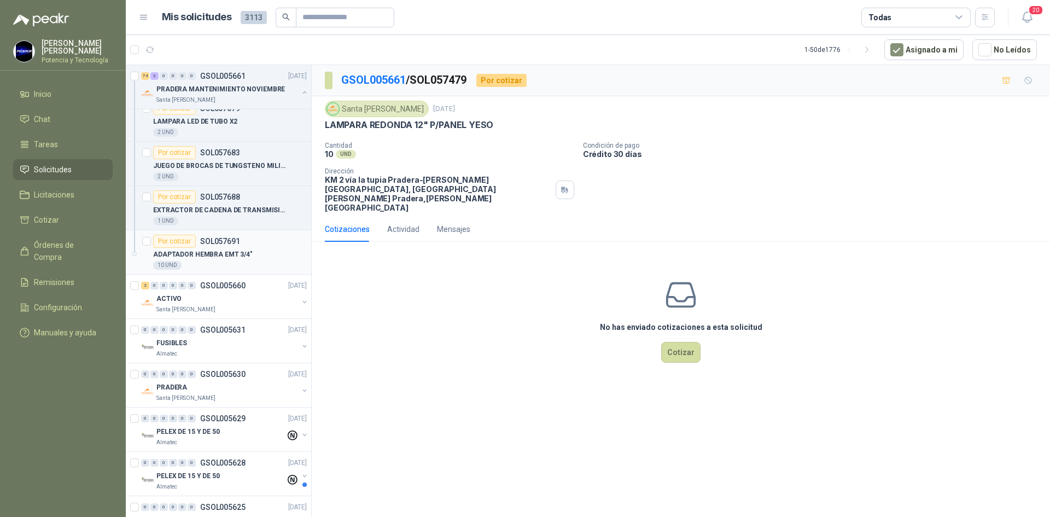
click at [216, 264] on div "10 UND" at bounding box center [230, 265] width 154 height 9
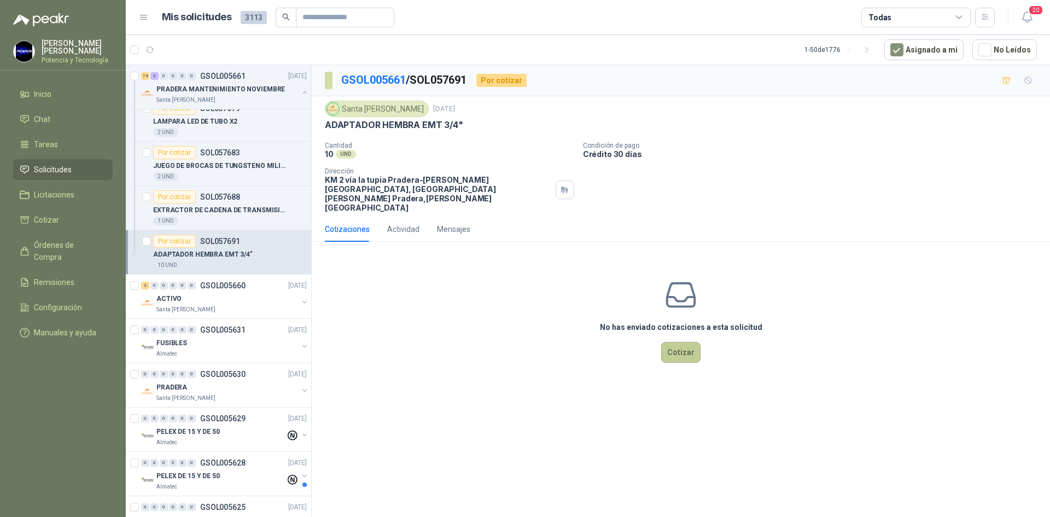
click at [683, 342] on button "Cotizar" at bounding box center [680, 352] width 39 height 21
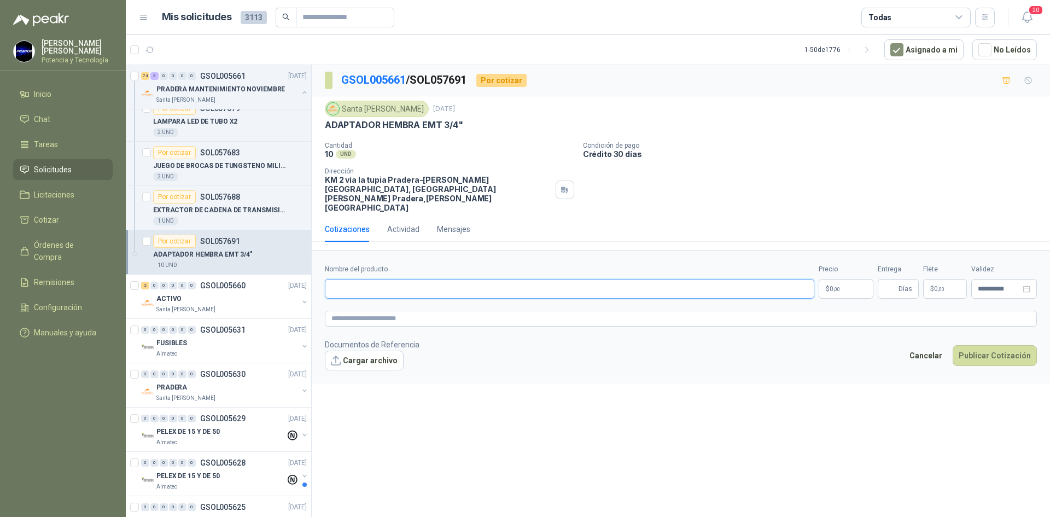
paste input "**********"
type input "**********"
click at [834, 279] on p "$ 0 ,00" at bounding box center [846, 289] width 55 height 20
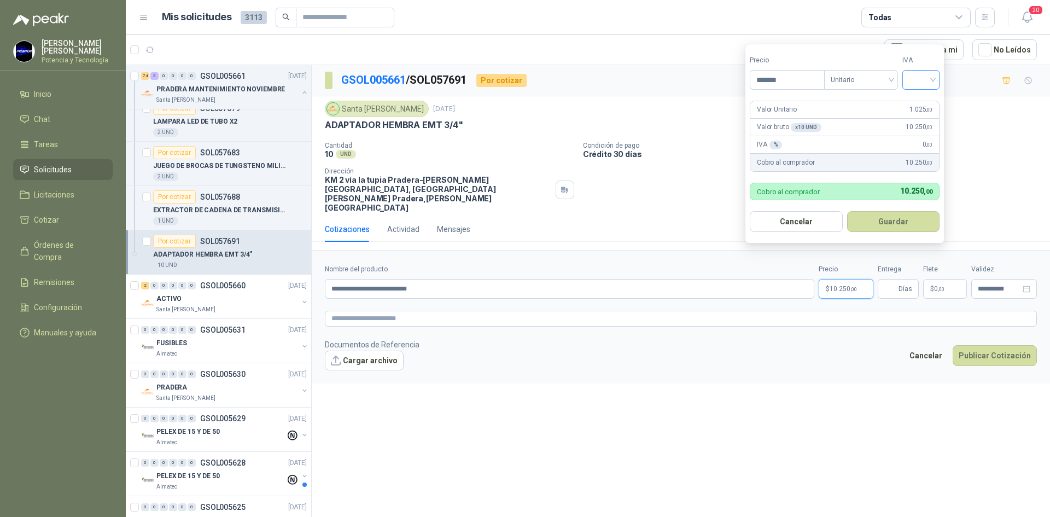
type input "*******"
click at [921, 76] on input "search" at bounding box center [921, 79] width 24 height 16
click at [927, 100] on div "19%" at bounding box center [924, 102] width 20 height 12
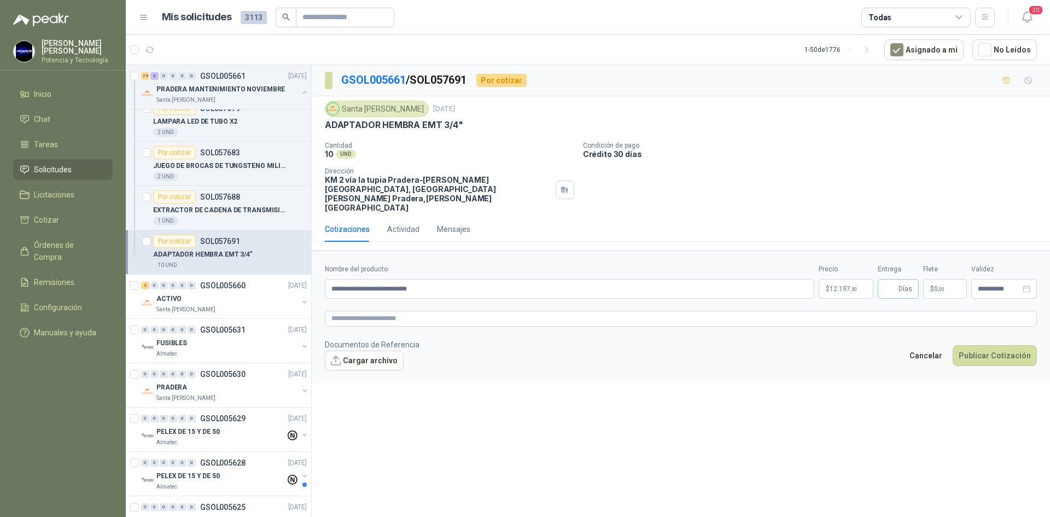
click at [898, 279] on span "Días" at bounding box center [898, 289] width 41 height 20
click at [892, 280] on input "Entrega" at bounding box center [891, 289] width 12 height 19
type input "*"
click at [935, 286] on span "0 ,00" at bounding box center [939, 289] width 10 height 7
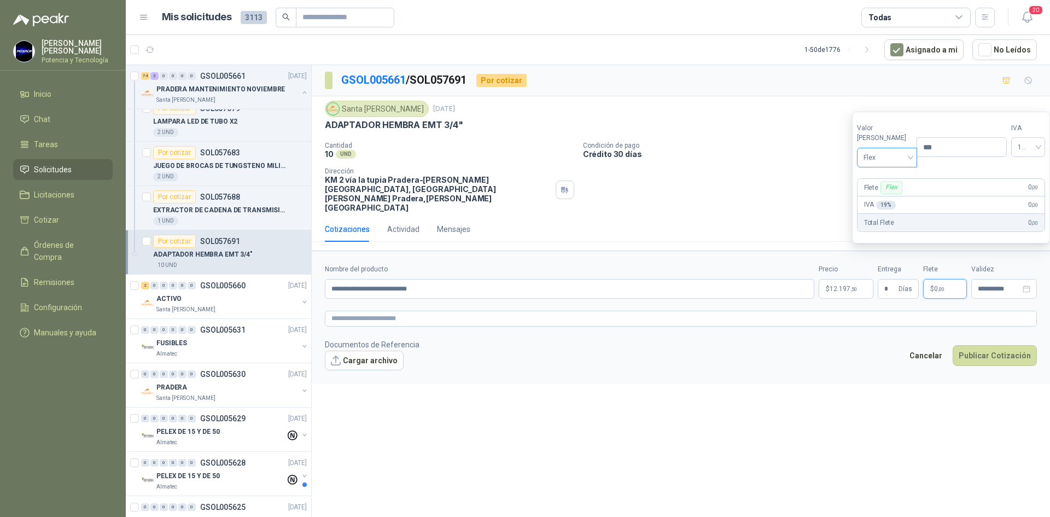
click at [885, 159] on span "Flex" at bounding box center [888, 157] width 48 height 16
click at [888, 194] on div "Incluido" at bounding box center [885, 198] width 38 height 12
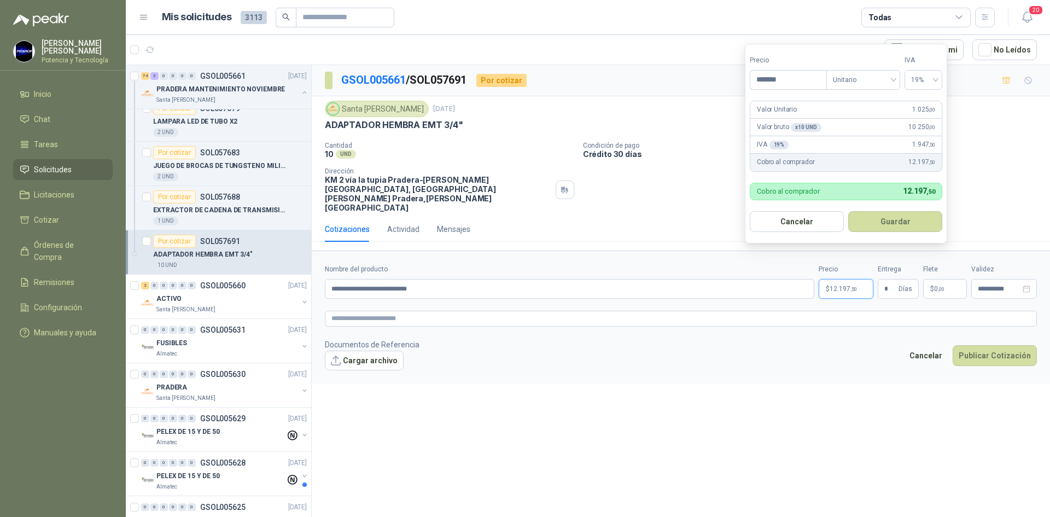
click at [845, 279] on p "$ 12.197 ,50" at bounding box center [846, 289] width 55 height 20
click at [974, 345] on button "Publicar Cotización" at bounding box center [995, 355] width 84 height 21
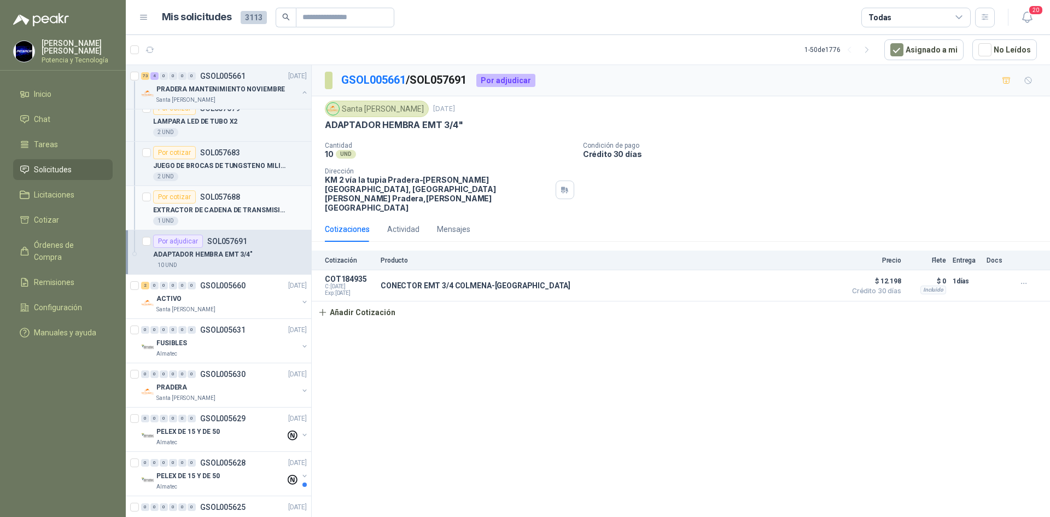
click at [240, 218] on div "1 UND" at bounding box center [230, 221] width 154 height 9
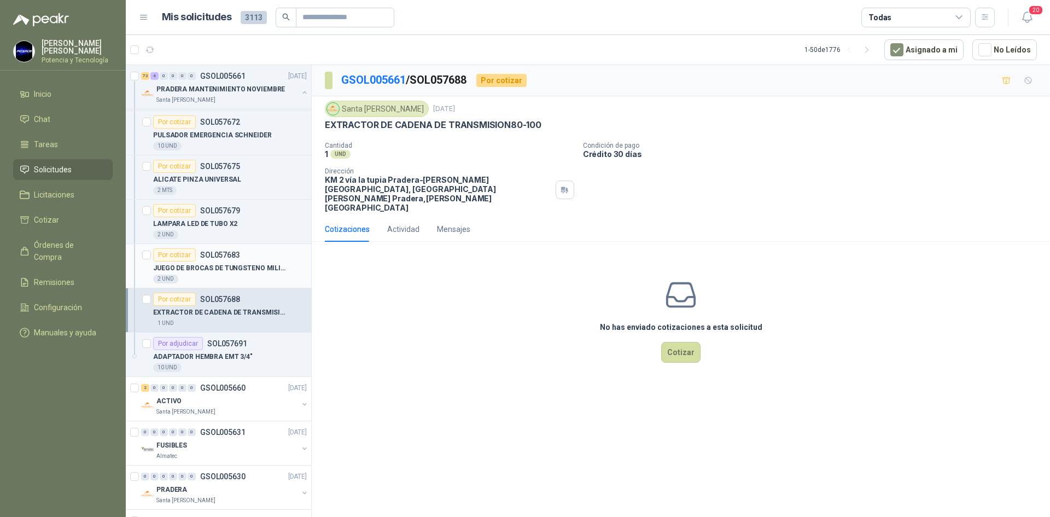
scroll to position [4212, 0]
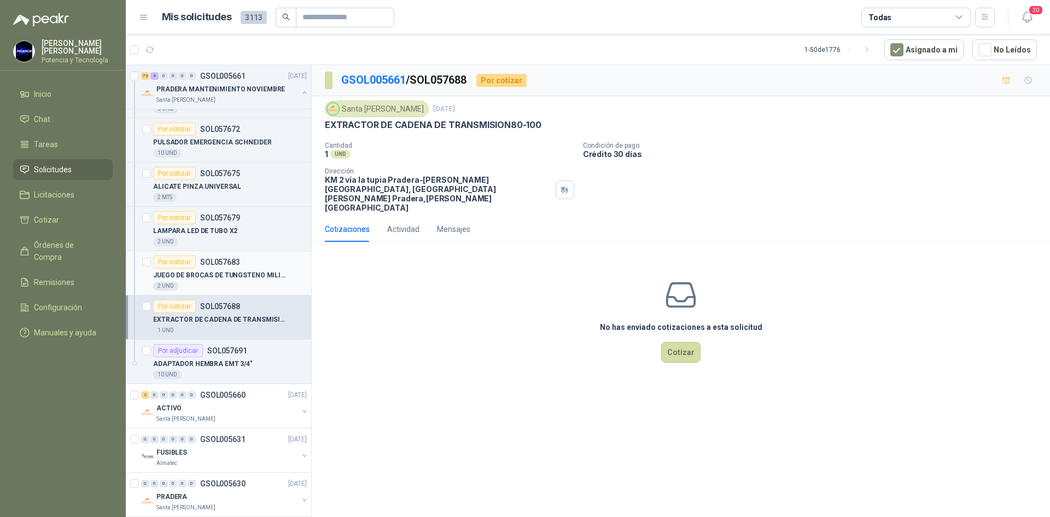
click at [244, 272] on p "JUEGO DE BROCAS DE TUNGSTENO MILIMETRICA" at bounding box center [221, 275] width 136 height 10
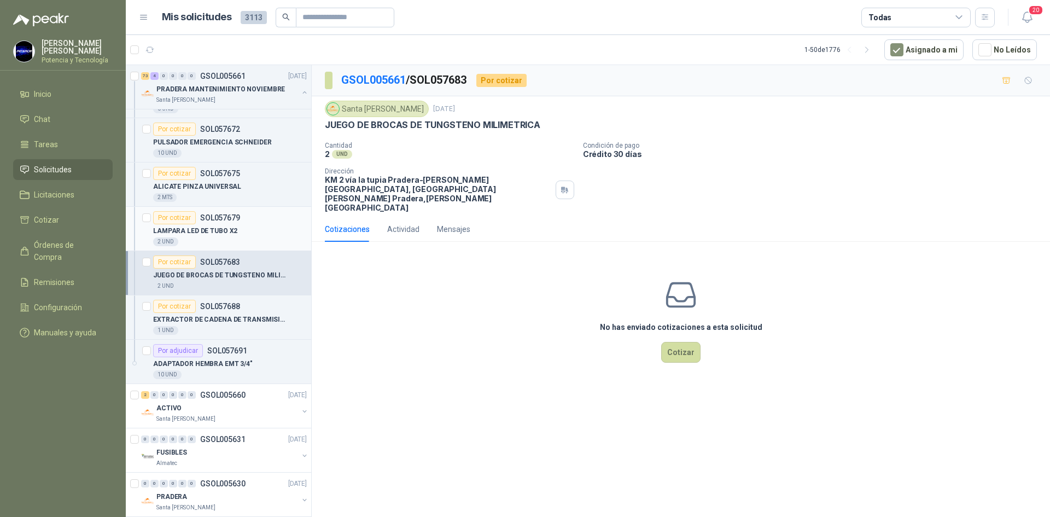
click at [220, 238] on div "2 UND" at bounding box center [230, 241] width 154 height 9
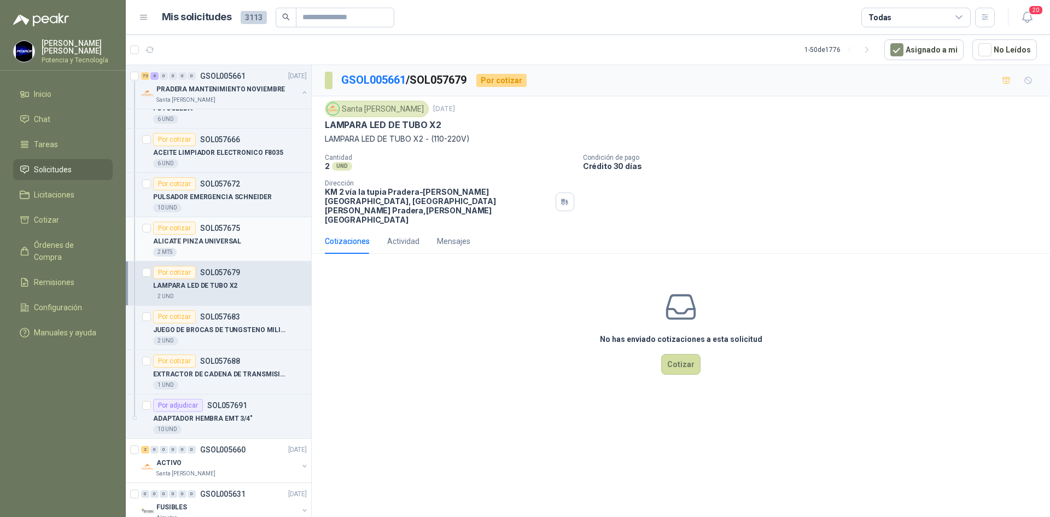
click at [231, 249] on div "2 MTS" at bounding box center [230, 252] width 154 height 9
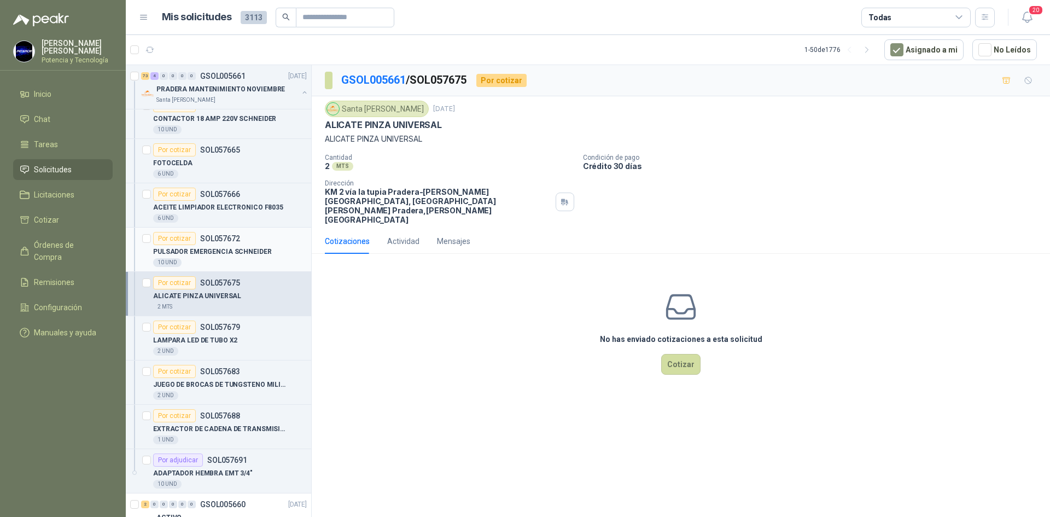
click at [220, 252] on p "PULSADOR EMERGENCIA SCHNEIDER" at bounding box center [212, 252] width 119 height 10
click at [222, 254] on p "PULSADOR EMERGENCIA SCHNEIDER" at bounding box center [212, 252] width 119 height 10
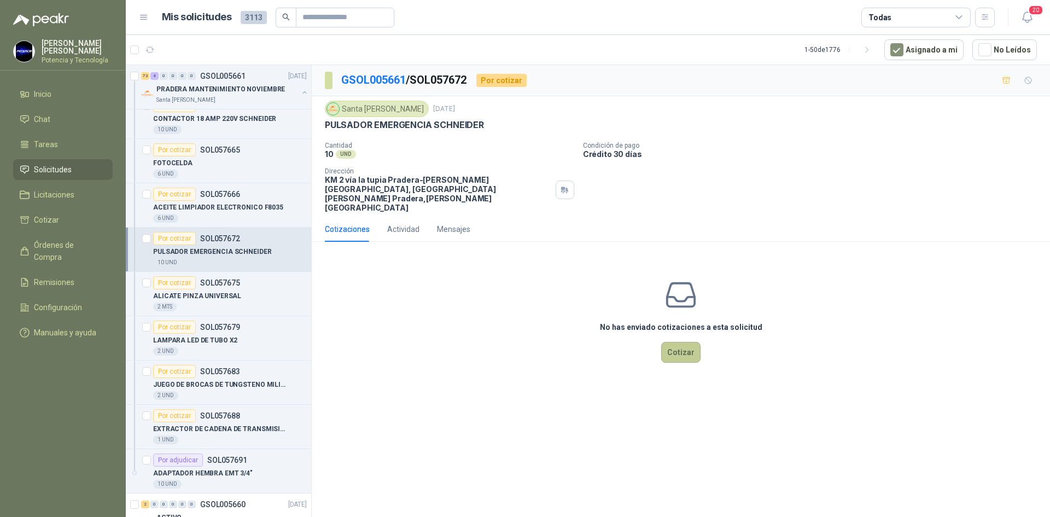
click at [680, 342] on button "Cotizar" at bounding box center [680, 352] width 39 height 21
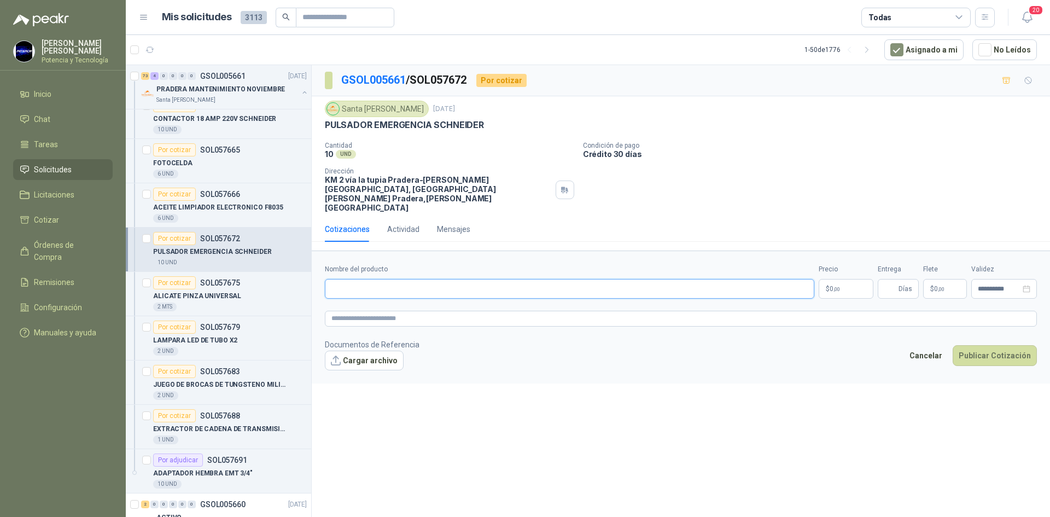
paste input "**********"
type input "**********"
click at [846, 279] on p "$ 0 ,00" at bounding box center [846, 289] width 55 height 20
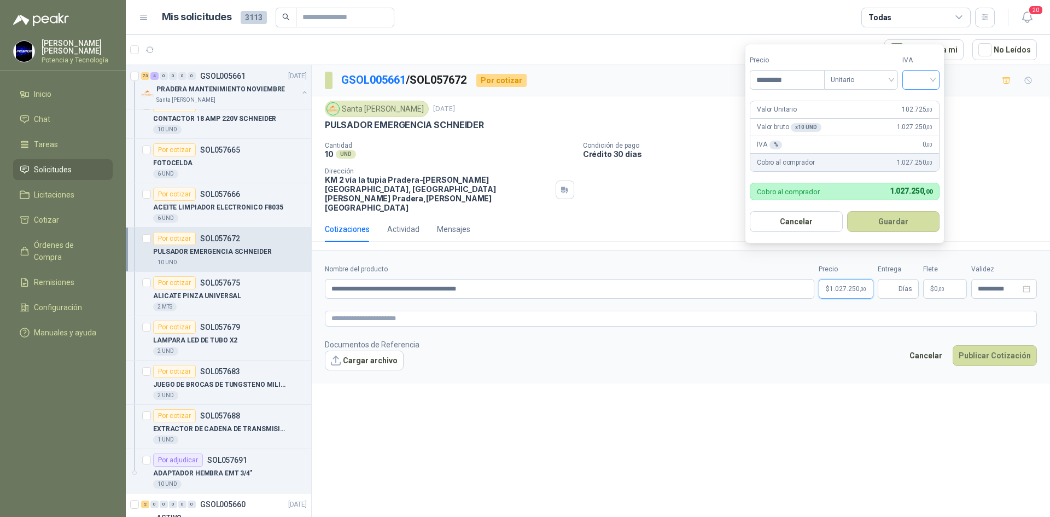
type input "*********"
click at [912, 82] on input "search" at bounding box center [921, 79] width 24 height 16
drag, startPoint x: 916, startPoint y: 99, endPoint x: 922, endPoint y: 232, distance: 133.1
click at [916, 102] on div "19%" at bounding box center [924, 102] width 20 height 12
click at [893, 280] on input "Entrega" at bounding box center [891, 289] width 12 height 19
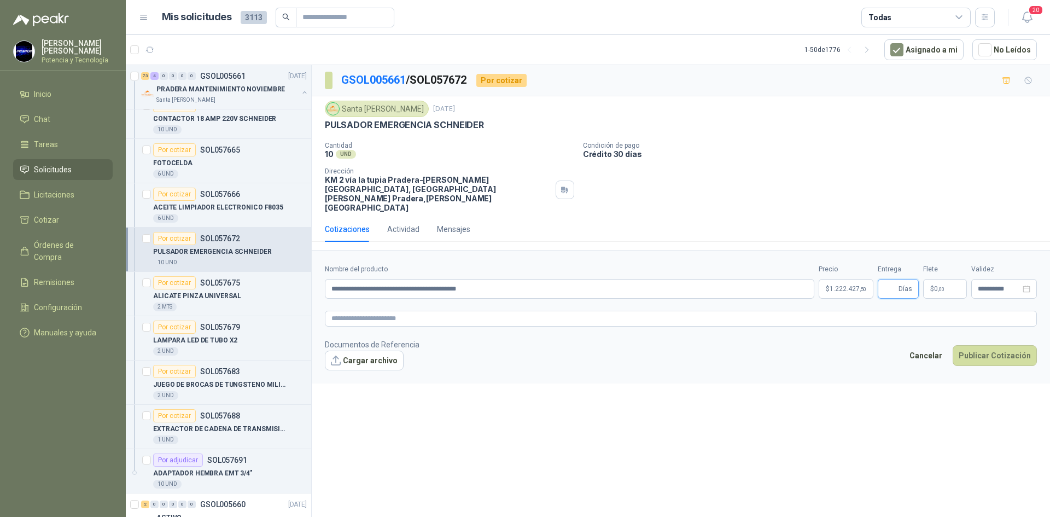
type input "*"
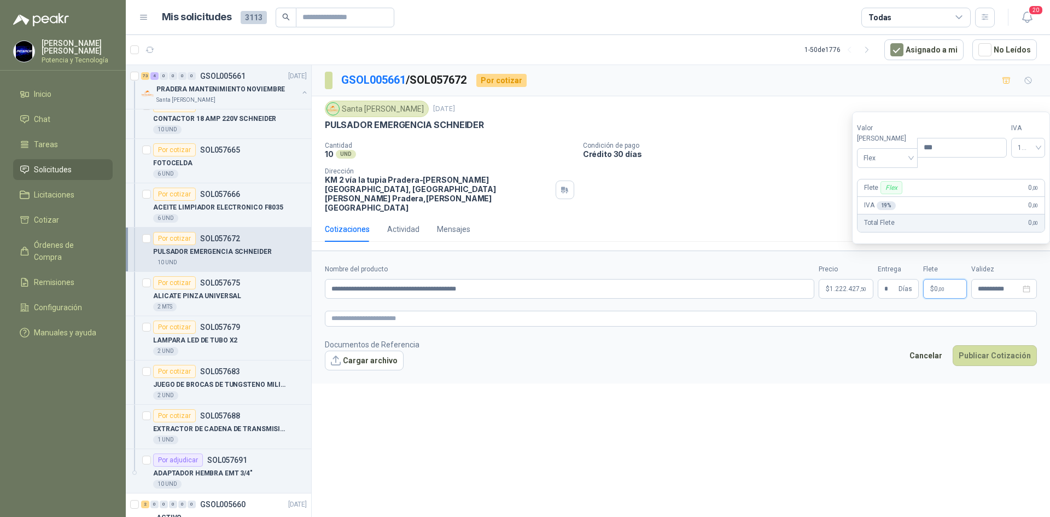
click at [935, 286] on span "0 ,00" at bounding box center [939, 289] width 10 height 7
click at [868, 155] on span "Flex" at bounding box center [888, 157] width 48 height 16
click at [884, 195] on div "Incluido" at bounding box center [885, 198] width 38 height 12
click at [838, 279] on p "$ 1.222.427 ,50" at bounding box center [846, 289] width 55 height 20
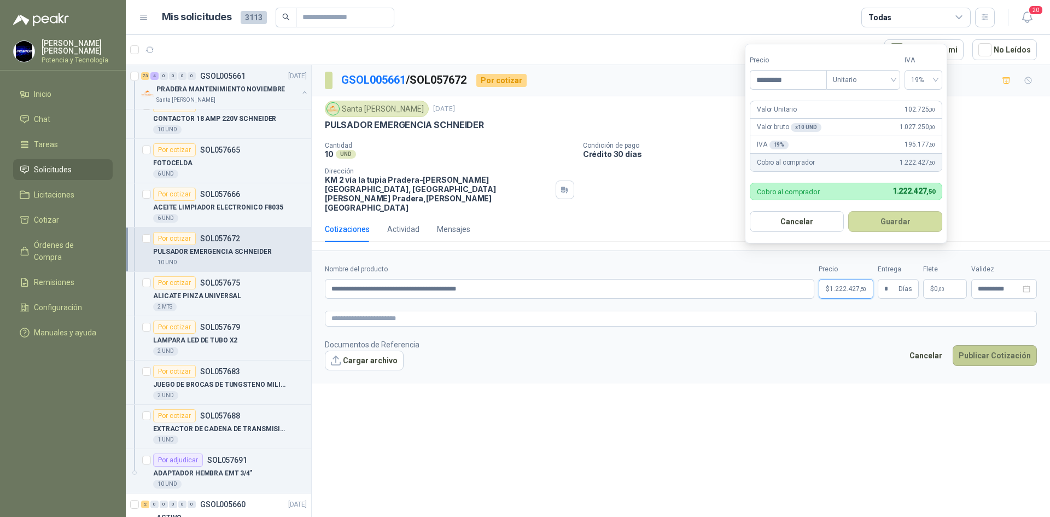
click at [980, 345] on button "Publicar Cotización" at bounding box center [995, 355] width 84 height 21
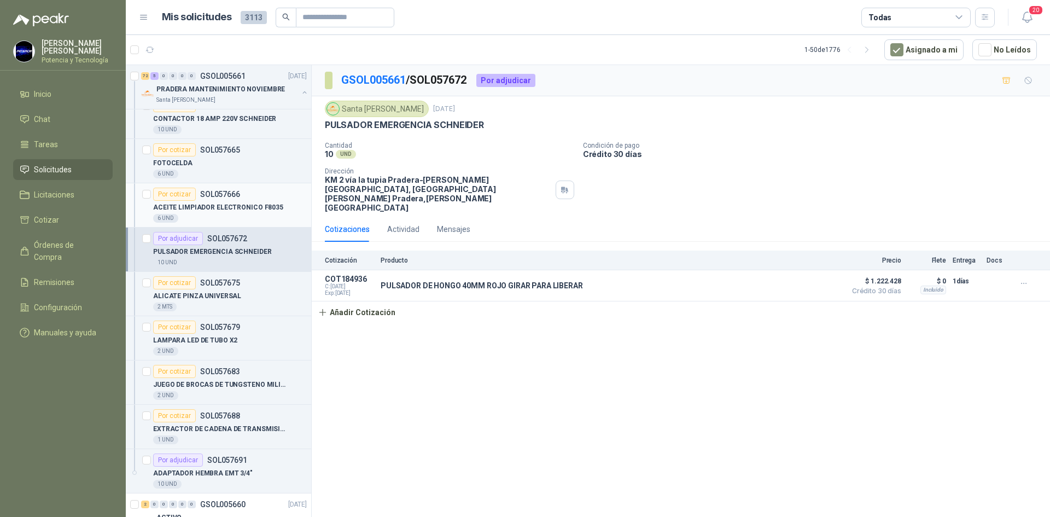
click at [229, 219] on div "6 UND" at bounding box center [230, 218] width 154 height 9
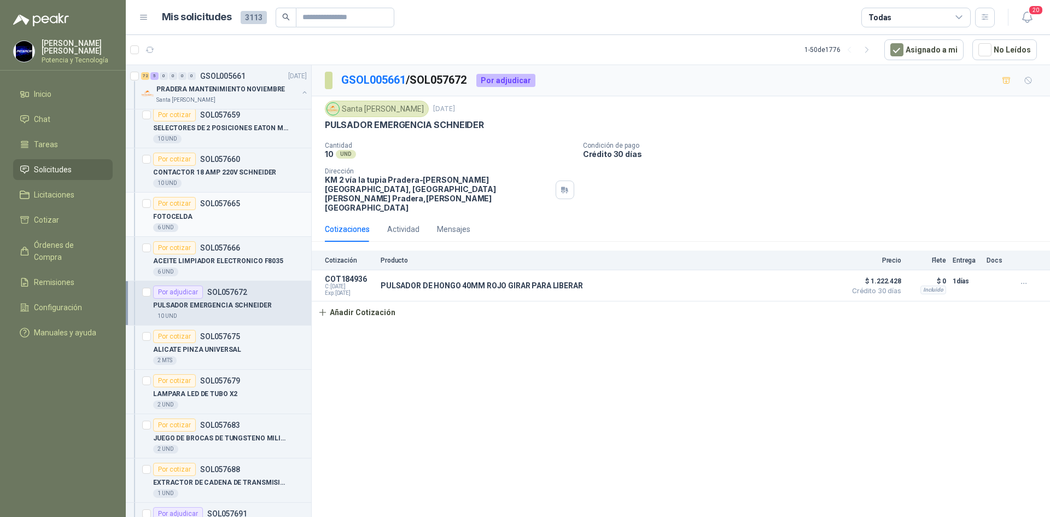
scroll to position [4048, 0]
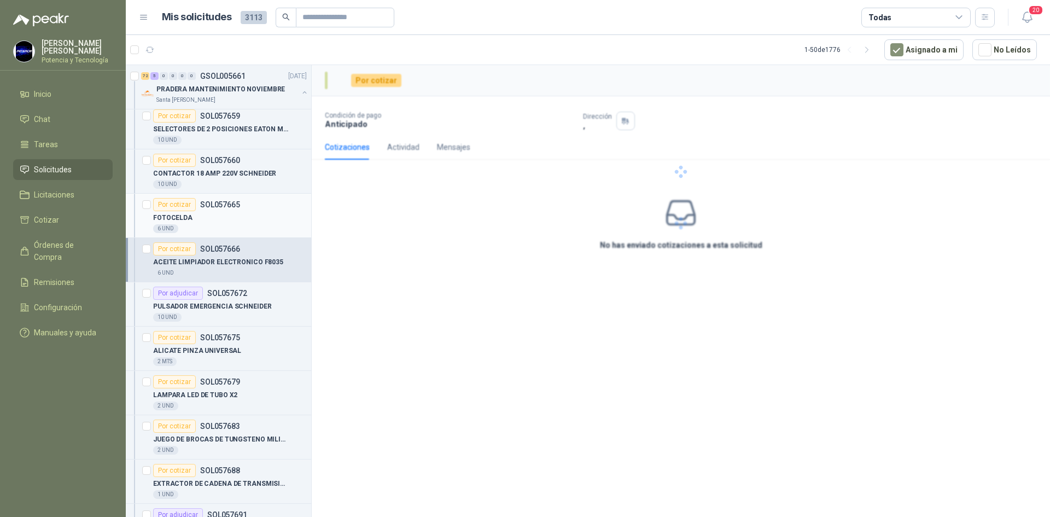
click at [232, 224] on div "6 UND" at bounding box center [230, 228] width 154 height 9
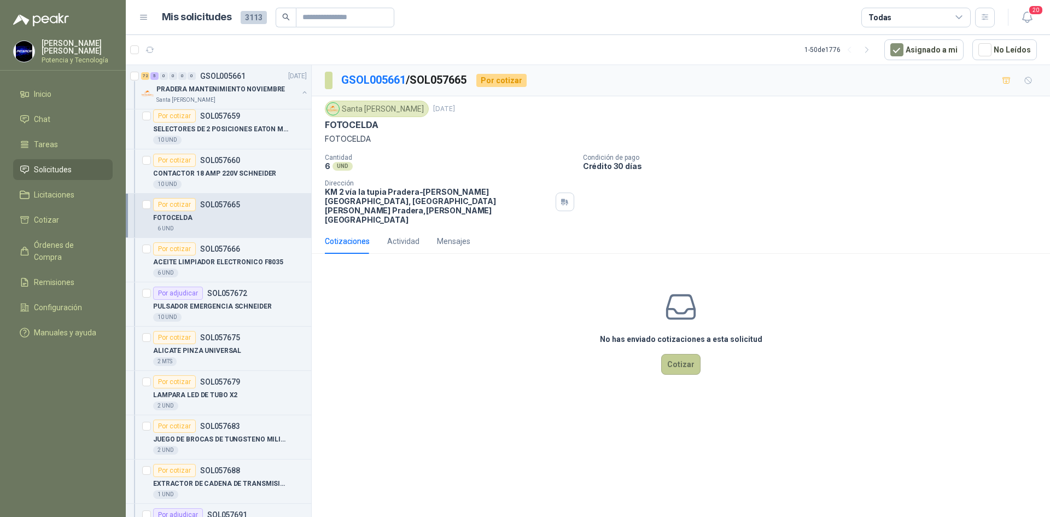
click at [674, 354] on button "Cotizar" at bounding box center [680, 364] width 39 height 21
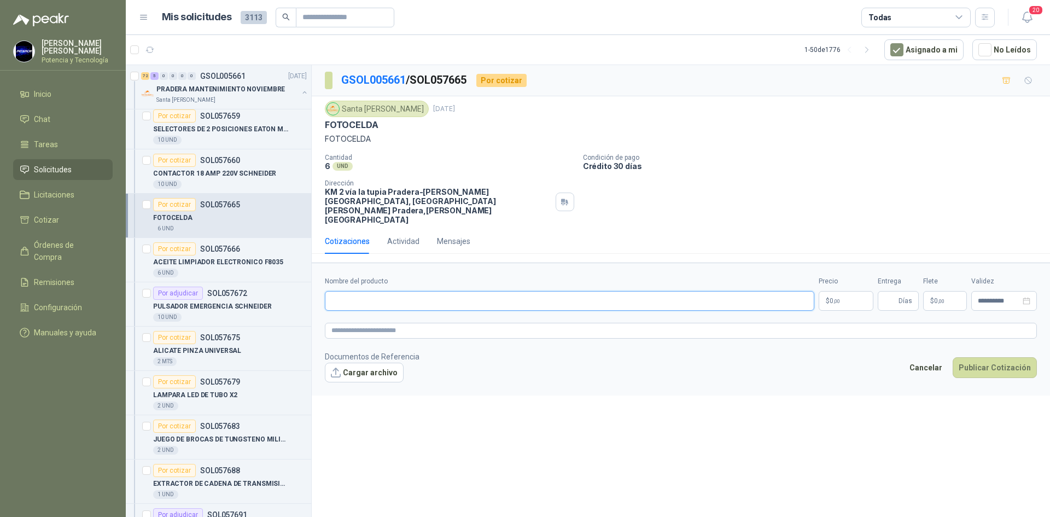
paste input "**********"
type input "**********"
drag, startPoint x: 827, startPoint y: 287, endPoint x: 794, endPoint y: 280, distance: 34.1
click at [827, 291] on p "$ 0 ,00" at bounding box center [846, 301] width 55 height 20
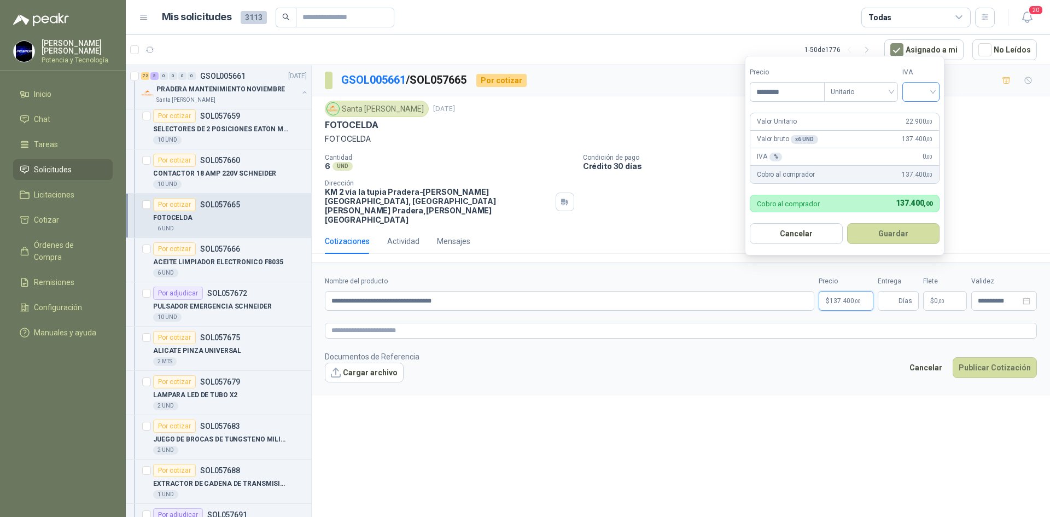
type input "********"
click at [923, 95] on input "search" at bounding box center [921, 91] width 24 height 16
click at [922, 120] on div "19%" at bounding box center [924, 114] width 20 height 12
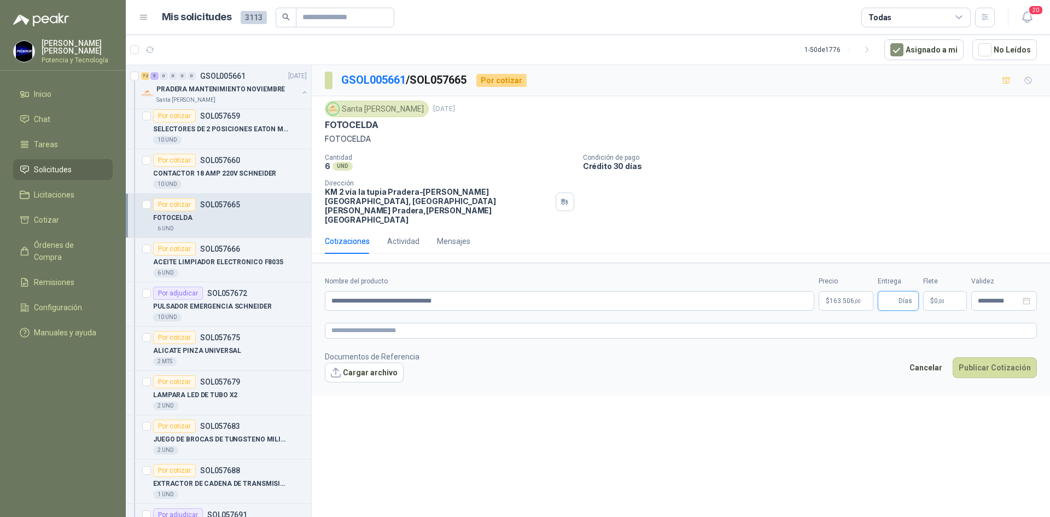
click at [895, 292] on input "Entrega" at bounding box center [891, 301] width 12 height 19
type input "*"
drag, startPoint x: 954, startPoint y: 280, endPoint x: 949, endPoint y: 273, distance: 8.2
click at [953, 291] on p "$ 0 ,00" at bounding box center [945, 301] width 44 height 20
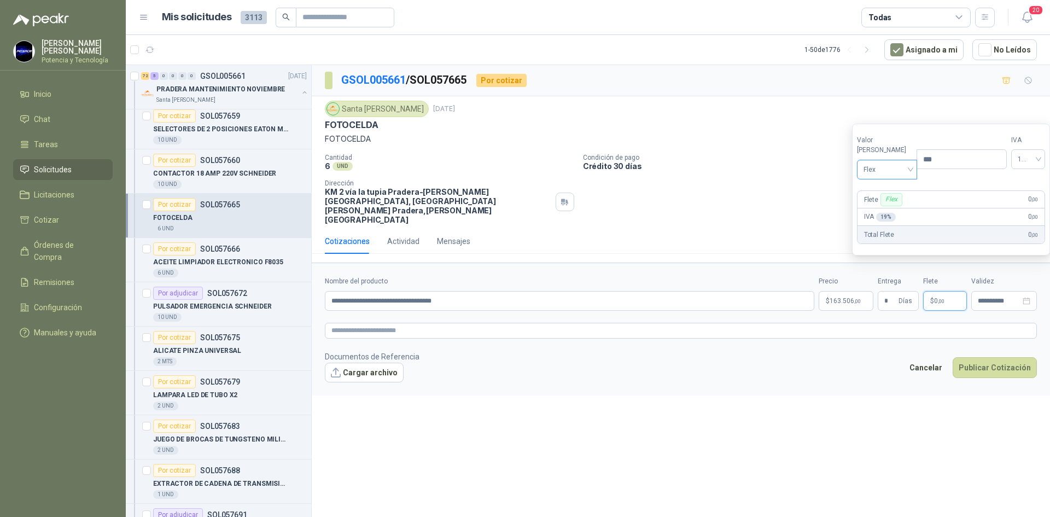
drag, startPoint x: 888, startPoint y: 185, endPoint x: 881, endPoint y: 173, distance: 13.5
click at [888, 184] on section "Valor [PERSON_NAME] Flex Precio *** IVA 19% Flete Flex 0 ,00 IVA 19 % 0 ,00 Tot…" at bounding box center [951, 190] width 198 height 132
click at [881, 173] on span "Flex" at bounding box center [888, 169] width 48 height 16
click at [888, 211] on div "Incluido" at bounding box center [885, 210] width 38 height 12
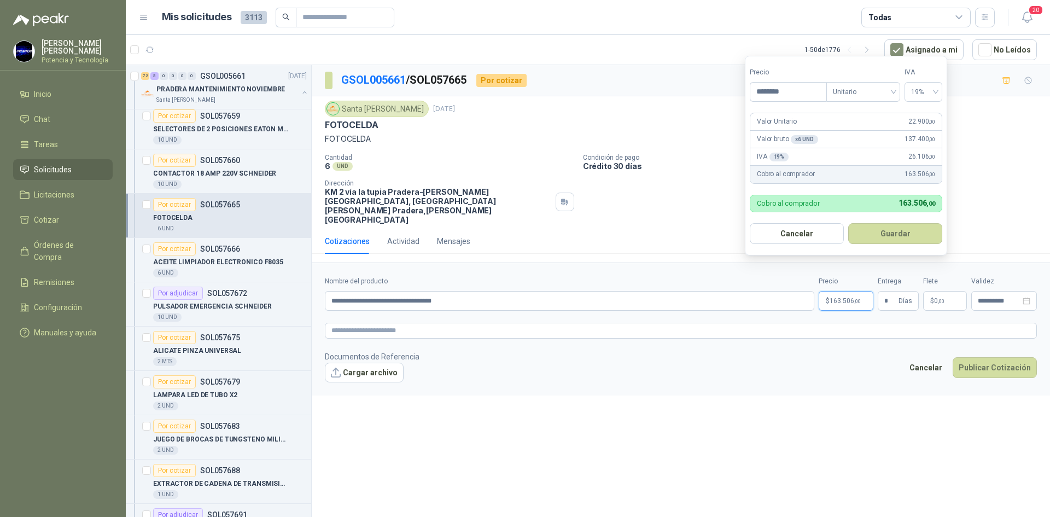
click at [848, 298] on span "163.506 ,00" at bounding box center [845, 301] width 31 height 7
click at [987, 357] on button "Publicar Cotización" at bounding box center [995, 367] width 84 height 21
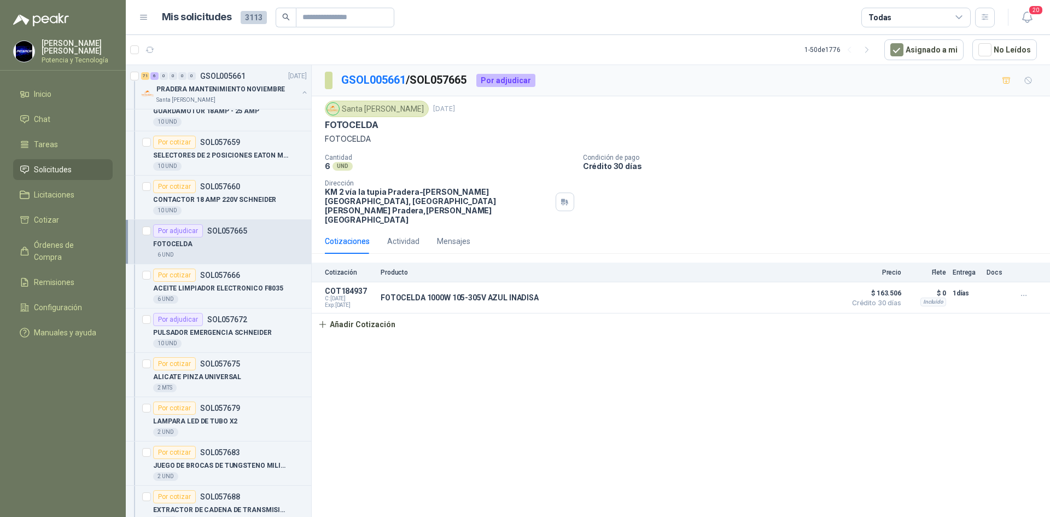
scroll to position [3993, 0]
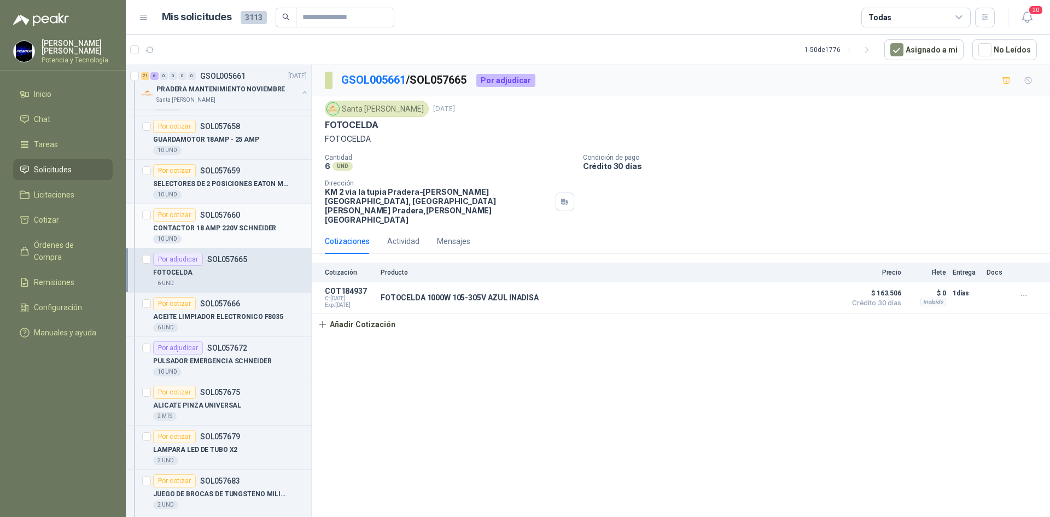
click at [236, 238] on div "10 UND" at bounding box center [230, 239] width 154 height 9
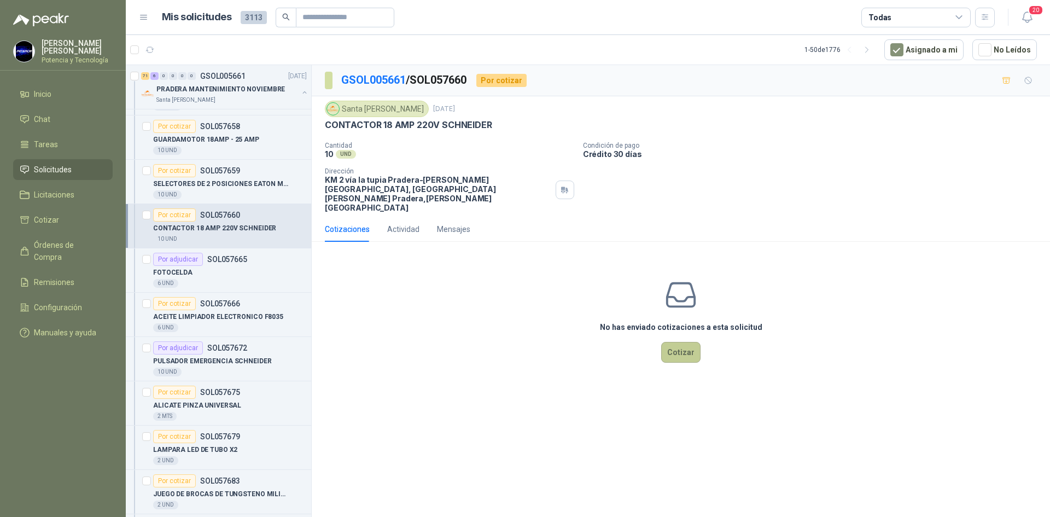
click at [687, 342] on button "Cotizar" at bounding box center [680, 352] width 39 height 21
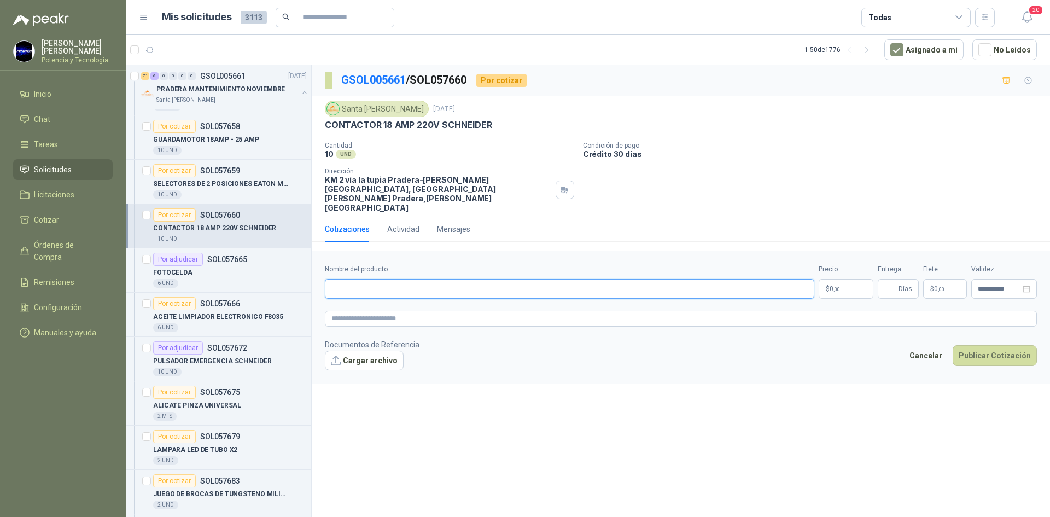
paste input "**********"
type input "**********"
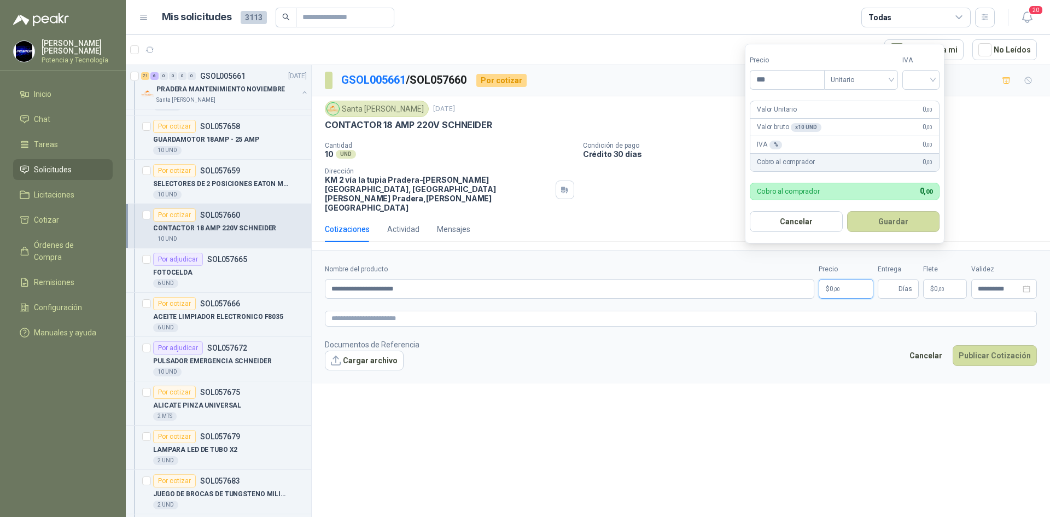
click at [845, 279] on p "$ 0 ,00" at bounding box center [846, 289] width 55 height 20
type input "*********"
click at [922, 79] on input "search" at bounding box center [921, 79] width 24 height 16
click at [929, 97] on div "19%" at bounding box center [924, 102] width 20 height 12
click at [895, 280] on input "Entrega" at bounding box center [891, 289] width 12 height 19
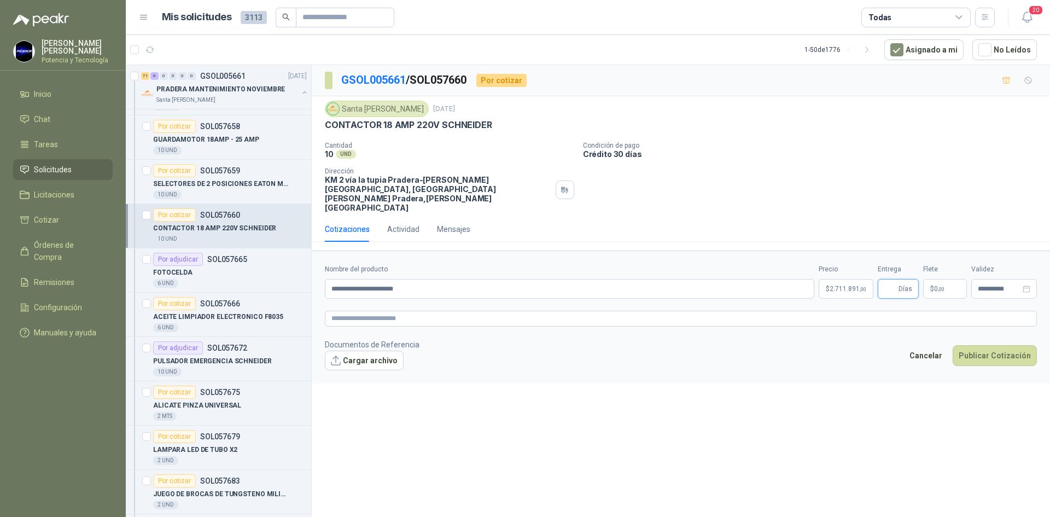
type input "*"
drag, startPoint x: 941, startPoint y: 271, endPoint x: 935, endPoint y: 247, distance: 25.2
click at [941, 286] on span ",00" at bounding box center [941, 289] width 7 height 6
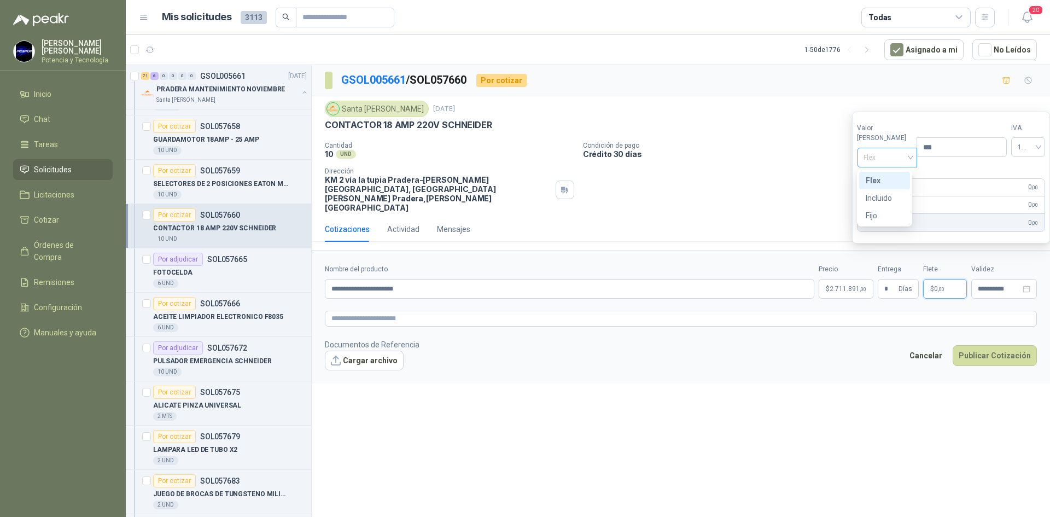
click at [886, 165] on span "Flex" at bounding box center [888, 157] width 48 height 16
click at [893, 195] on div "Incluido" at bounding box center [885, 198] width 38 height 12
click at [839, 286] on span "2.711.891 ,00" at bounding box center [848, 289] width 37 height 7
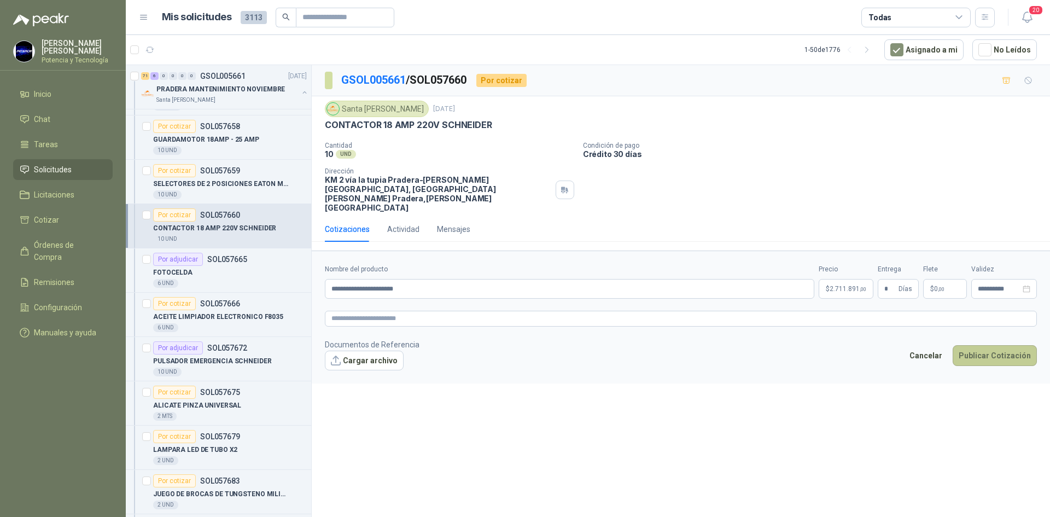
click at [987, 345] on button "Publicar Cotización" at bounding box center [995, 355] width 84 height 21
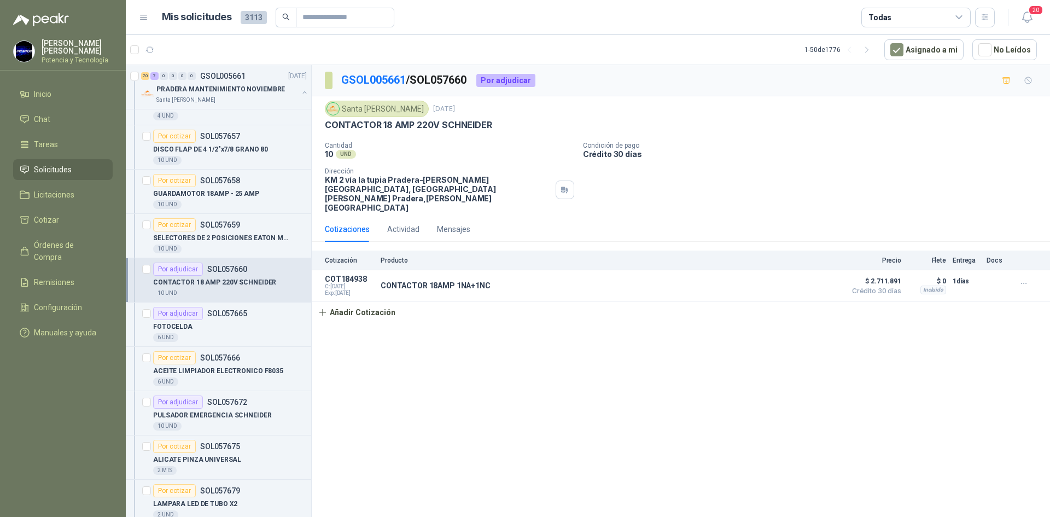
scroll to position [3939, 0]
click at [212, 240] on p "SELECTORES DE 2 POSICIONES EATON M22 K10" at bounding box center [221, 239] width 136 height 10
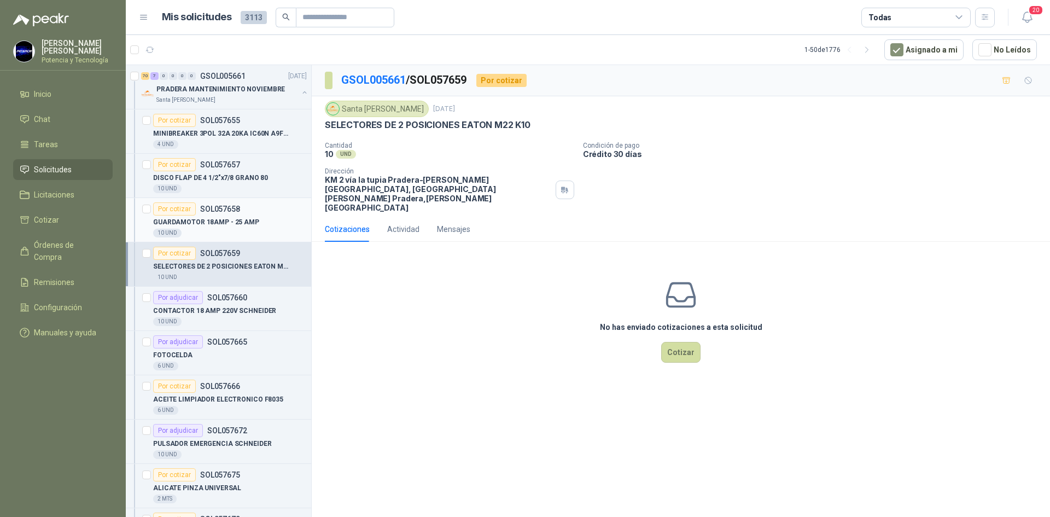
scroll to position [3884, 0]
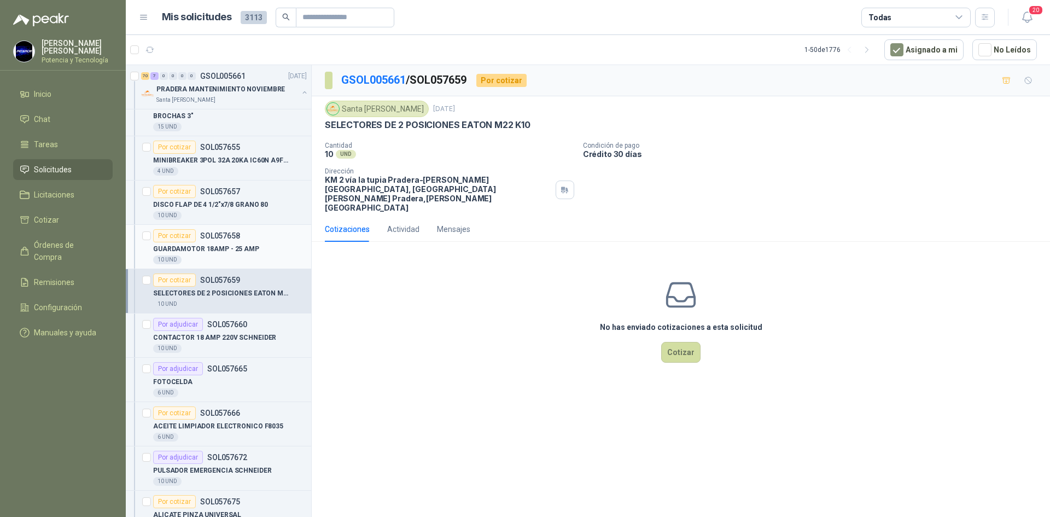
click at [220, 249] on p "GUARDAMOTOR 18AMP - 25 AMP" at bounding box center [206, 249] width 106 height 10
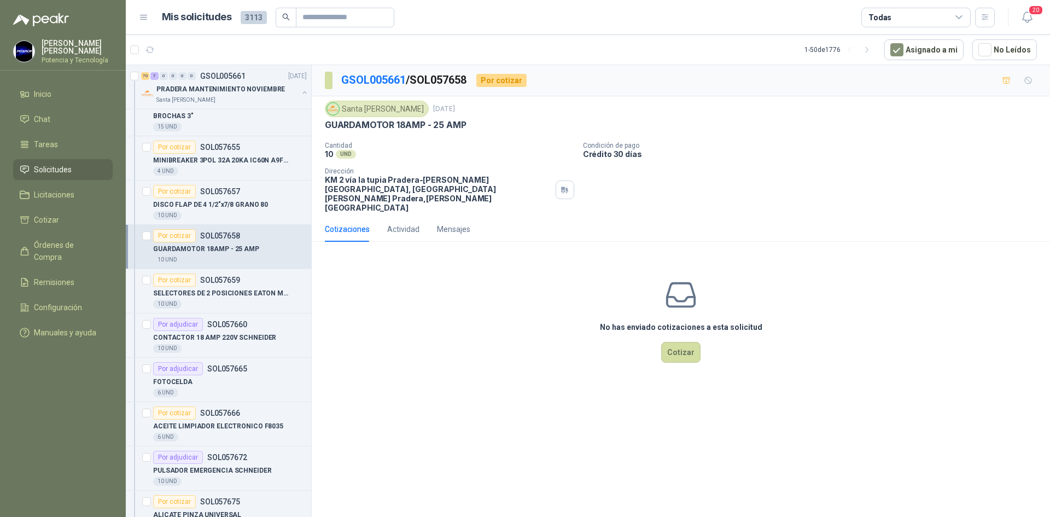
scroll to position [3829, 0]
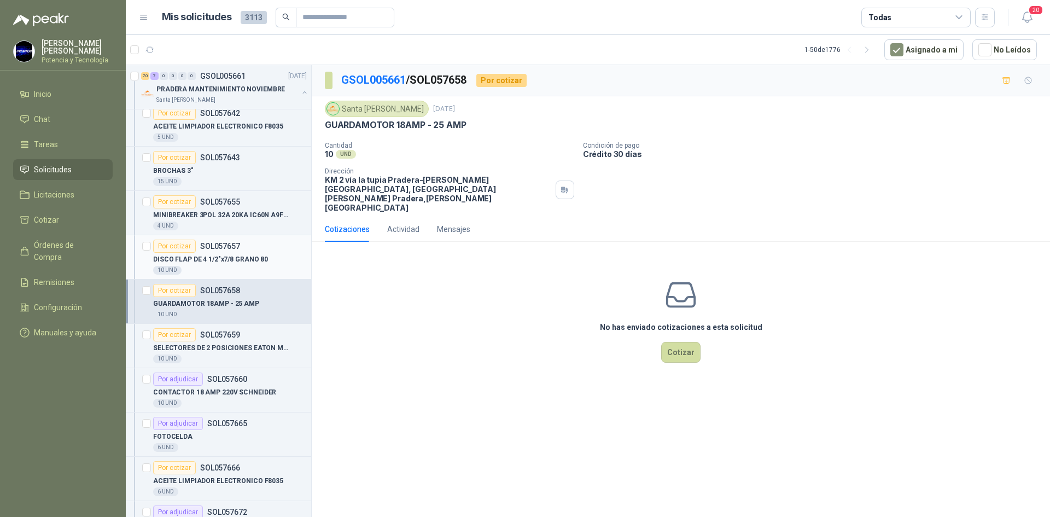
click at [206, 259] on p "DISCO FLAP DE 4 1/2"x7/8 GRANO 80" at bounding box center [210, 259] width 115 height 10
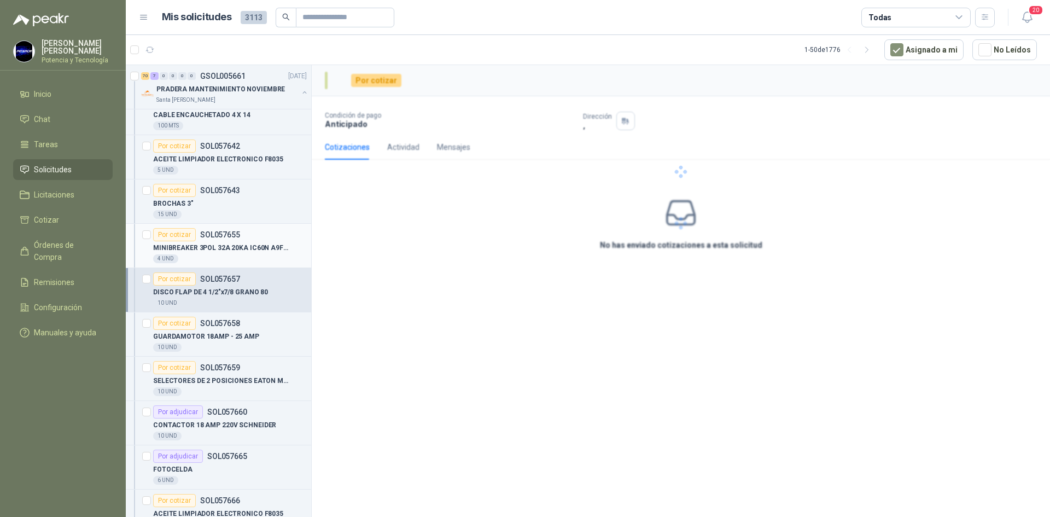
scroll to position [3774, 0]
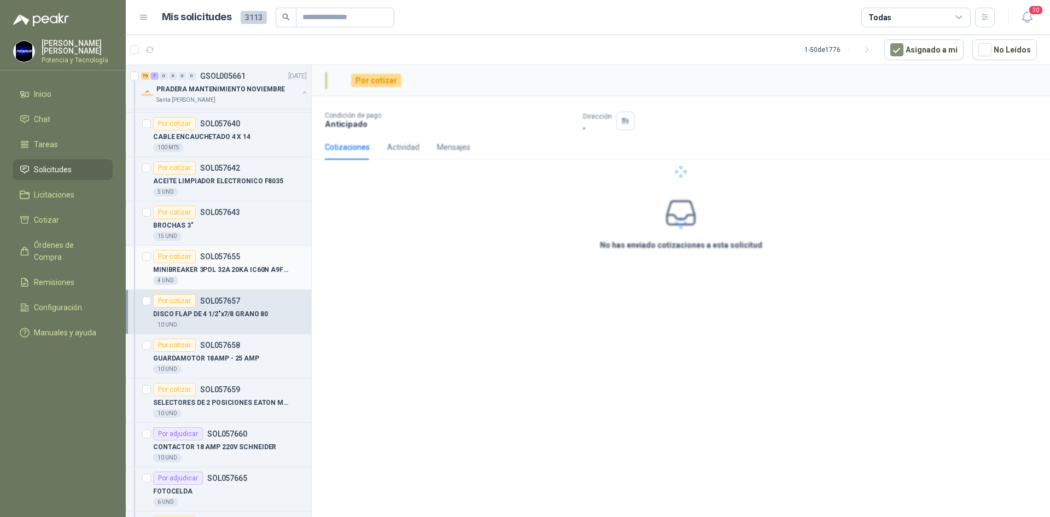
click at [217, 266] on p "MINIBREAKER 3POL 32A 20KA IC60N A9F74332" at bounding box center [221, 270] width 136 height 10
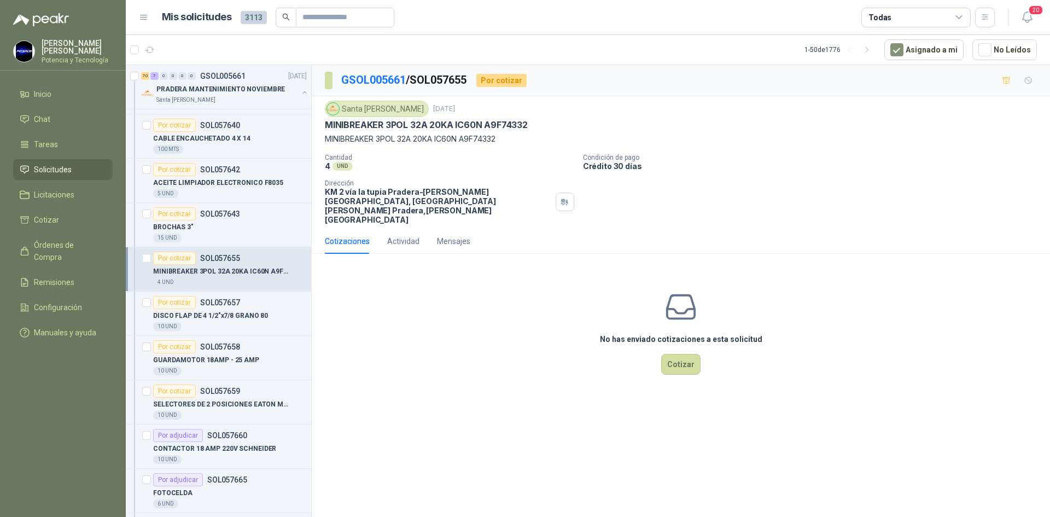
scroll to position [3774, 0]
click at [687, 354] on button "Cotizar" at bounding box center [680, 364] width 39 height 21
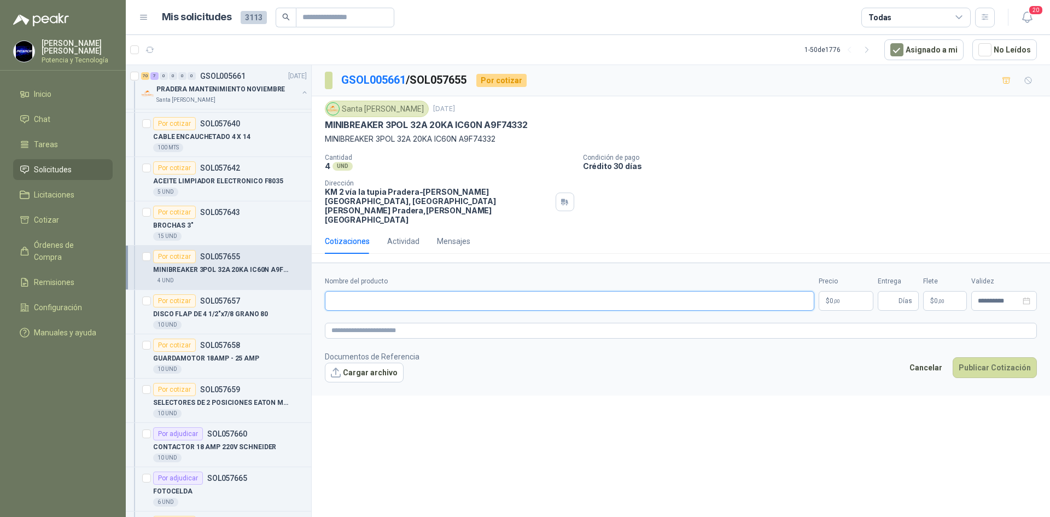
paste input "**********"
type input "**********"
click at [832, 291] on p "$ 0 ,00" at bounding box center [846, 301] width 55 height 20
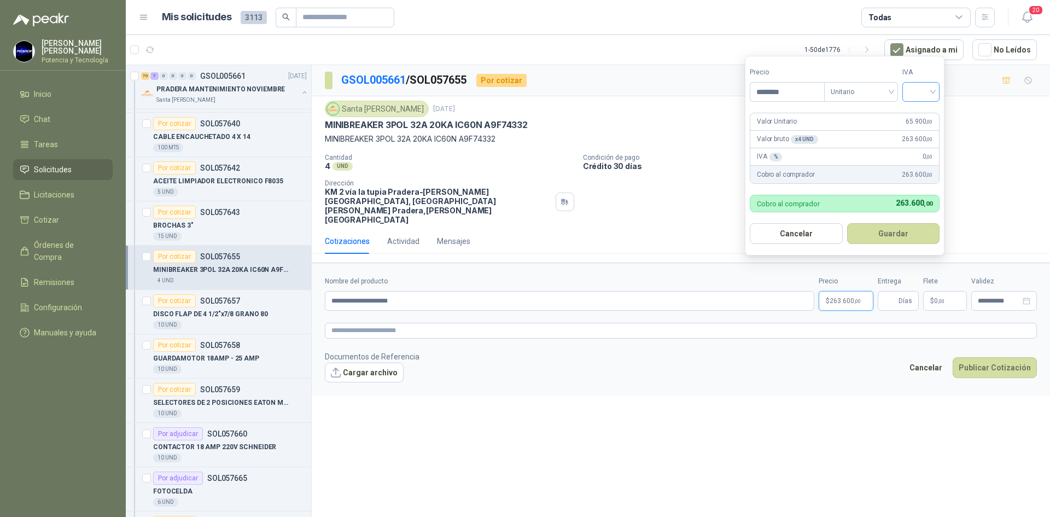
type input "********"
click at [928, 86] on input "search" at bounding box center [921, 91] width 24 height 16
click at [930, 108] on div "19%" at bounding box center [923, 115] width 33 height 18
click at [898, 291] on span "Días" at bounding box center [898, 301] width 41 height 20
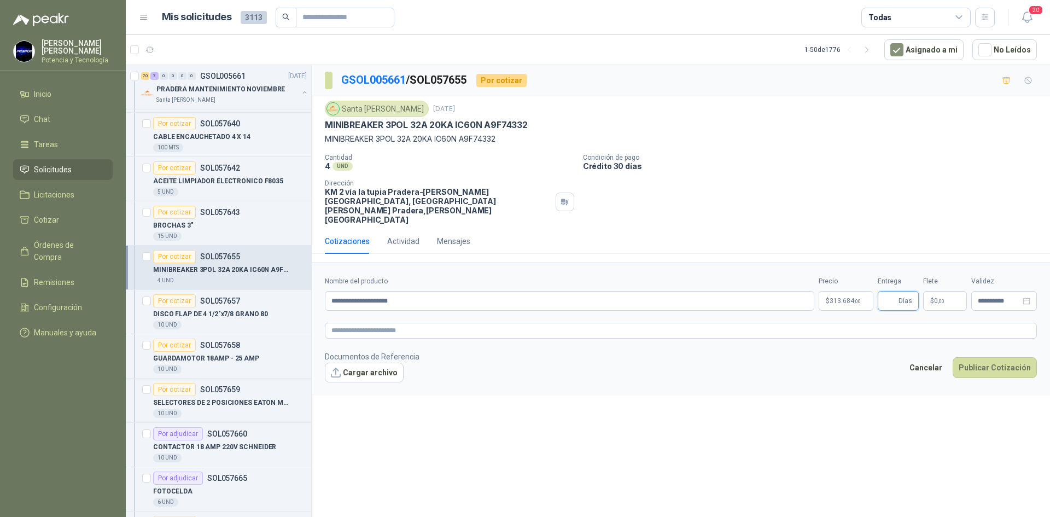
click at [897, 292] on input "Entrega" at bounding box center [891, 301] width 12 height 19
type input "*"
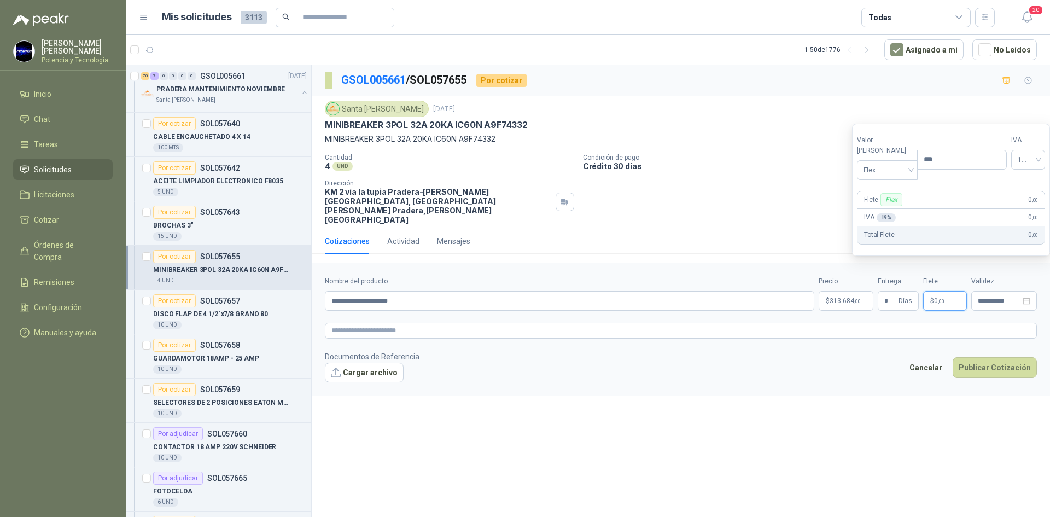
click at [942, 298] on span ",00" at bounding box center [941, 301] width 7 height 6
click at [871, 178] on span at bounding box center [888, 169] width 48 height 19
drag, startPoint x: 876, startPoint y: 206, endPoint x: 840, endPoint y: 339, distance: 138.3
click at [876, 207] on div "Incluido" at bounding box center [885, 210] width 38 height 12
click at [832, 298] on span "313.684 ,00" at bounding box center [845, 301] width 31 height 7
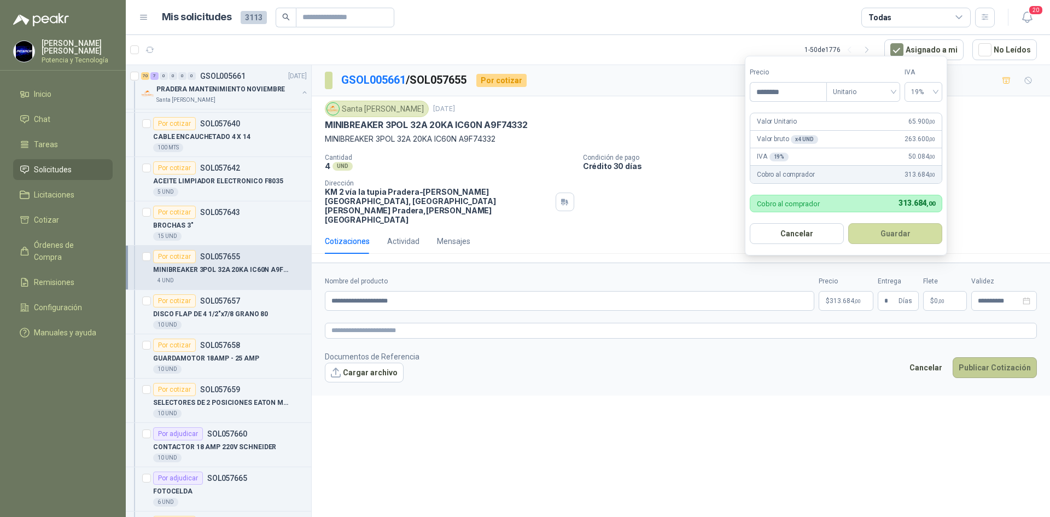
click at [972, 357] on button "Publicar Cotización" at bounding box center [995, 367] width 84 height 21
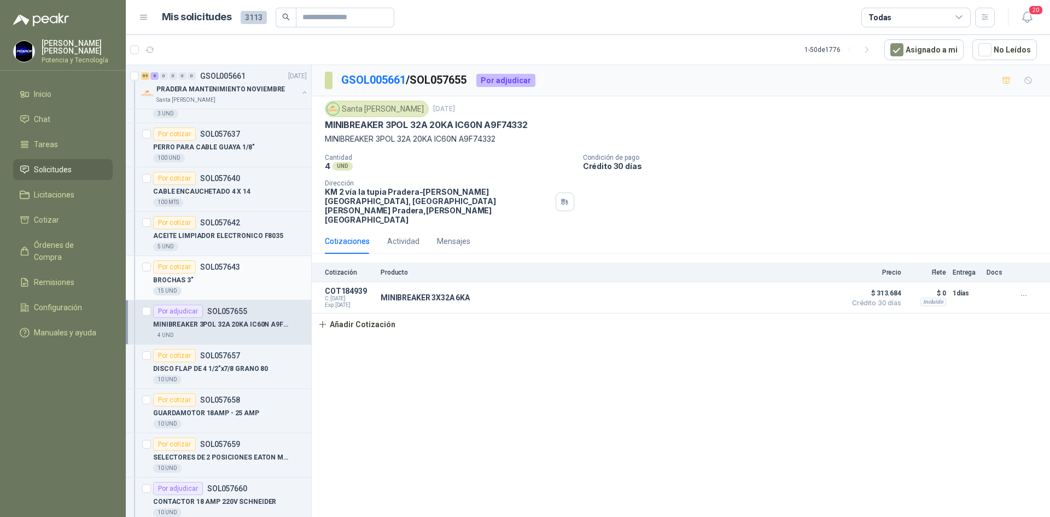
click at [222, 285] on div "BROCHAS 3"" at bounding box center [230, 280] width 154 height 13
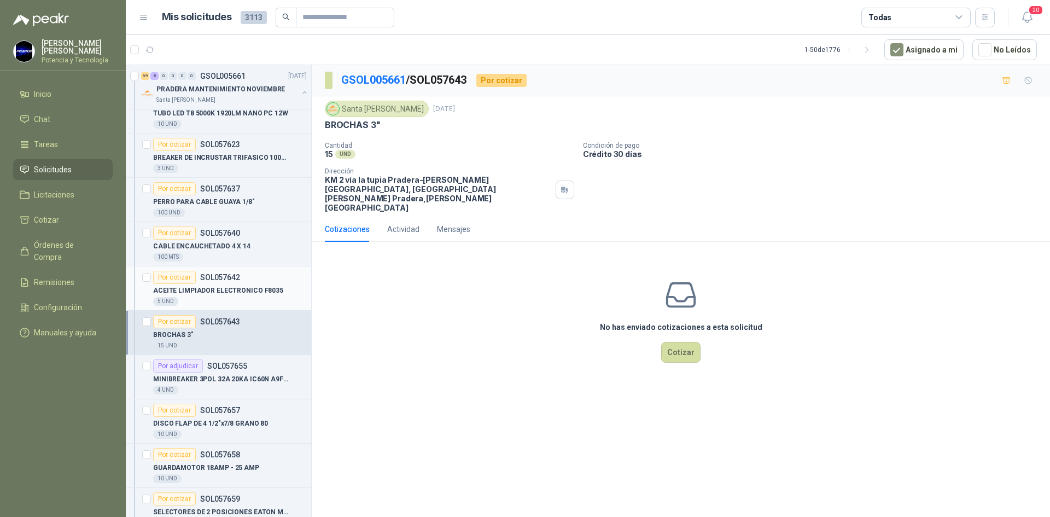
click at [223, 290] on p "ACEITE LIMPIADOR ELECTRONICO F8035" at bounding box center [218, 291] width 130 height 10
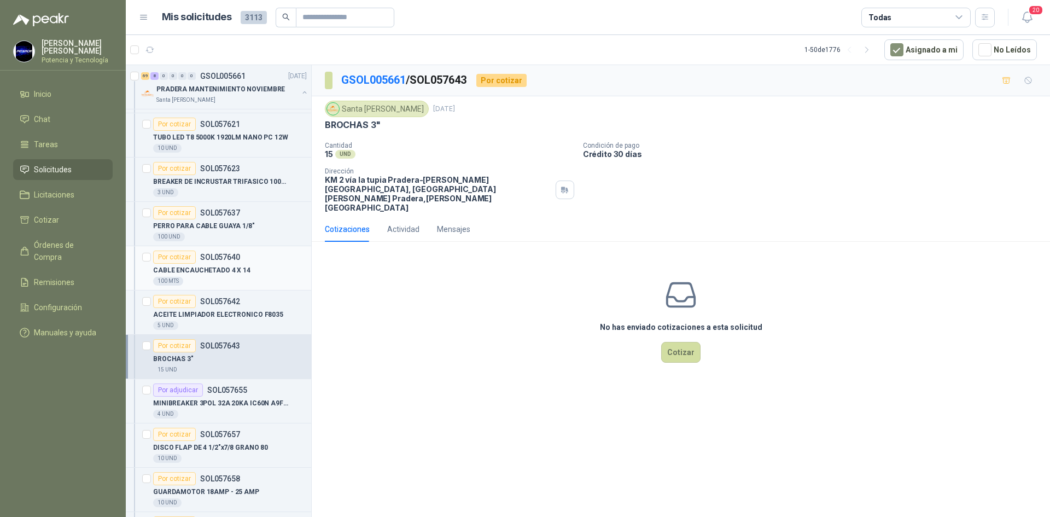
scroll to position [3610, 0]
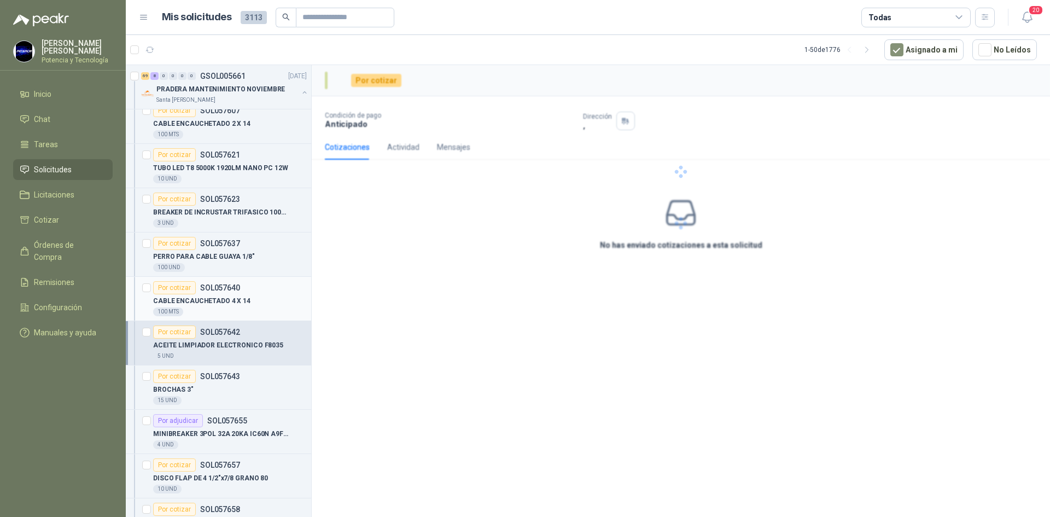
click at [228, 295] on div "CABLE ENCAUCHETADO 4 X 14" at bounding box center [230, 300] width 154 height 13
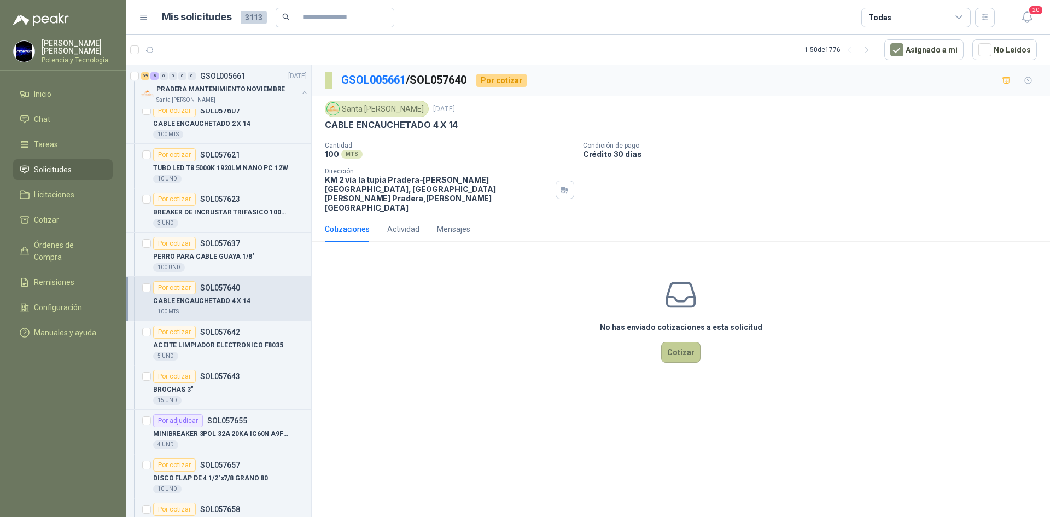
click at [673, 342] on button "Cotizar" at bounding box center [680, 352] width 39 height 21
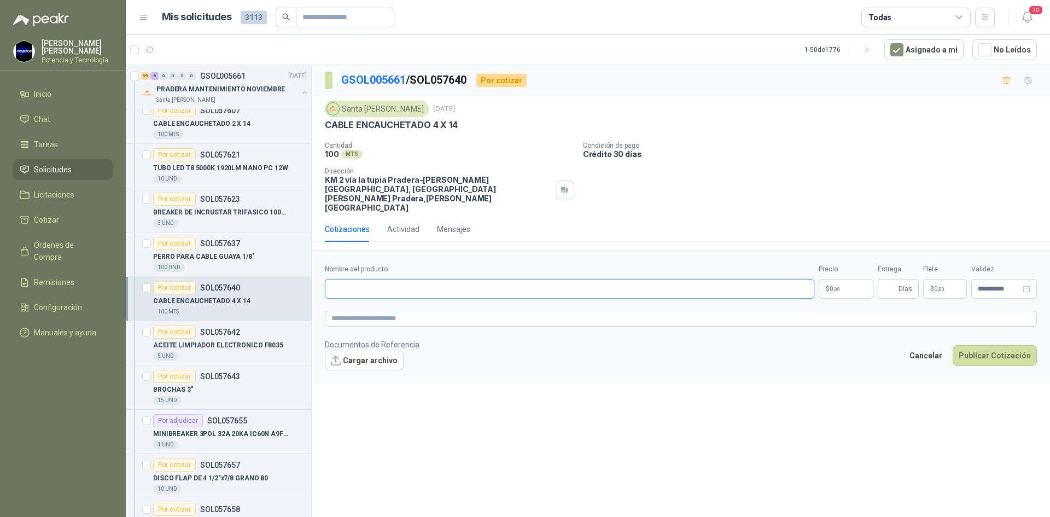
paste input "**********"
type input "**********"
click at [848, 279] on p "$ 0 ,00" at bounding box center [846, 289] width 55 height 20
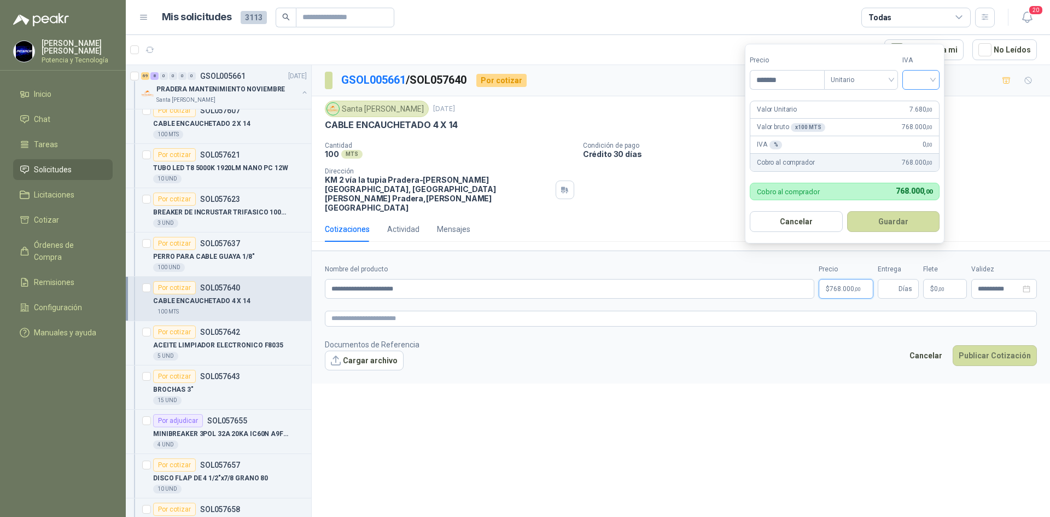
click at [926, 89] on span at bounding box center [921, 80] width 24 height 19
type input "*******"
click at [921, 106] on div "19%" at bounding box center [924, 102] width 20 height 12
drag, startPoint x: 887, startPoint y: 267, endPoint x: 895, endPoint y: 273, distance: 9.4
click at [887, 280] on input "Entrega" at bounding box center [891, 289] width 12 height 19
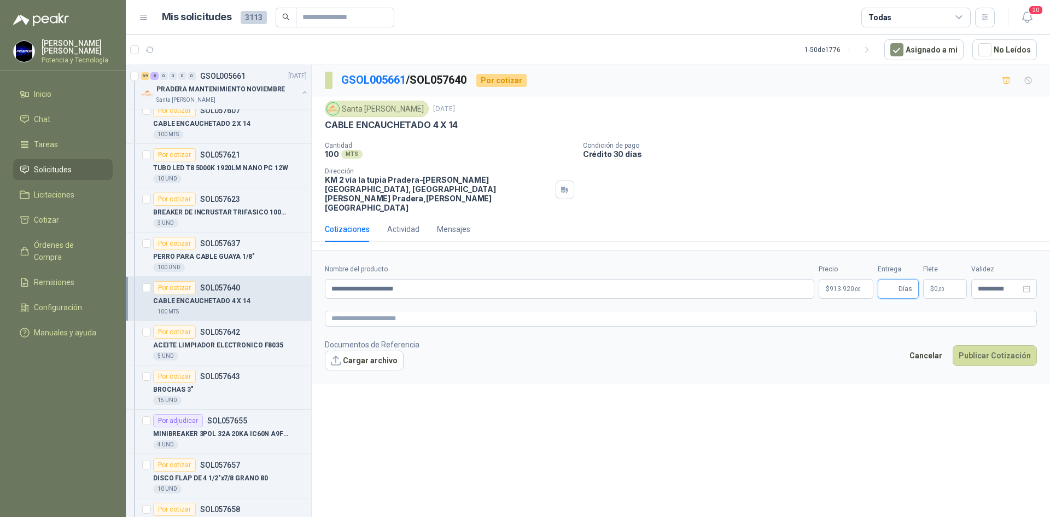
type input "*"
click at [928, 279] on p "$ 0 ,00" at bounding box center [945, 289] width 44 height 20
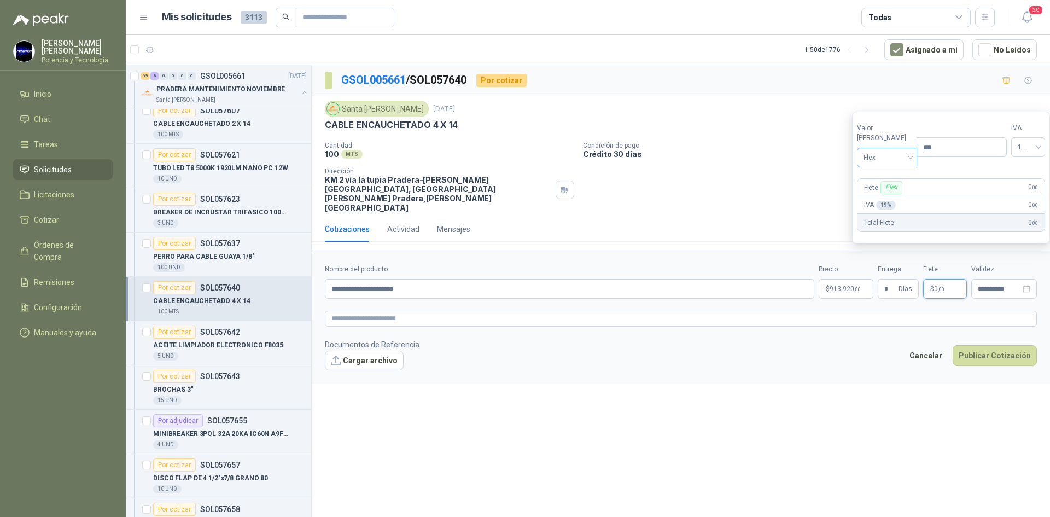
click at [889, 152] on span "Flex" at bounding box center [888, 157] width 48 height 16
click at [875, 206] on div "Incluido" at bounding box center [884, 198] width 51 height 18
click at [854, 286] on span ",00" at bounding box center [857, 289] width 7 height 6
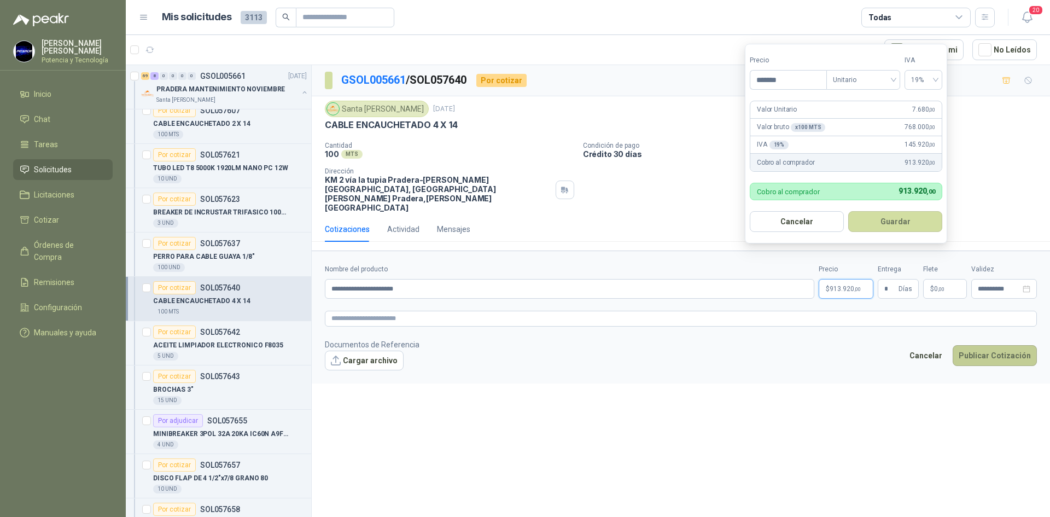
click at [968, 345] on button "Publicar Cotización" at bounding box center [995, 355] width 84 height 21
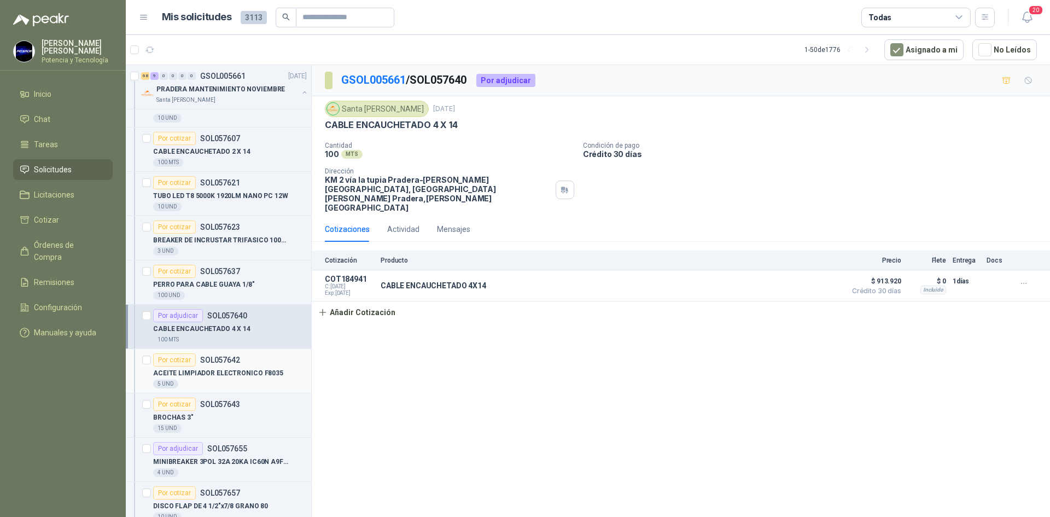
scroll to position [3556, 0]
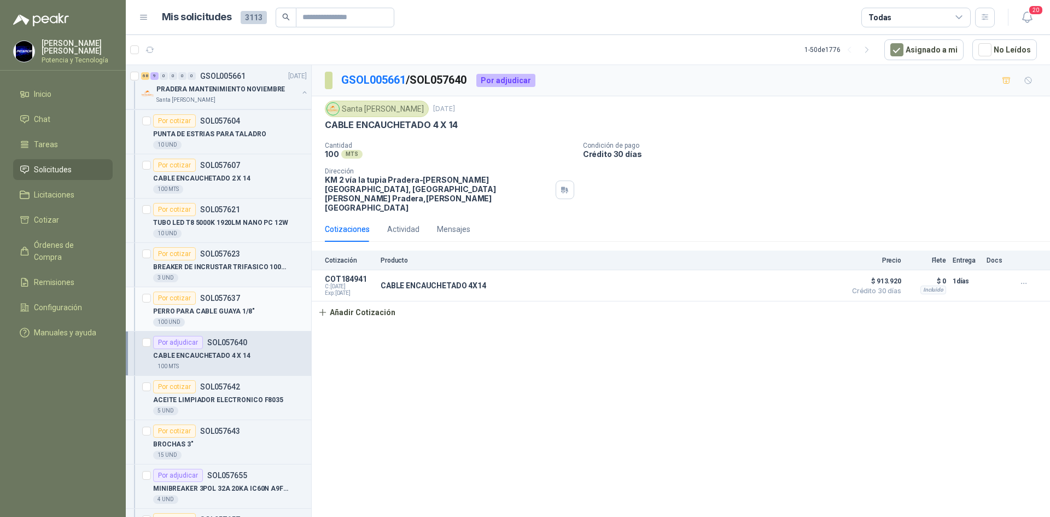
click at [242, 317] on div "PERRO PARA CABLE GUAYA 1/8"" at bounding box center [230, 311] width 154 height 13
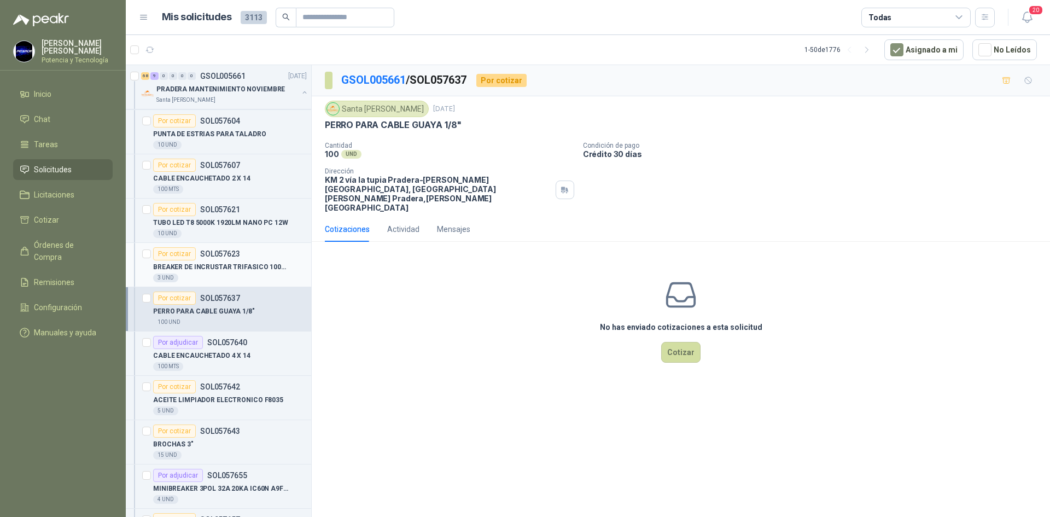
click at [253, 276] on div "3 UND" at bounding box center [230, 278] width 154 height 9
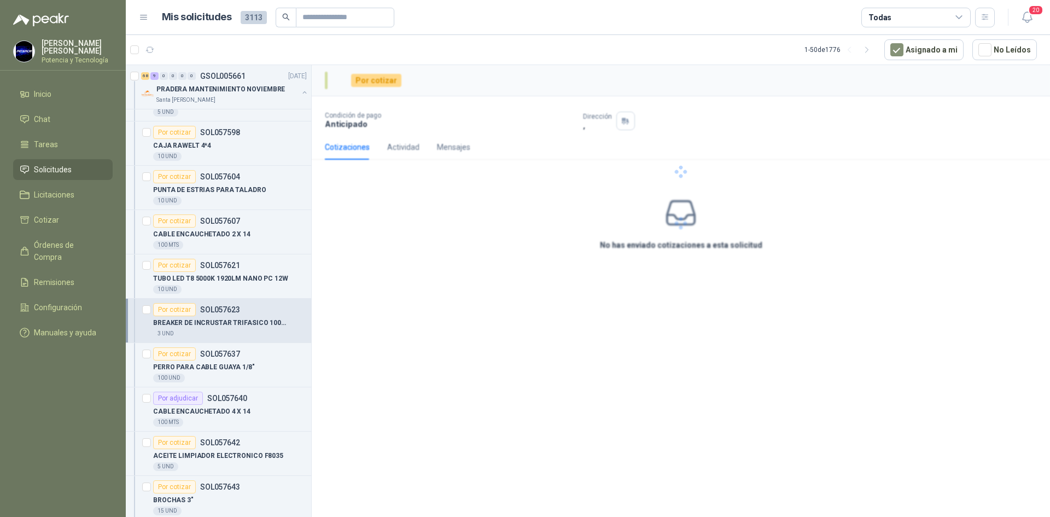
scroll to position [3446, 0]
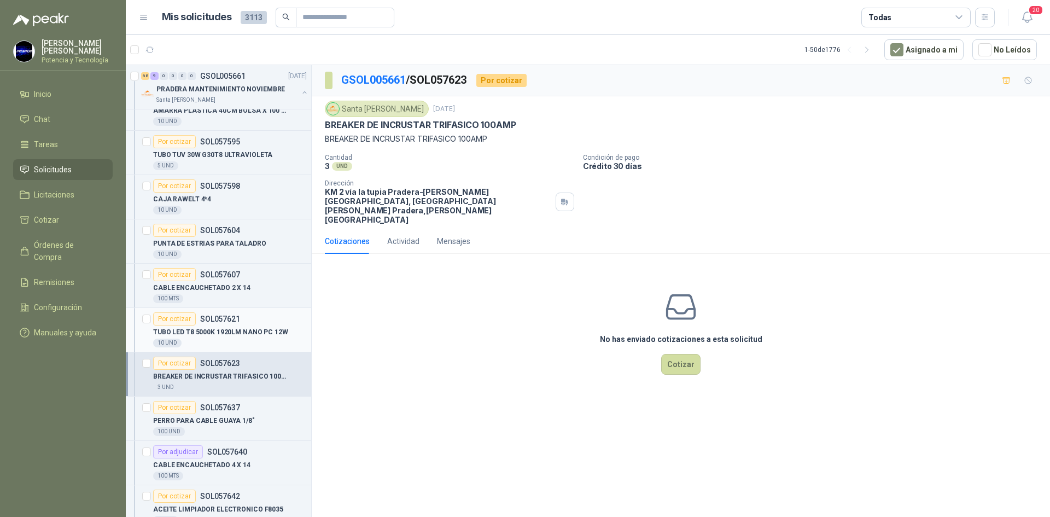
click at [246, 319] on div "Por cotizar SOL057621" at bounding box center [230, 318] width 154 height 13
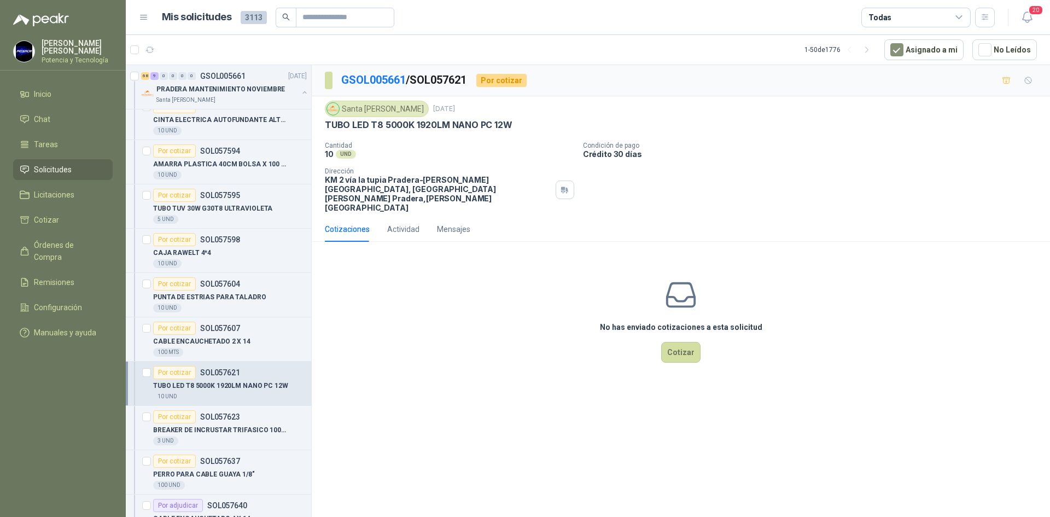
scroll to position [3391, 0]
click at [261, 352] on div "100 MTS" at bounding box center [230, 353] width 154 height 9
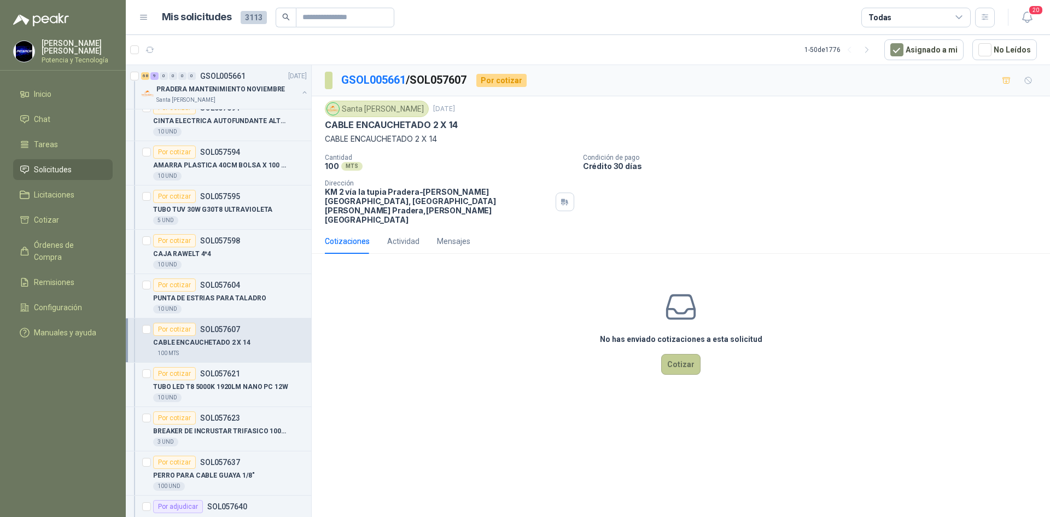
click at [674, 354] on button "Cotizar" at bounding box center [680, 364] width 39 height 21
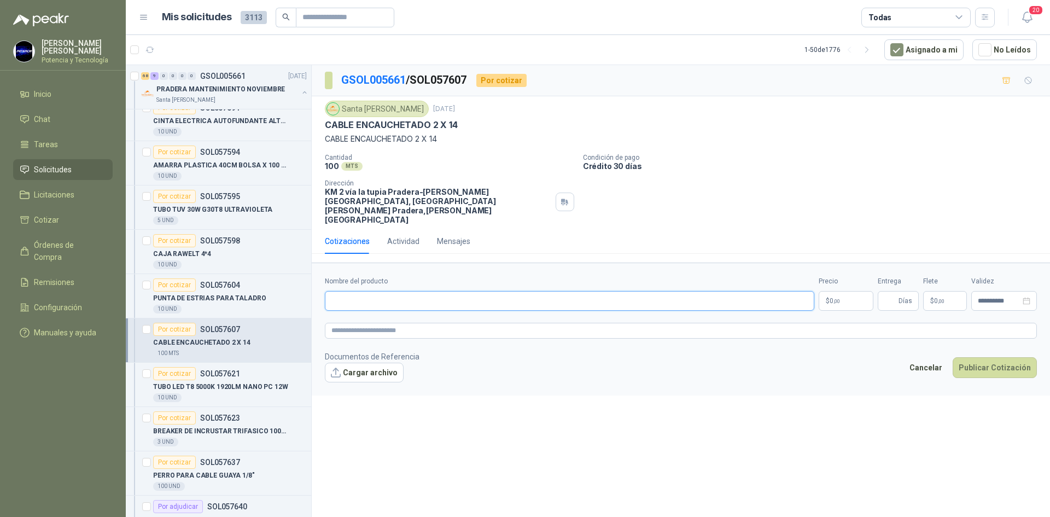
drag, startPoint x: 447, startPoint y: 265, endPoint x: 451, endPoint y: 282, distance: 17.8
paste input "**********"
type input "**********"
click at [830, 298] on span "0 ,00" at bounding box center [835, 301] width 10 height 7
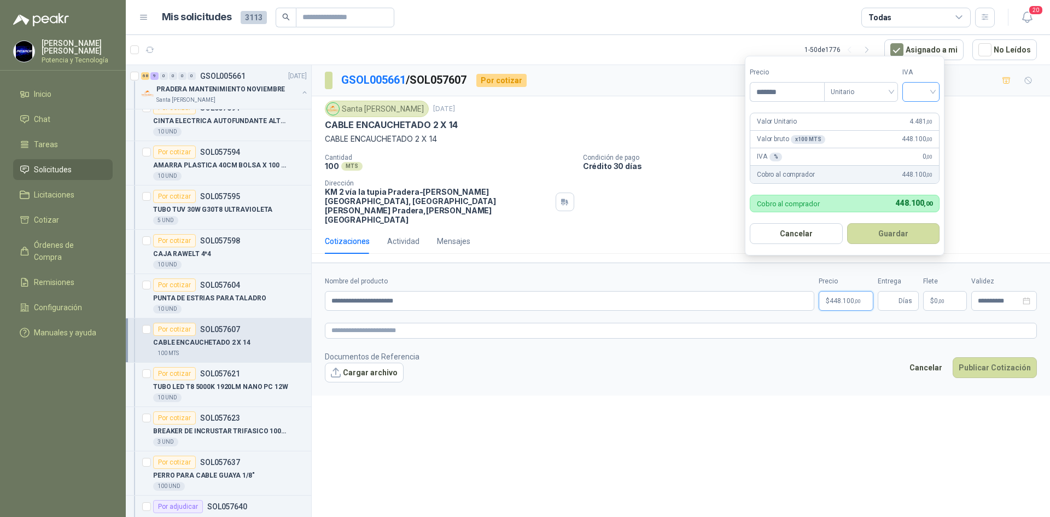
type input "*******"
click at [921, 94] on input "search" at bounding box center [921, 91] width 24 height 16
click at [929, 108] on div "19%" at bounding box center [924, 114] width 20 height 12
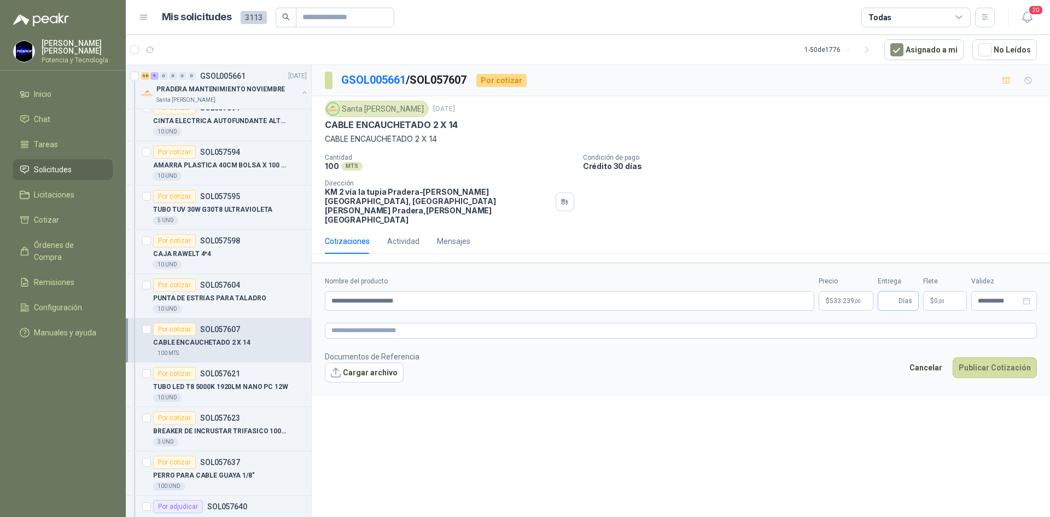
drag, startPoint x: 899, startPoint y: 290, endPoint x: 894, endPoint y: 287, distance: 5.6
click at [895, 291] on span "Días" at bounding box center [898, 301] width 41 height 20
click at [893, 292] on input "Entrega" at bounding box center [891, 301] width 12 height 19
type input "*"
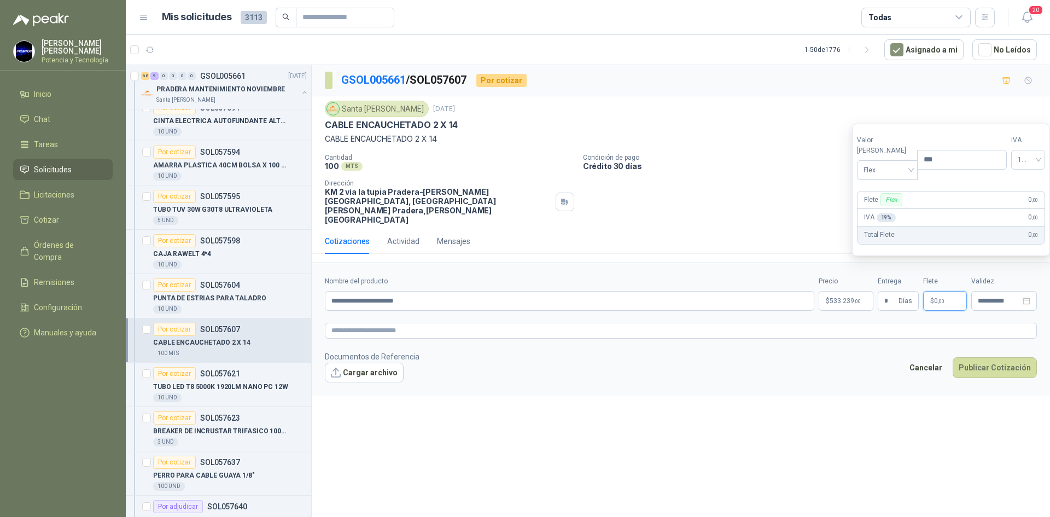
click at [933, 298] on span "$" at bounding box center [932, 301] width 4 height 7
click at [884, 174] on span "Flex" at bounding box center [888, 169] width 48 height 16
click at [889, 207] on div "Incluido" at bounding box center [885, 210] width 38 height 12
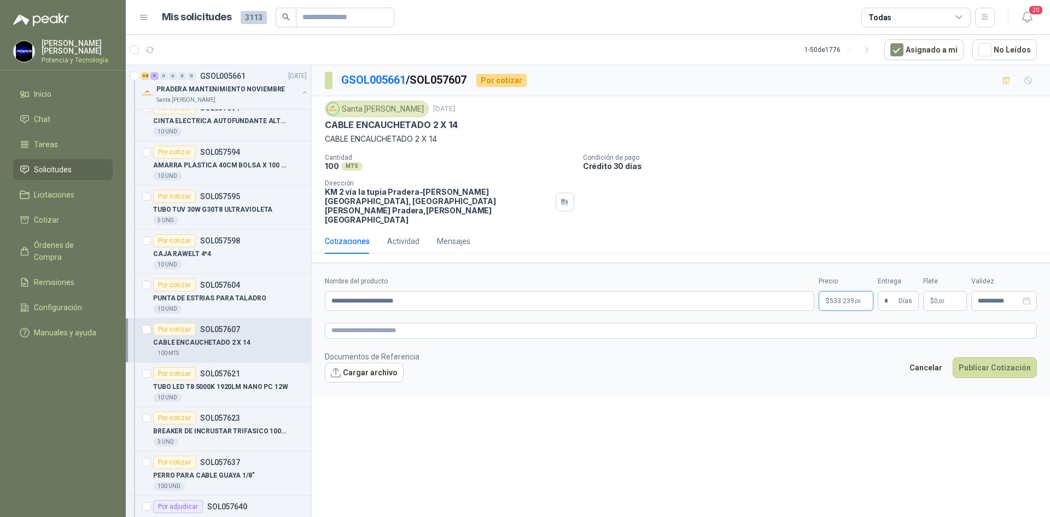
click at [846, 298] on span "533.239 ,00" at bounding box center [845, 301] width 31 height 7
click at [987, 357] on button "Publicar Cotización" at bounding box center [995, 367] width 84 height 21
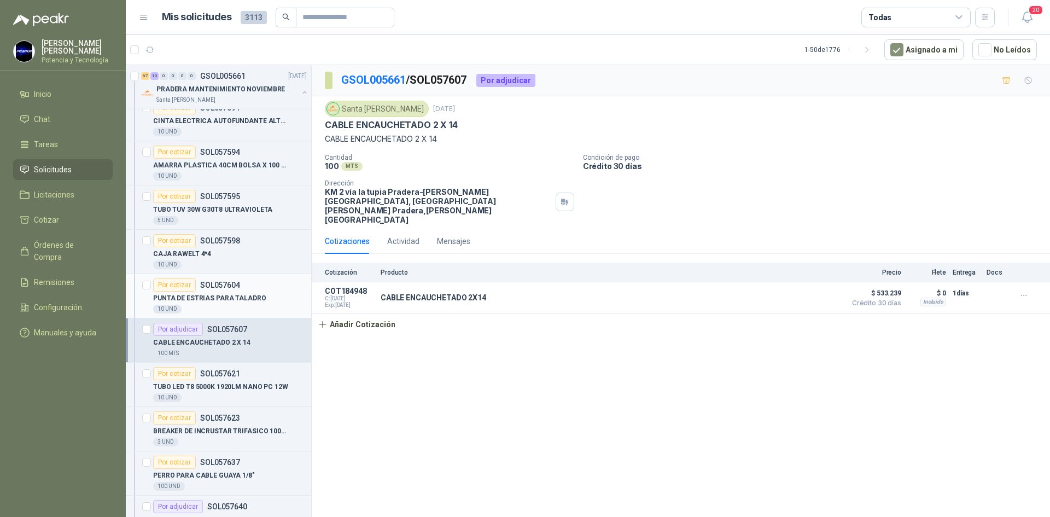
click at [240, 298] on p "PUNTA DE ESTRIAS PARA TALADRO" at bounding box center [209, 298] width 113 height 10
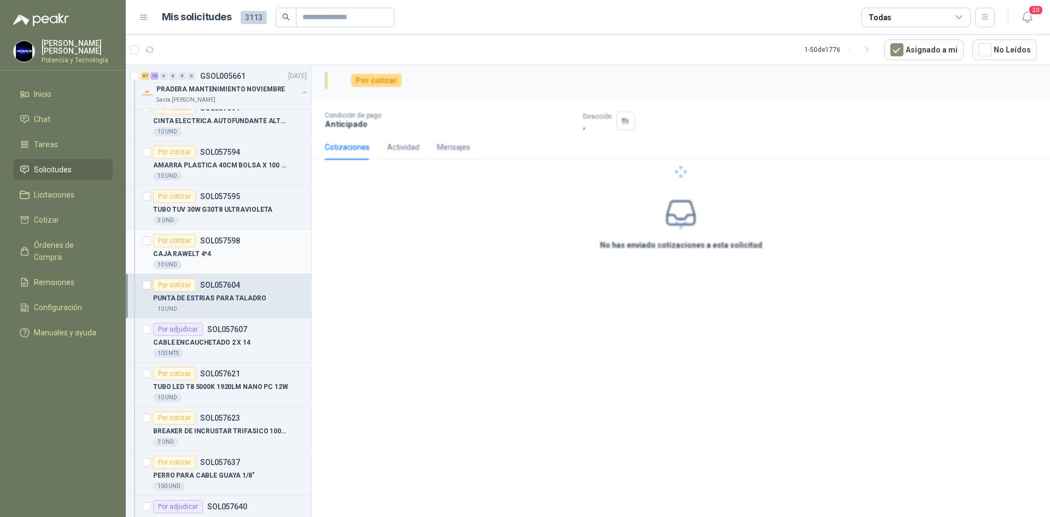
click at [231, 259] on div "CAJA RAWELT 4*4" at bounding box center [230, 253] width 154 height 13
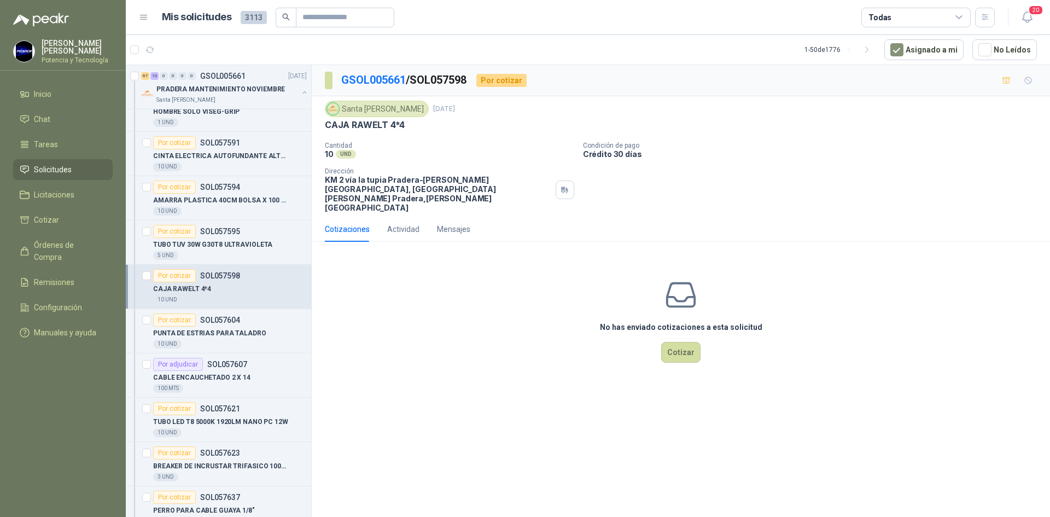
scroll to position [3337, 0]
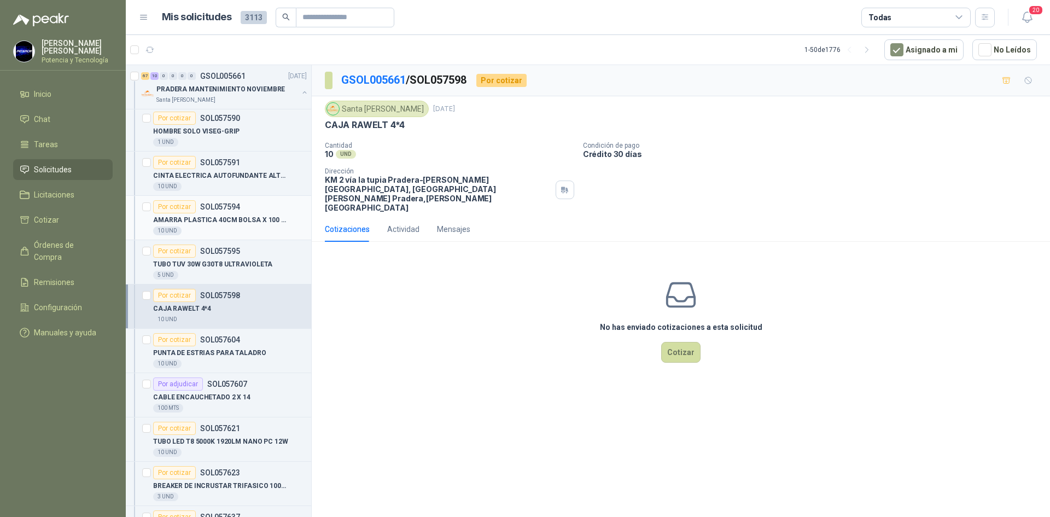
click at [243, 228] on div "10 UND" at bounding box center [230, 230] width 154 height 9
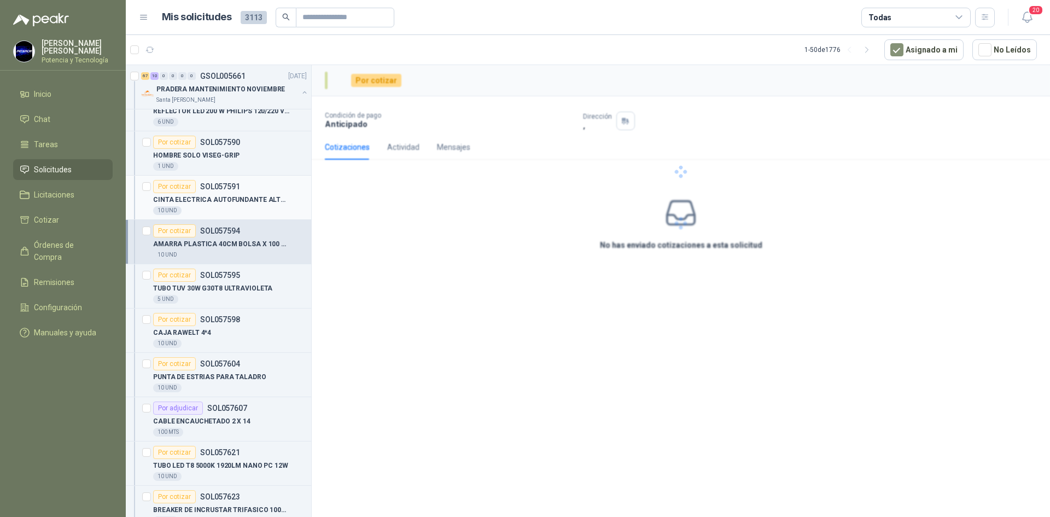
scroll to position [3282, 0]
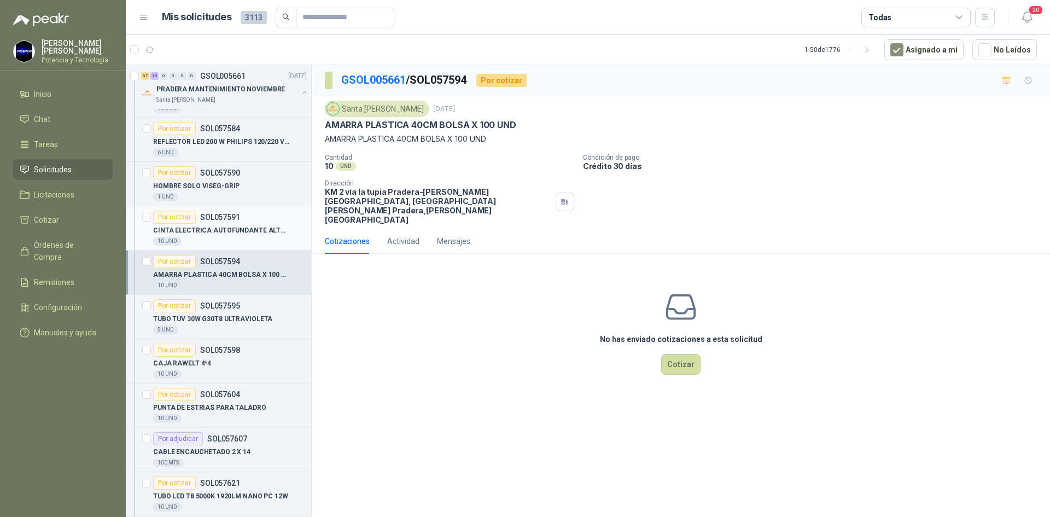
click at [255, 241] on div "10 UND" at bounding box center [230, 241] width 154 height 9
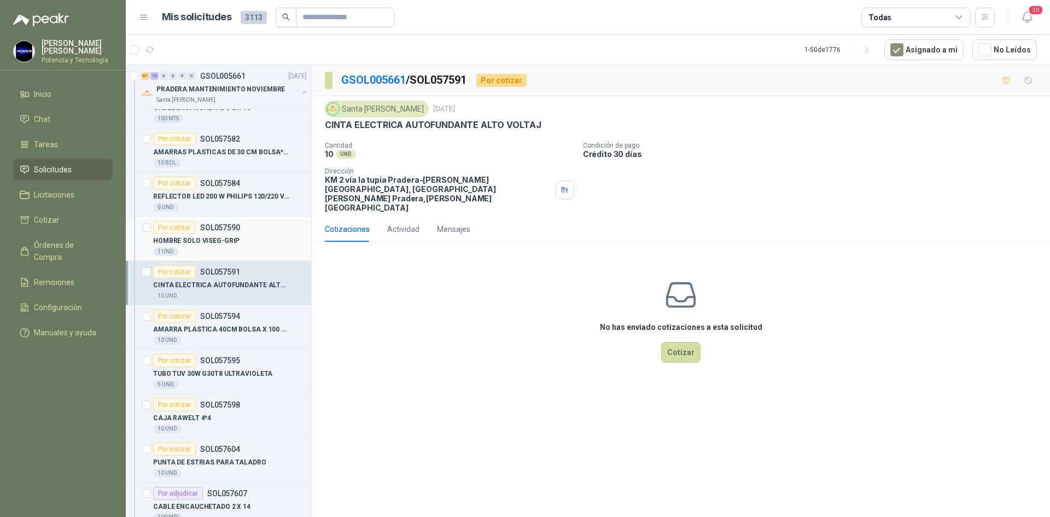
click at [225, 245] on p "HOMBRE SOLO VISEG-GRIP" at bounding box center [196, 241] width 86 height 10
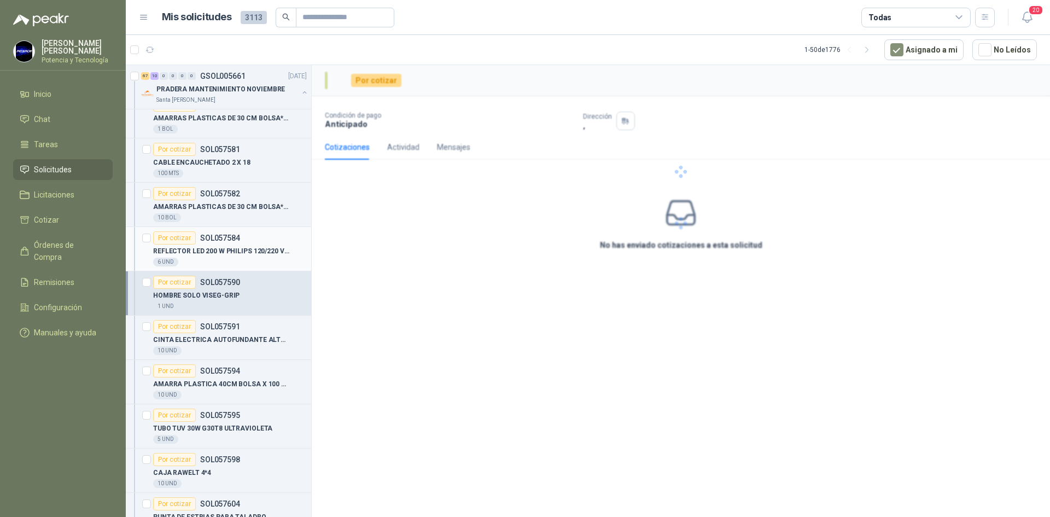
click at [245, 254] on p "REFLECTOR LED 200 W PHILIPS 120/220 V NE" at bounding box center [221, 251] width 136 height 10
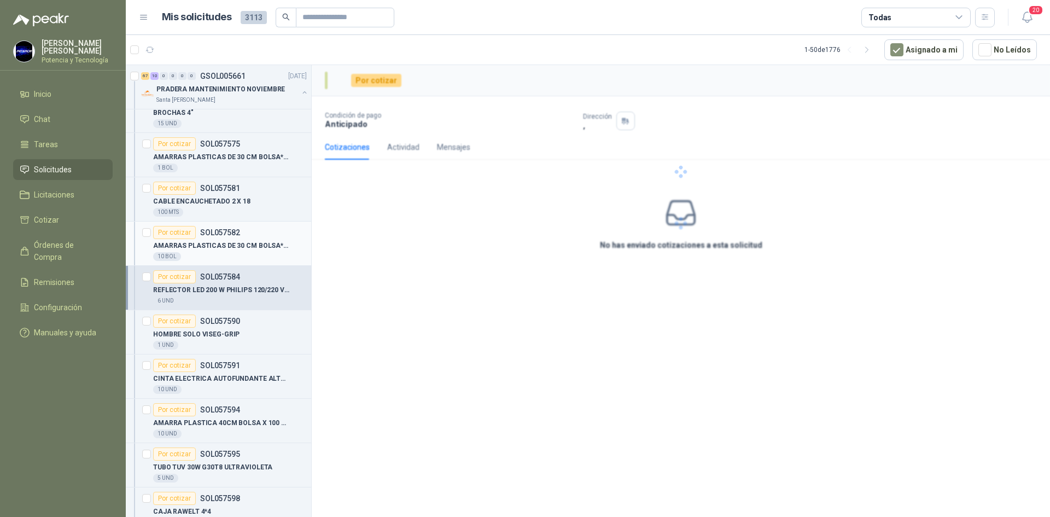
scroll to position [3118, 0]
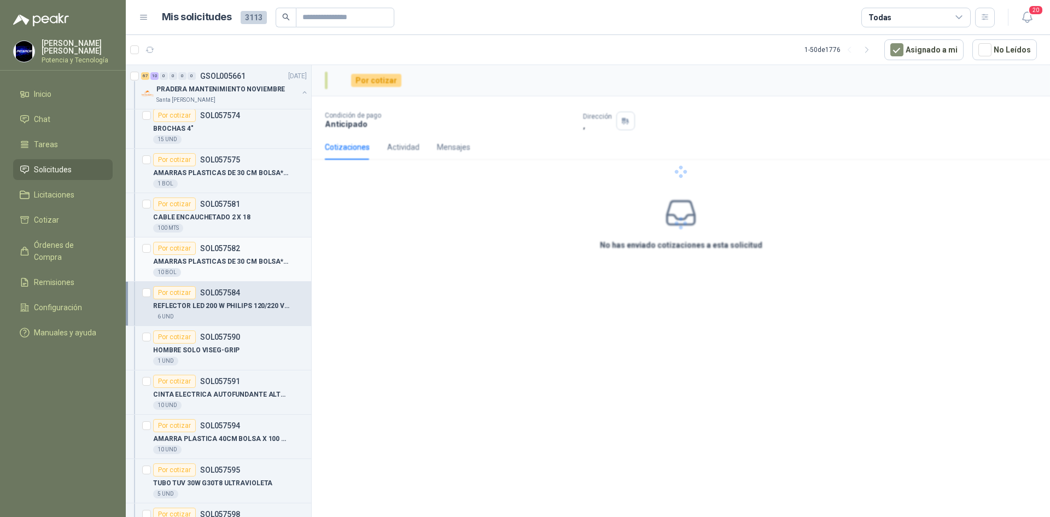
click at [252, 260] on p "AMARRAS PLASTICAS DE 30 CM BOLSA*100UND" at bounding box center [221, 262] width 136 height 10
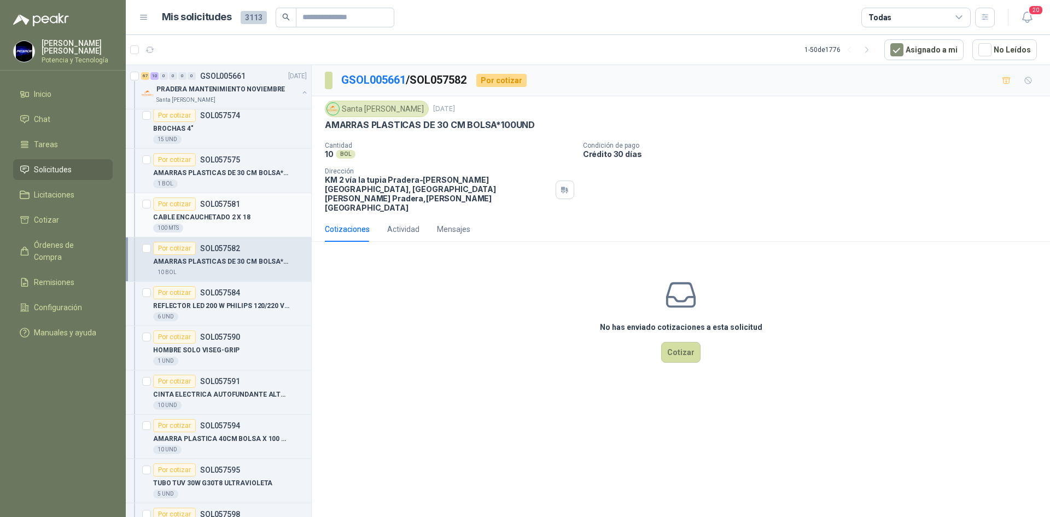
click at [243, 208] on div "Por cotizar SOL057581" at bounding box center [230, 203] width 154 height 13
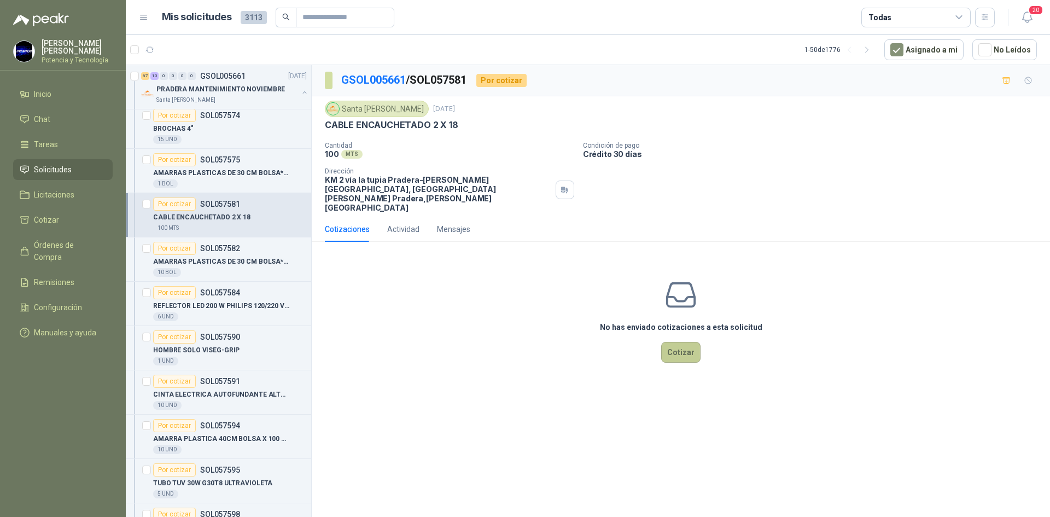
click at [690, 342] on button "Cotizar" at bounding box center [680, 352] width 39 height 21
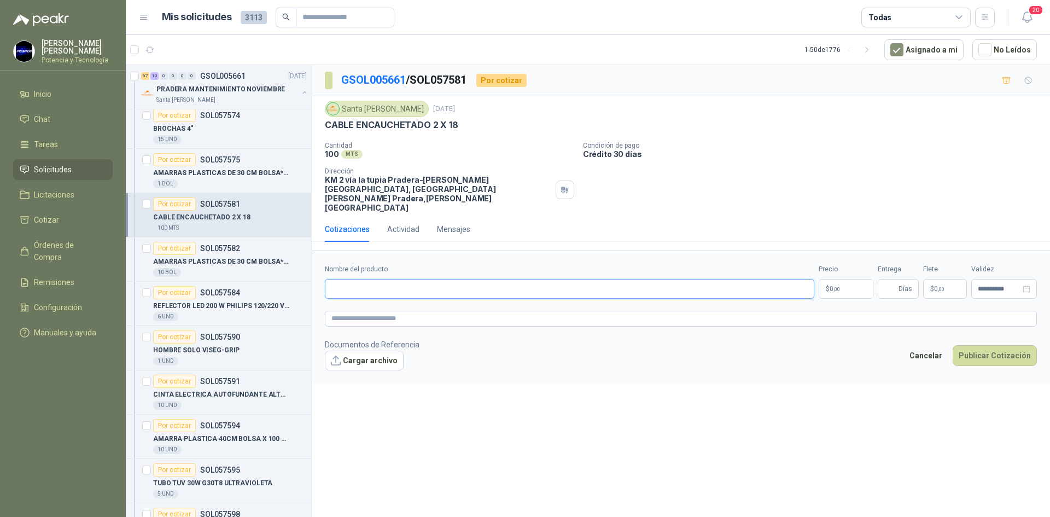
paste input "**********"
type input "**********"
click at [839, 279] on p "$ 0 ,00" at bounding box center [846, 289] width 55 height 20
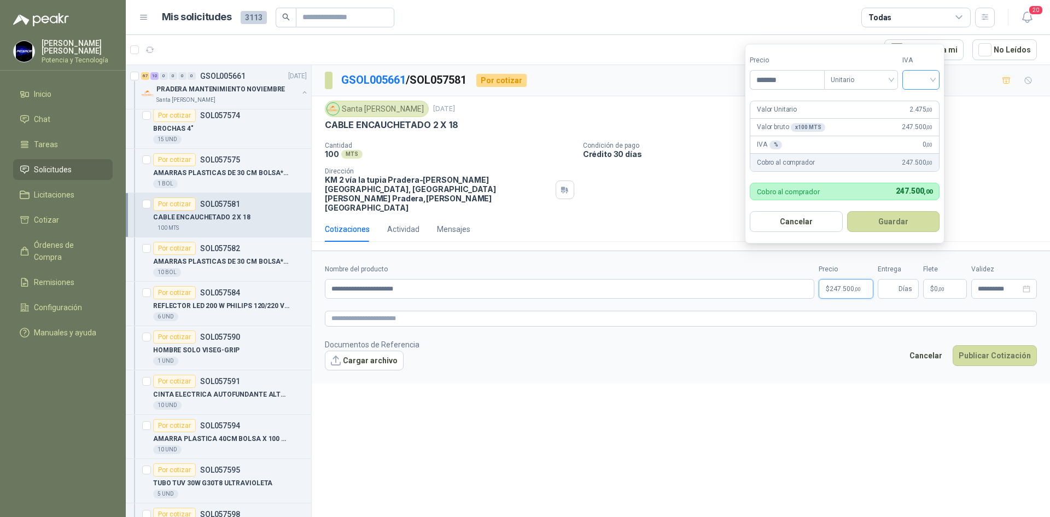
type input "*******"
click at [912, 80] on input "search" at bounding box center [921, 79] width 24 height 16
drag, startPoint x: 910, startPoint y: 102, endPoint x: 928, endPoint y: 230, distance: 129.3
click at [911, 103] on div "19%" at bounding box center [923, 103] width 33 height 18
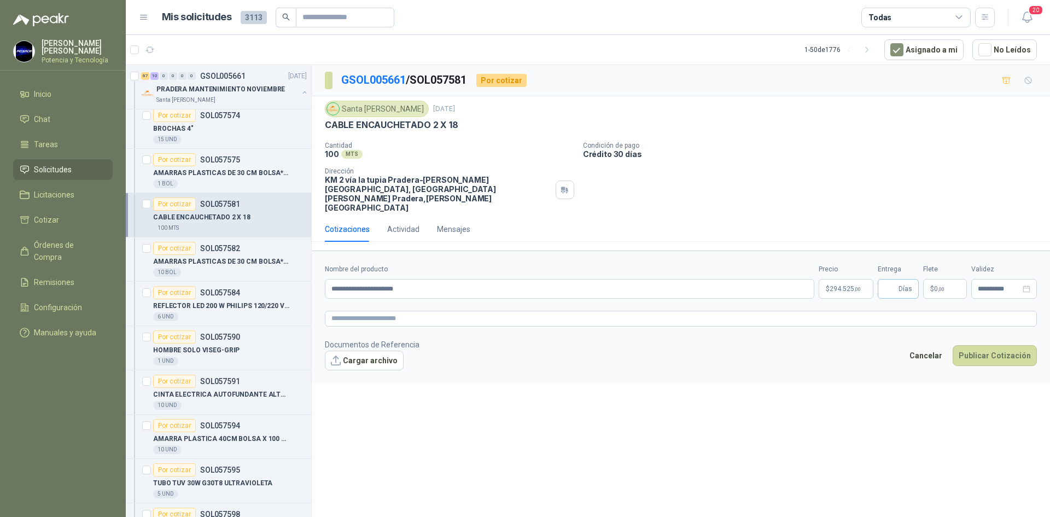
click at [901, 280] on span "Días" at bounding box center [906, 289] width 14 height 19
drag, startPoint x: 887, startPoint y: 275, endPoint x: 893, endPoint y: 274, distance: 6.0
click at [887, 280] on input "Entrega" at bounding box center [891, 289] width 12 height 19
type input "*"
click at [940, 286] on span ",00" at bounding box center [941, 289] width 7 height 6
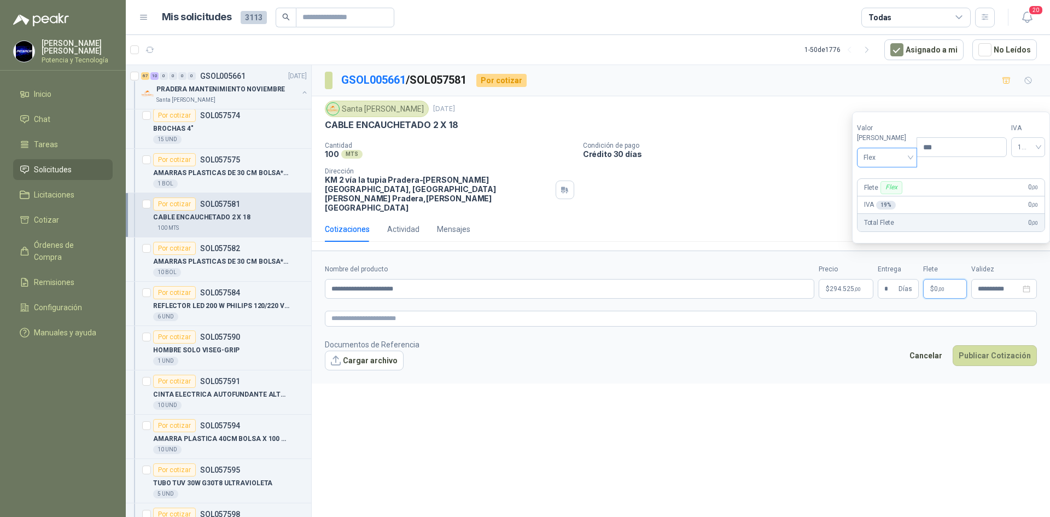
click at [882, 162] on span "Flex" at bounding box center [888, 157] width 48 height 16
drag, startPoint x: 888, startPoint y: 195, endPoint x: 881, endPoint y: 284, distance: 89.5
click at [888, 197] on div "Incluido" at bounding box center [885, 198] width 38 height 12
drag, startPoint x: 857, startPoint y: 274, endPoint x: 730, endPoint y: 492, distance: 252.7
click at [857, 279] on p "$ 294.525 ,00" at bounding box center [846, 289] width 55 height 20
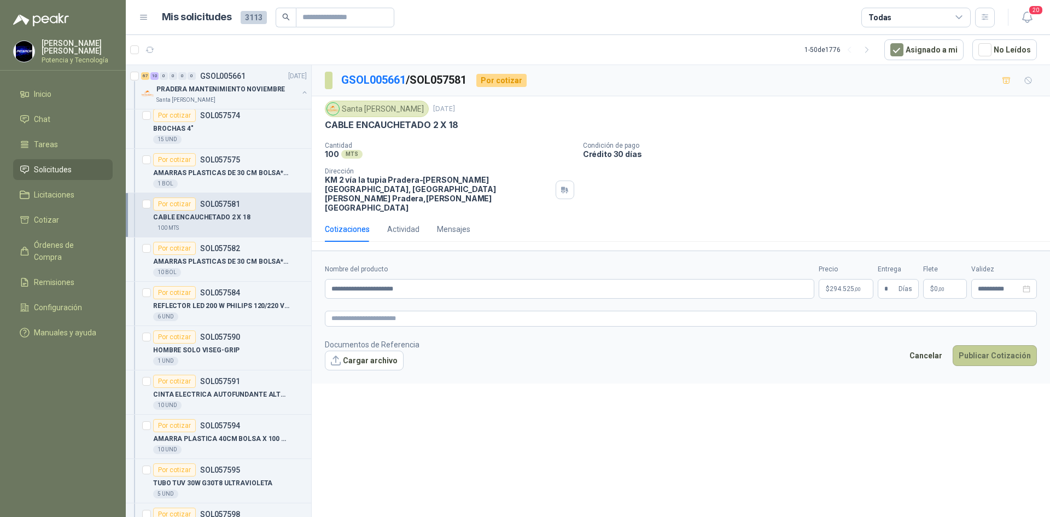
click at [1000, 345] on button "Publicar Cotización" at bounding box center [995, 355] width 84 height 21
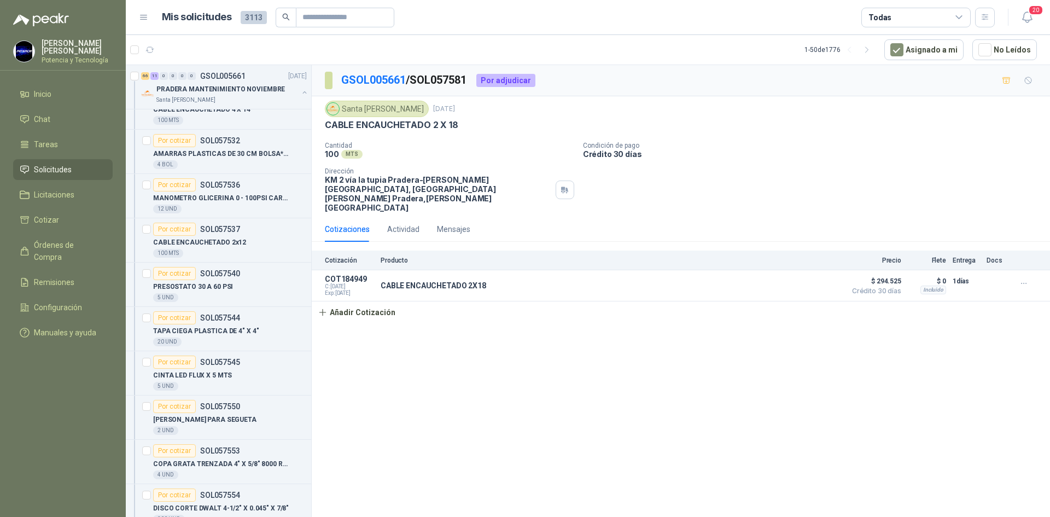
scroll to position [2516, 0]
